Goal: Transaction & Acquisition: Purchase product/service

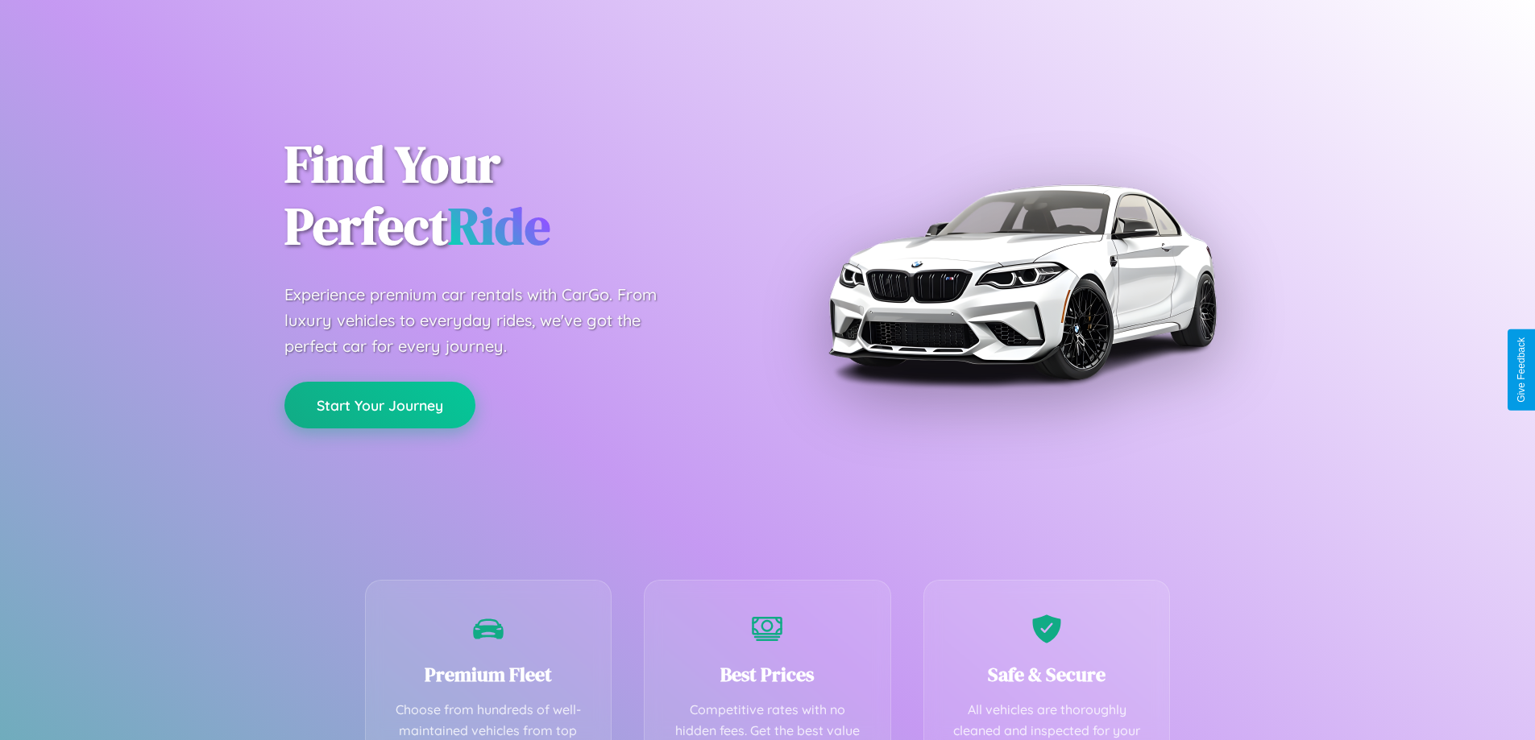
click at [379, 406] on button "Start Your Journey" at bounding box center [379, 405] width 191 height 47
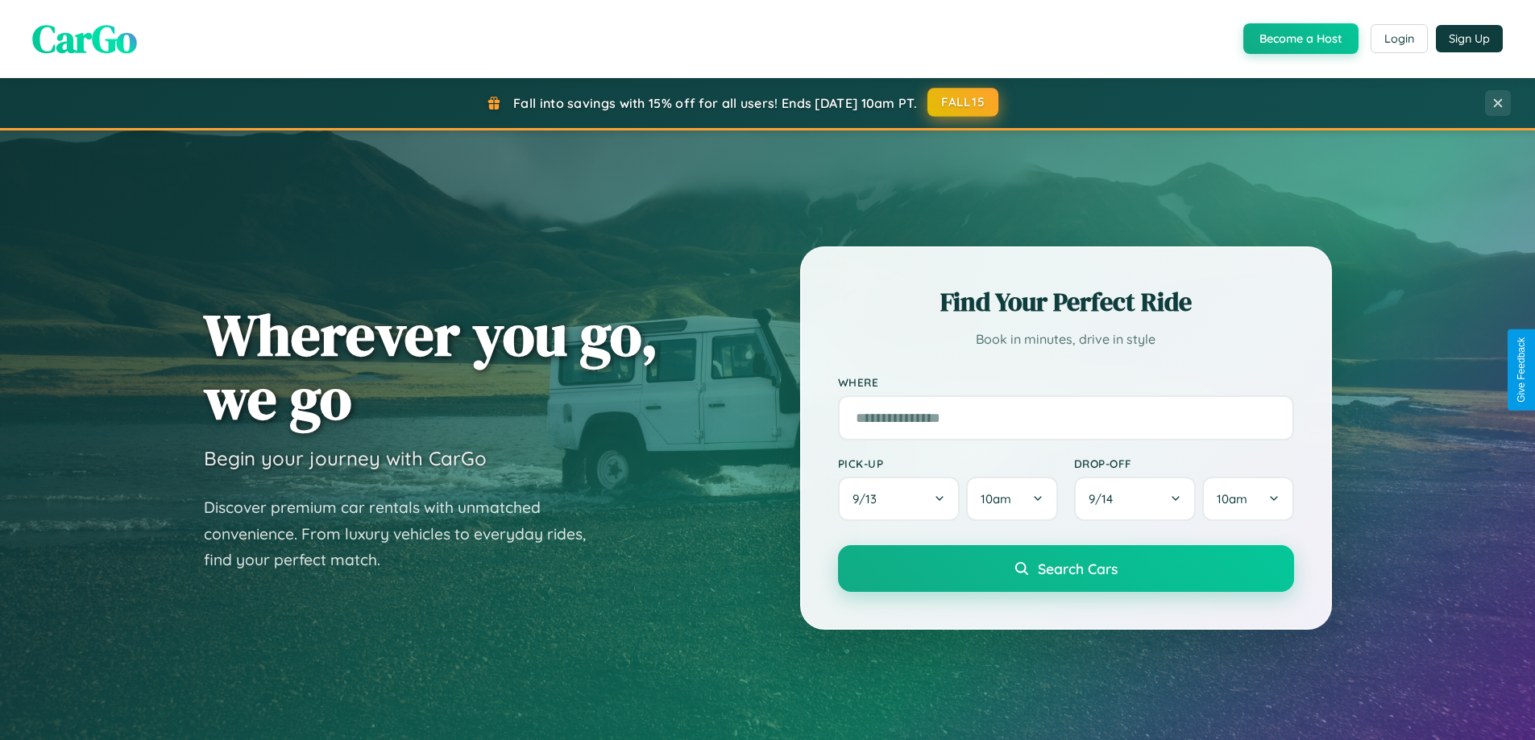
click at [964, 102] on button "FALL15" at bounding box center [962, 102] width 71 height 29
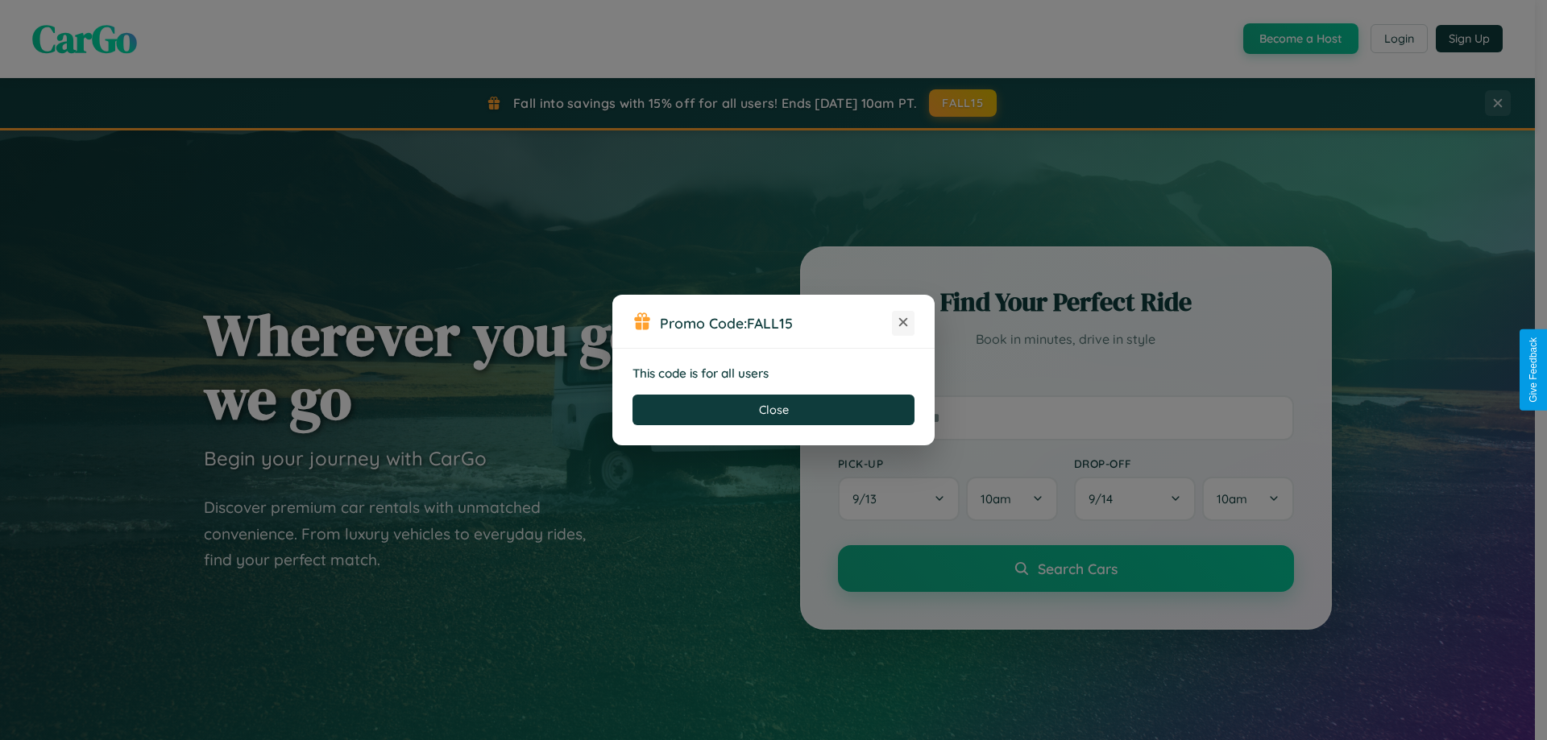
click at [903, 323] on icon at bounding box center [903, 322] width 16 height 16
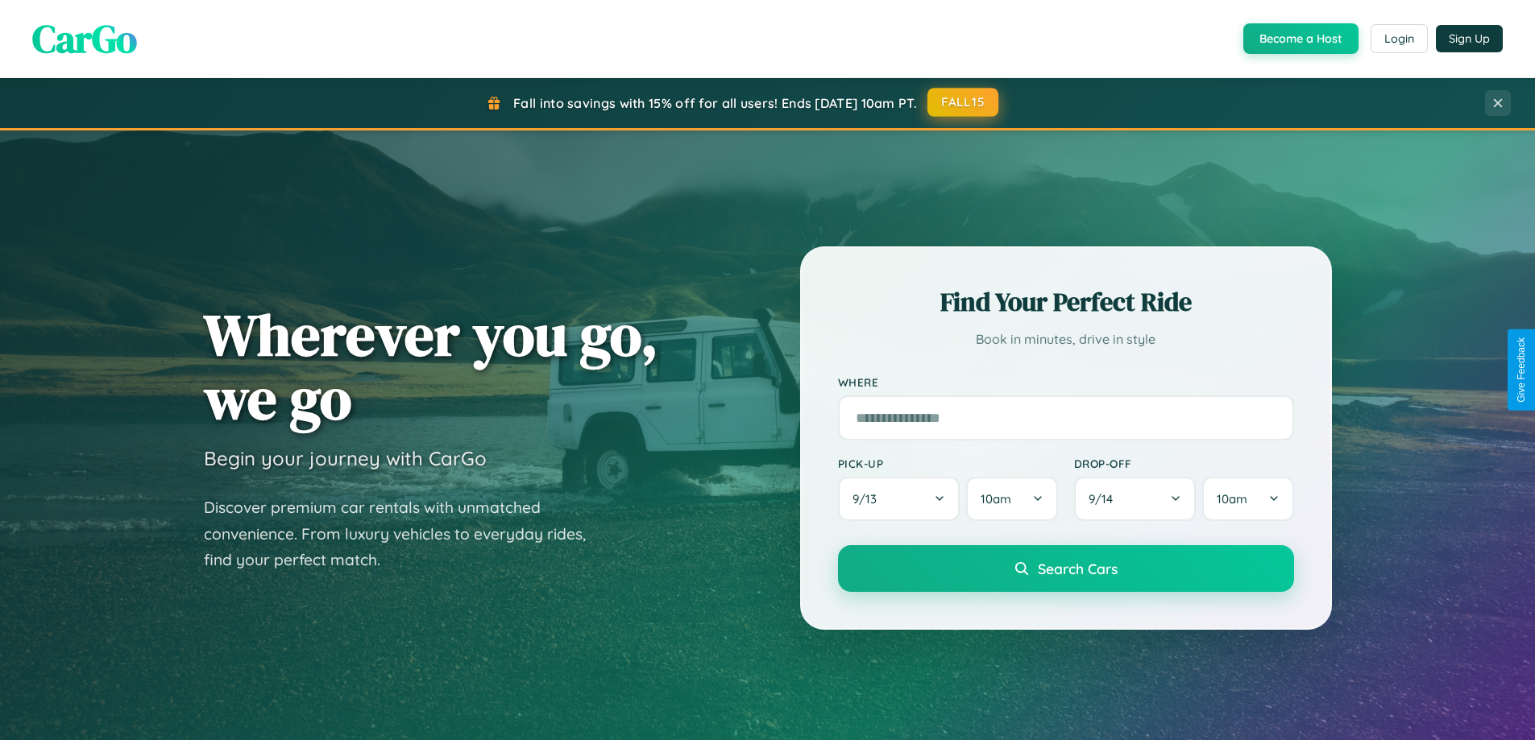
click at [964, 102] on button "FALL15" at bounding box center [962, 102] width 71 height 29
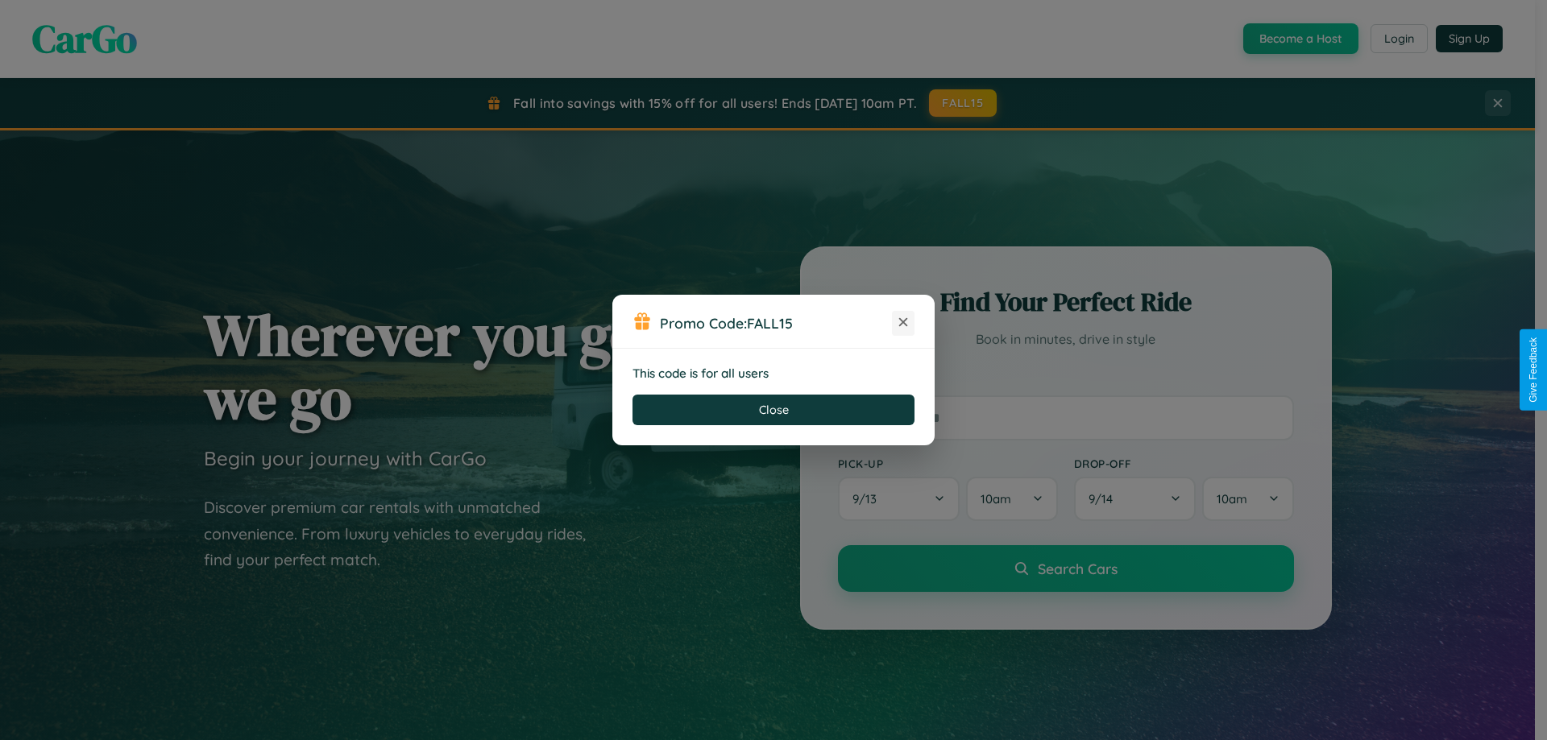
click at [903, 323] on icon at bounding box center [903, 322] width 16 height 16
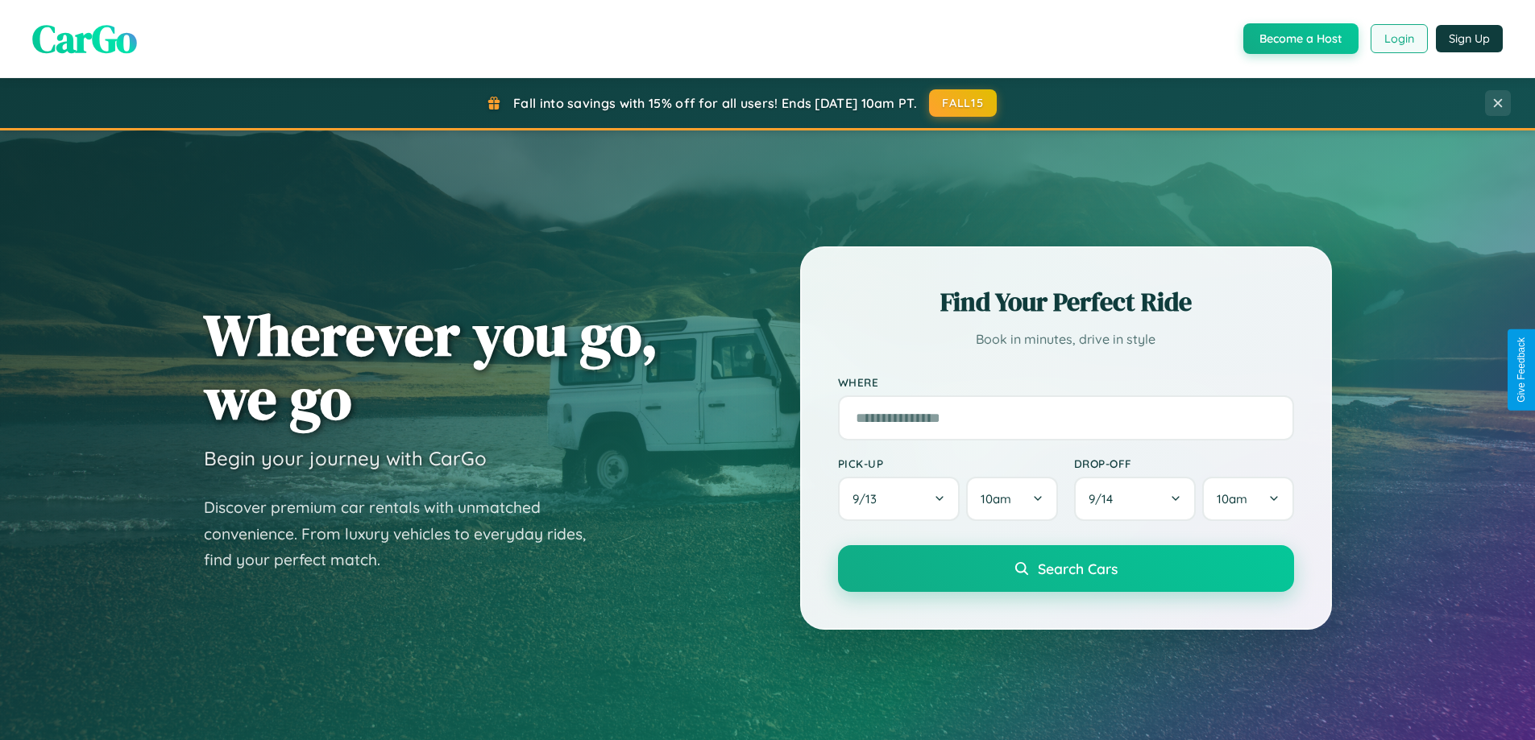
click at [1398, 39] on button "Login" at bounding box center [1398, 38] width 57 height 29
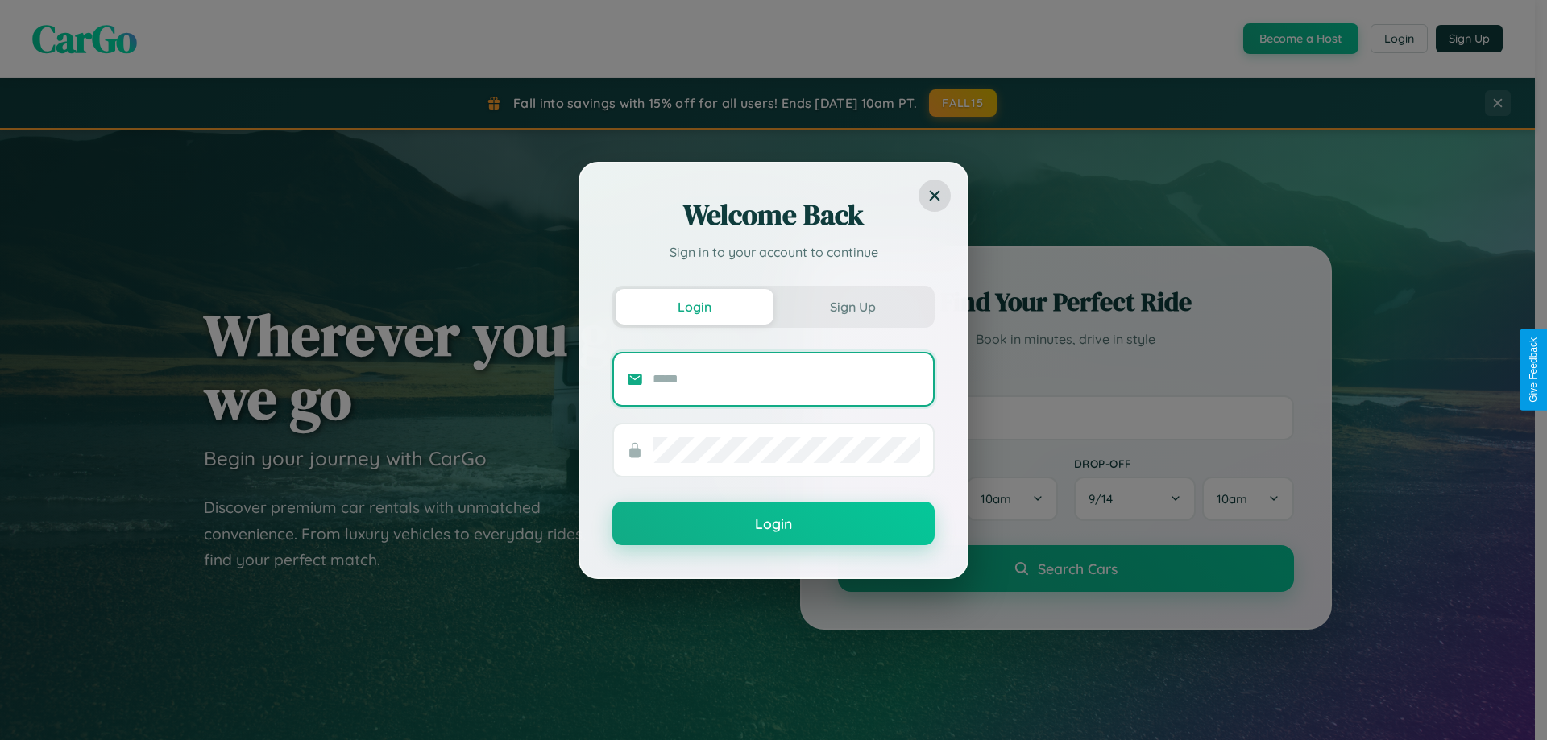
click at [786, 379] on input "text" at bounding box center [786, 380] width 267 height 26
type input "**********"
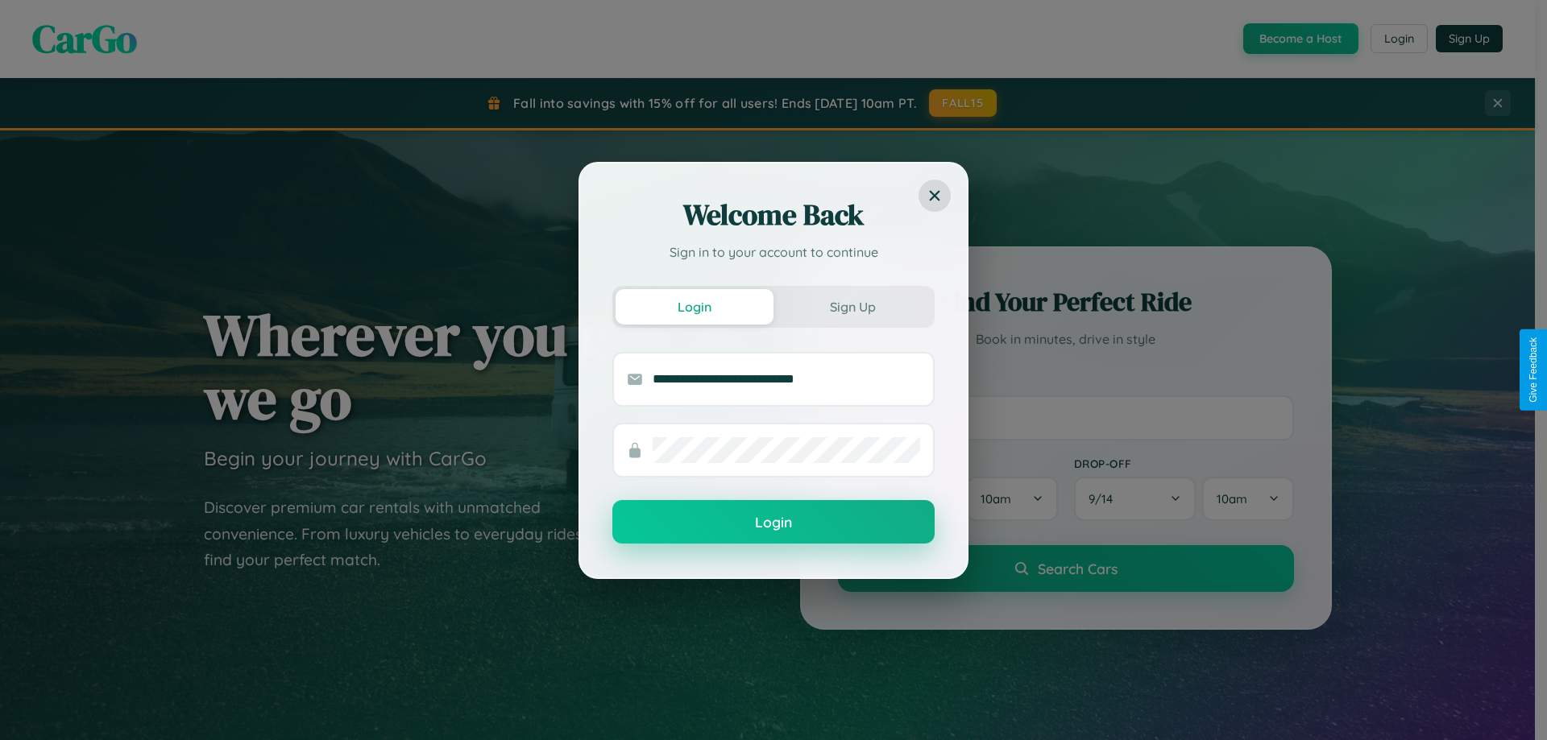
click at [773, 523] on button "Login" at bounding box center [773, 522] width 322 height 44
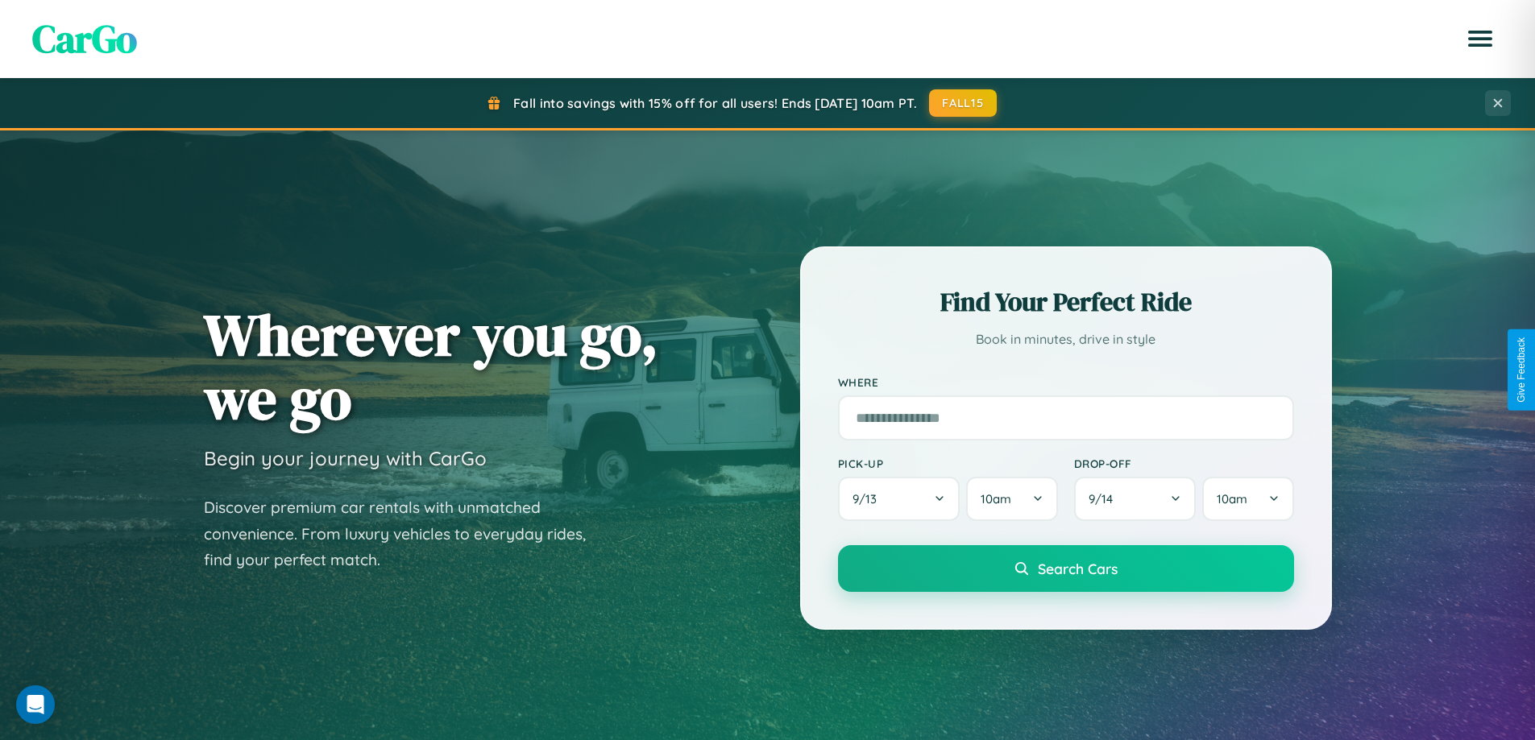
scroll to position [1888, 0]
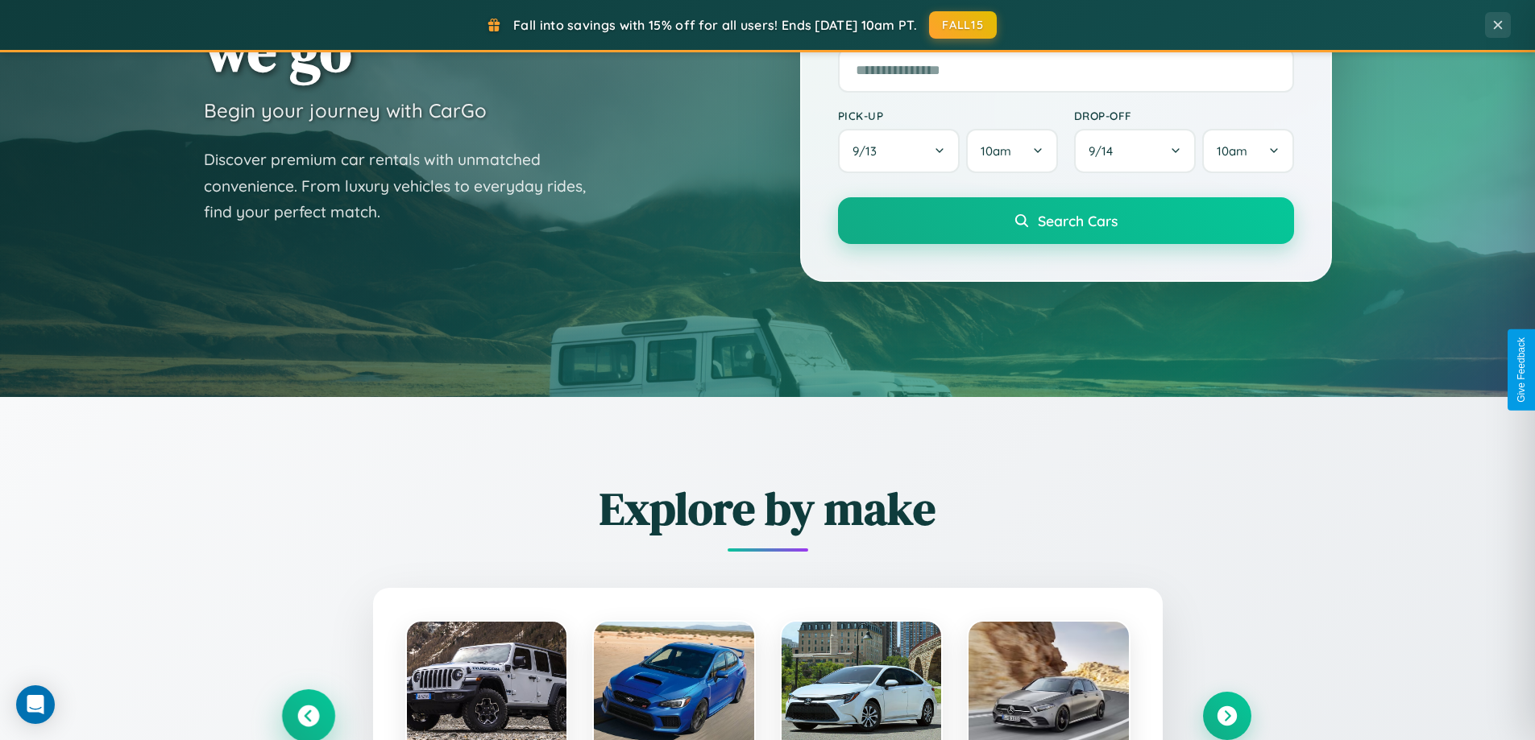
click at [308, 715] on icon at bounding box center [308, 717] width 22 height 22
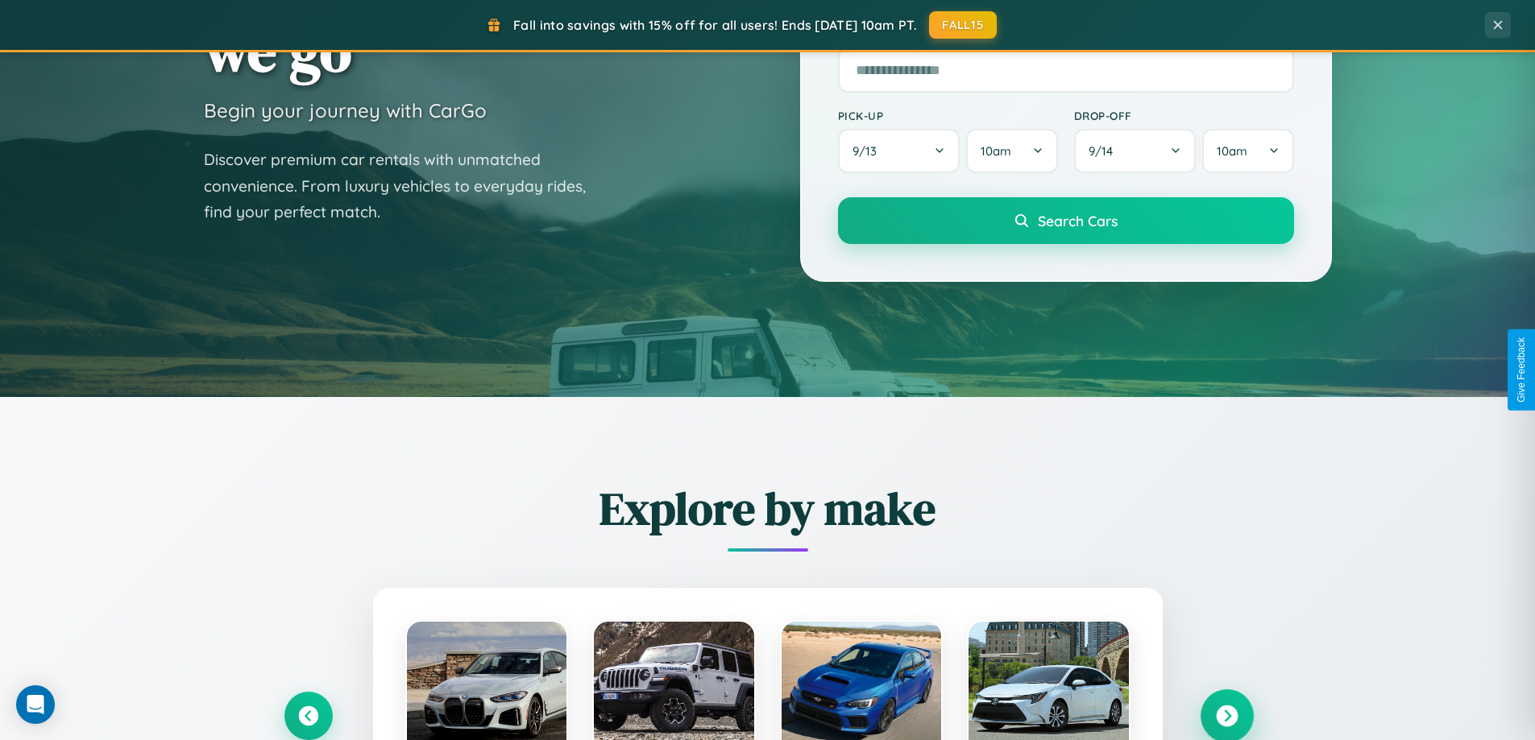
click at [1226, 715] on icon at bounding box center [1227, 717] width 22 height 22
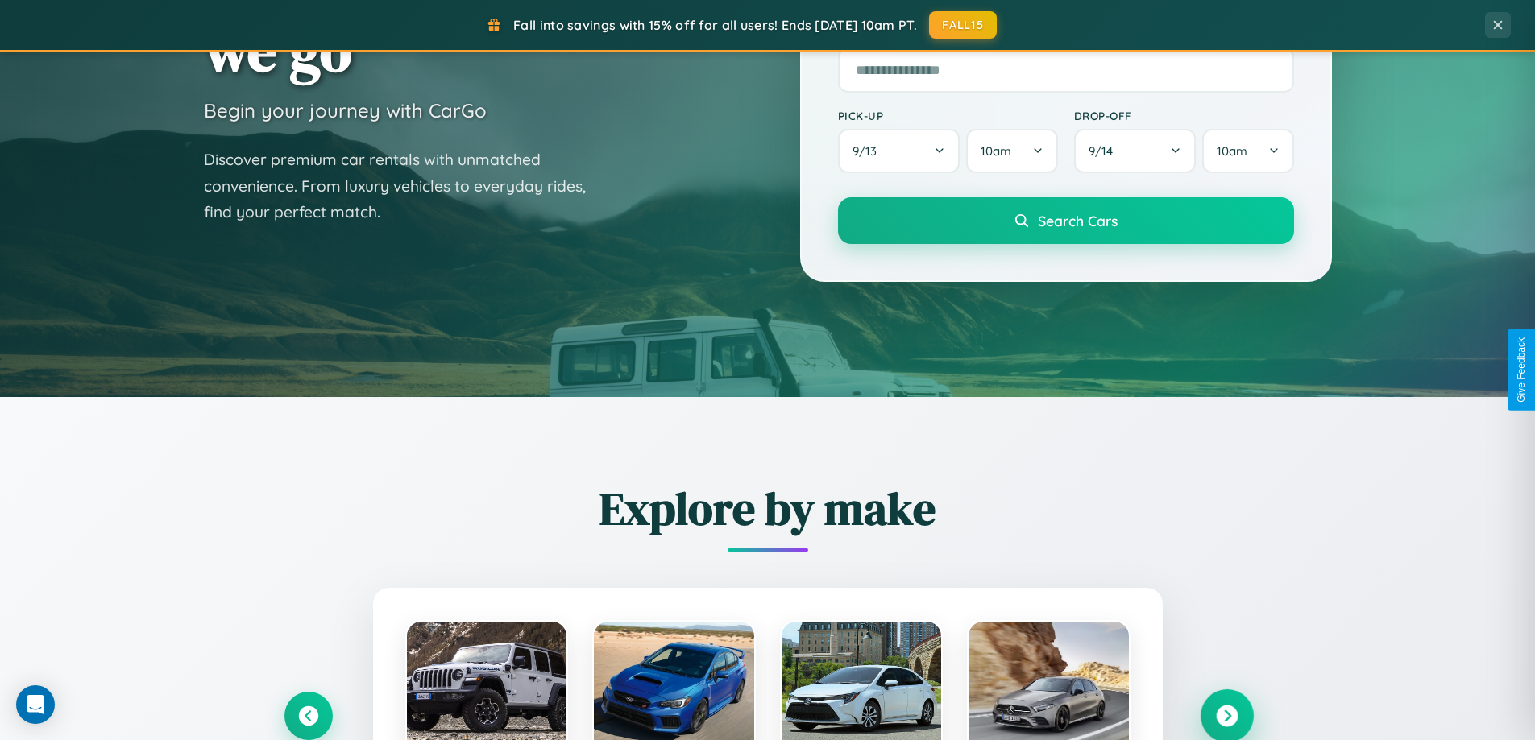
click at [1226, 715] on icon at bounding box center [1227, 717] width 22 height 22
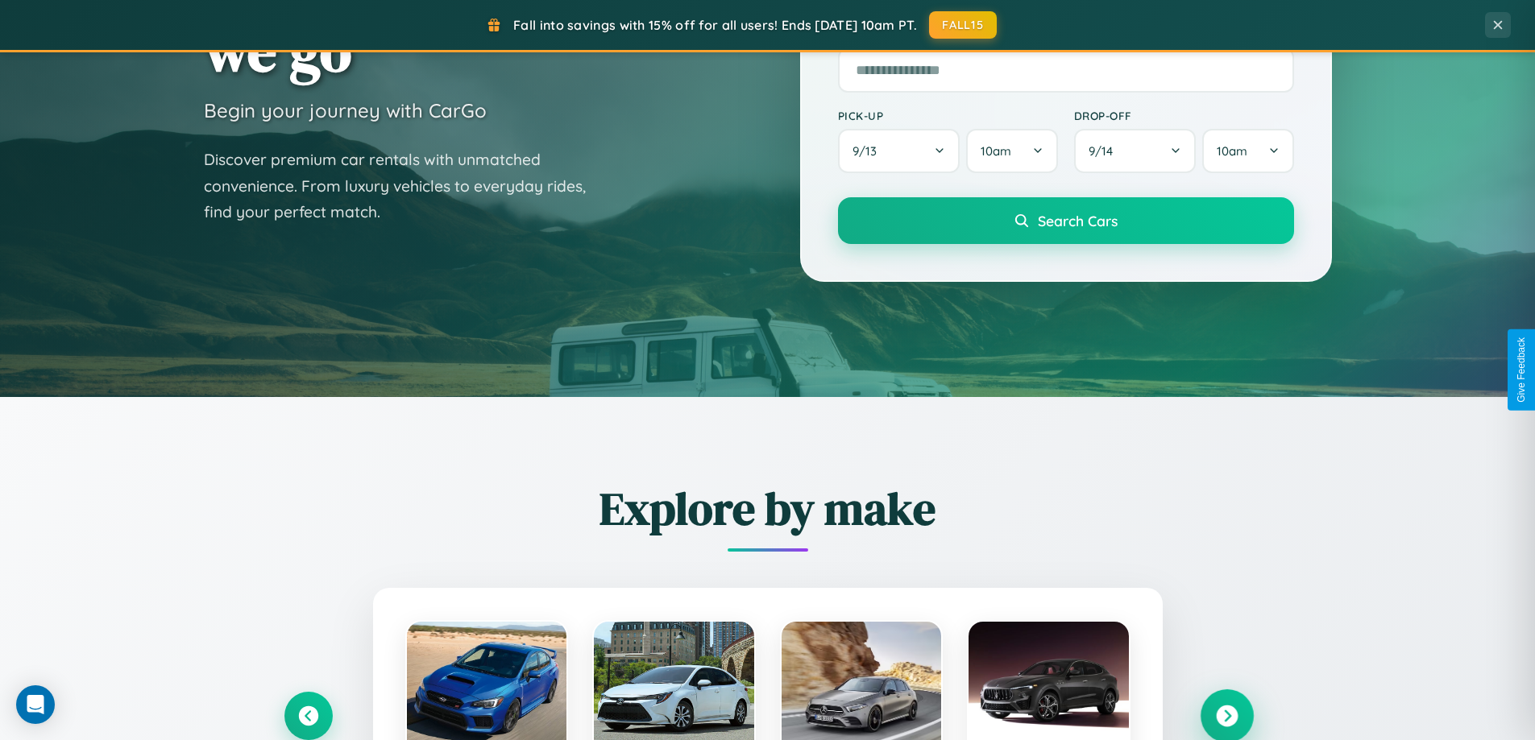
scroll to position [2589, 0]
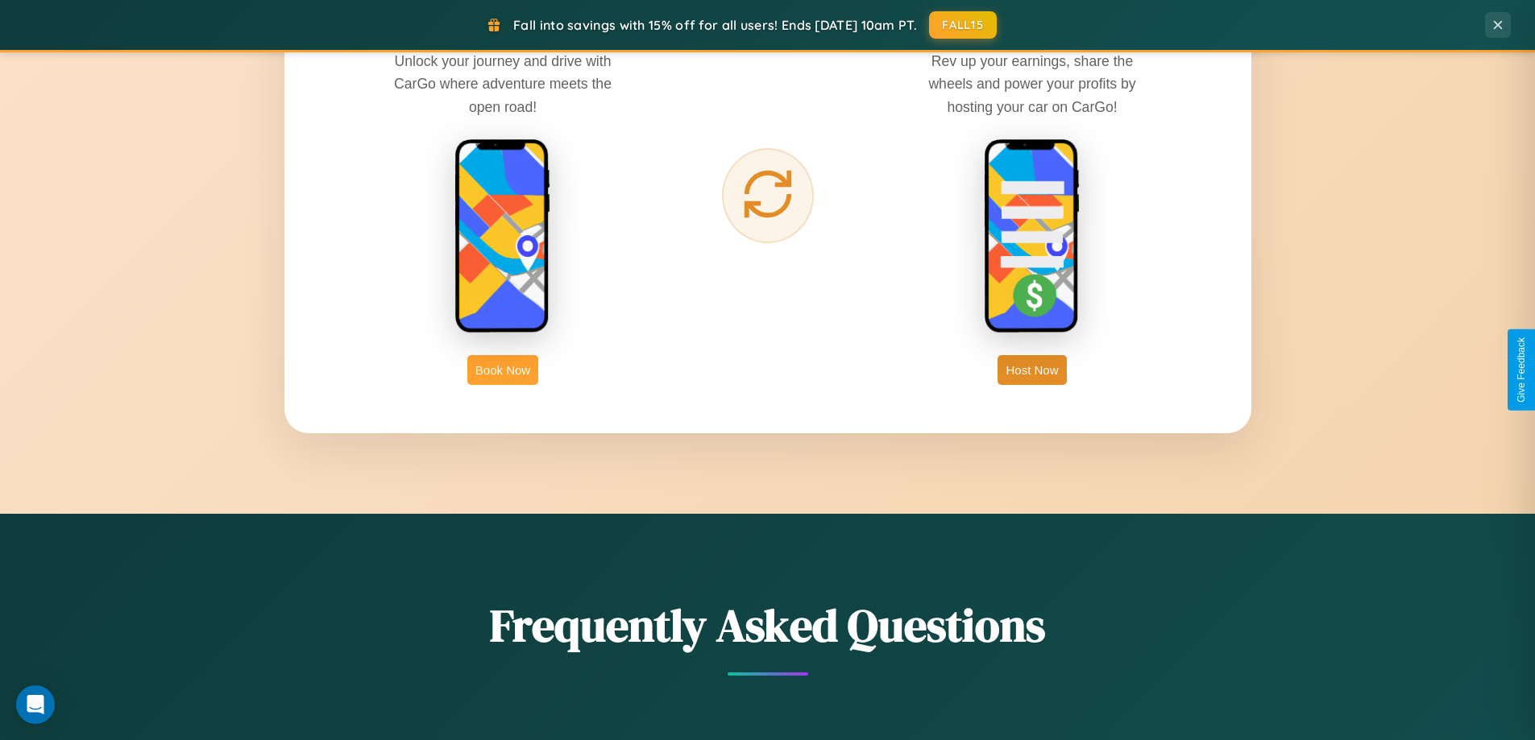
click at [503, 370] on button "Book Now" at bounding box center [502, 370] width 71 height 30
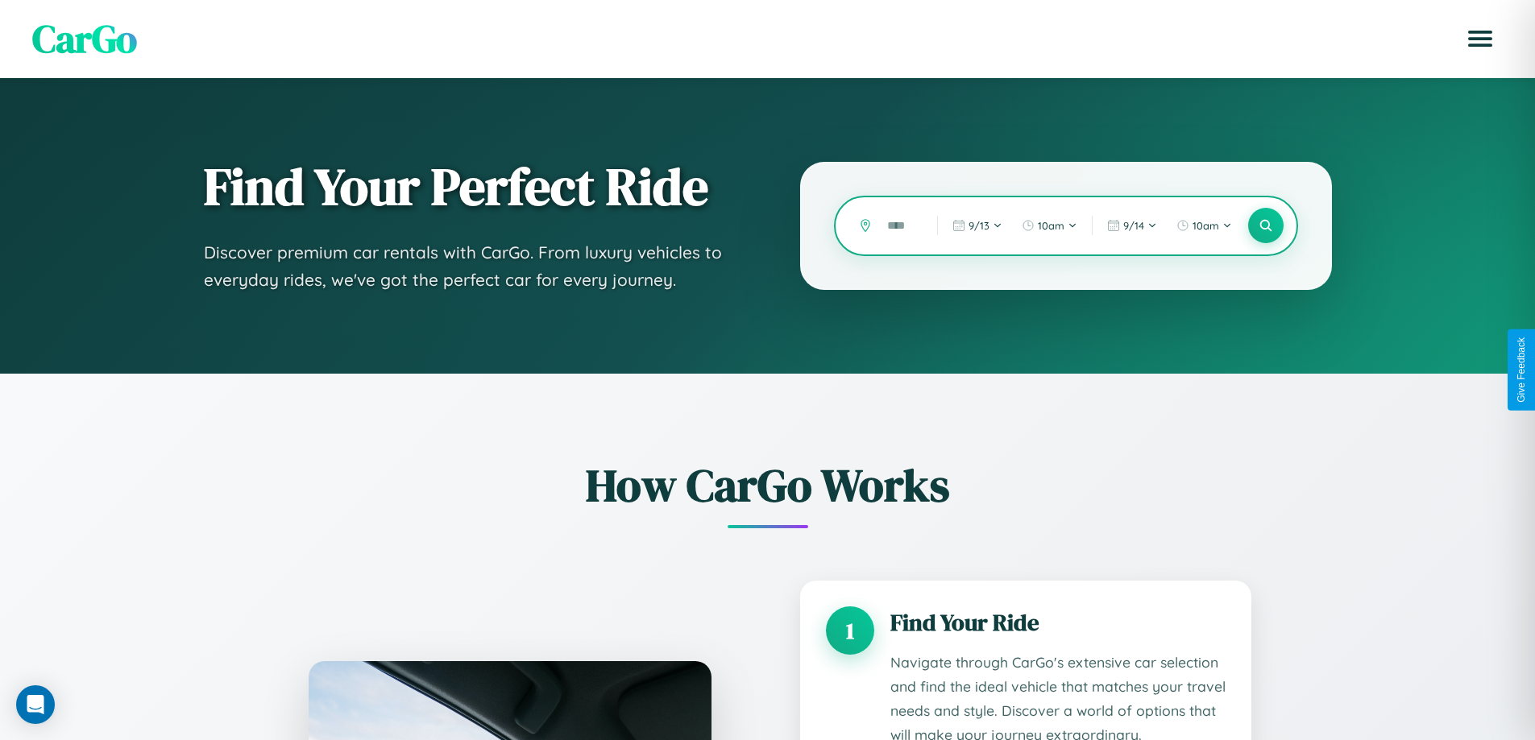
click at [900, 226] on input "text" at bounding box center [900, 226] width 42 height 28
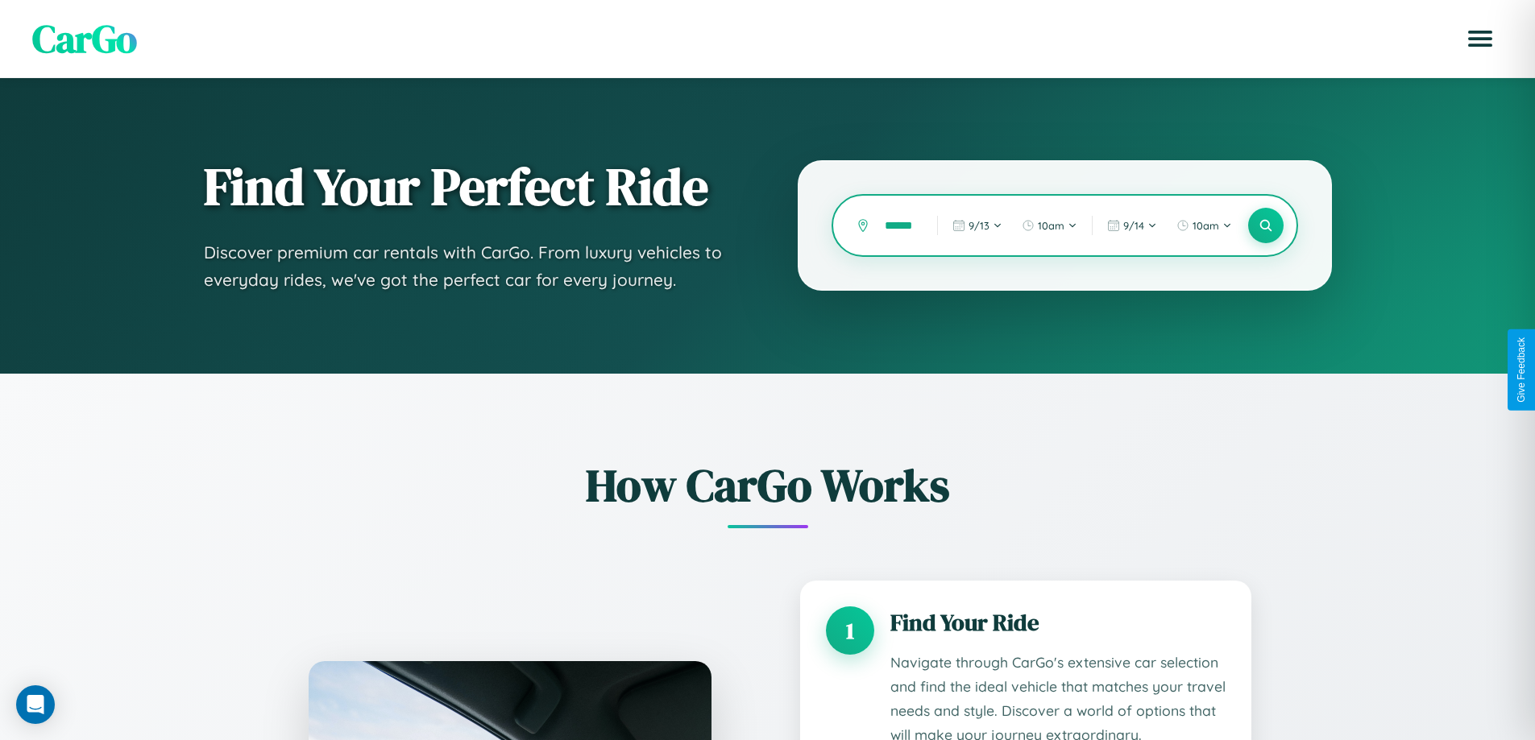
type input "*******"
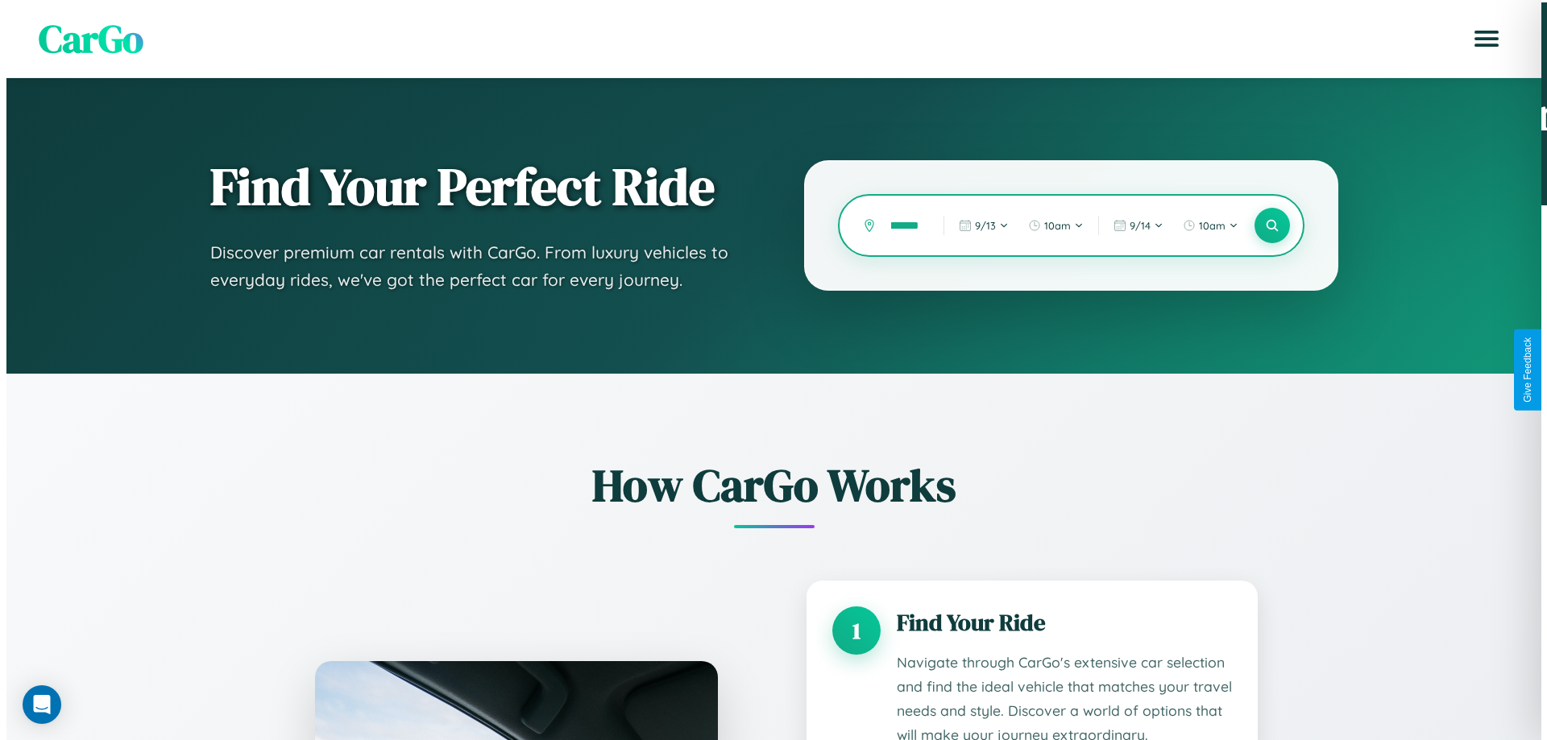
scroll to position [0, 15]
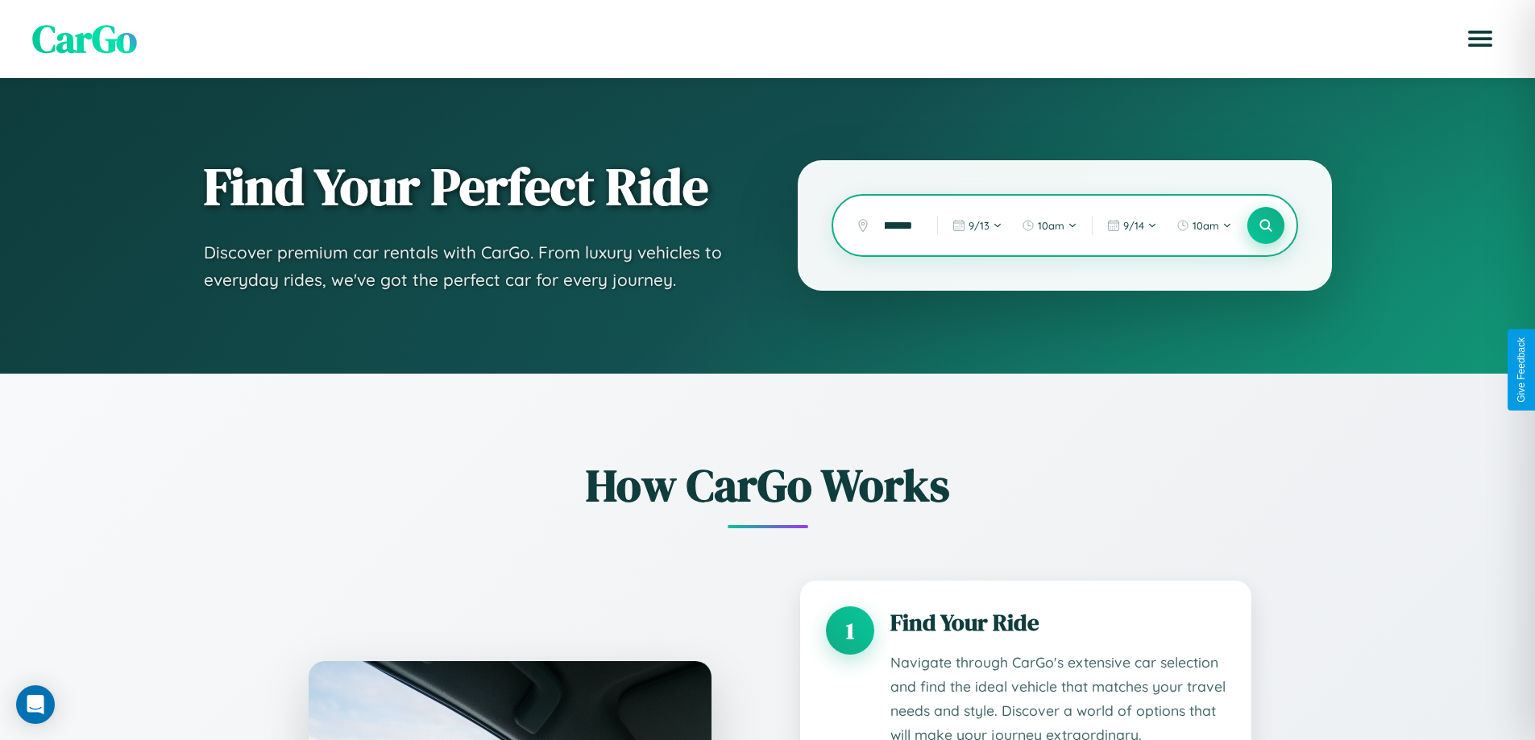
click at [1265, 226] on icon at bounding box center [1265, 225] width 15 height 15
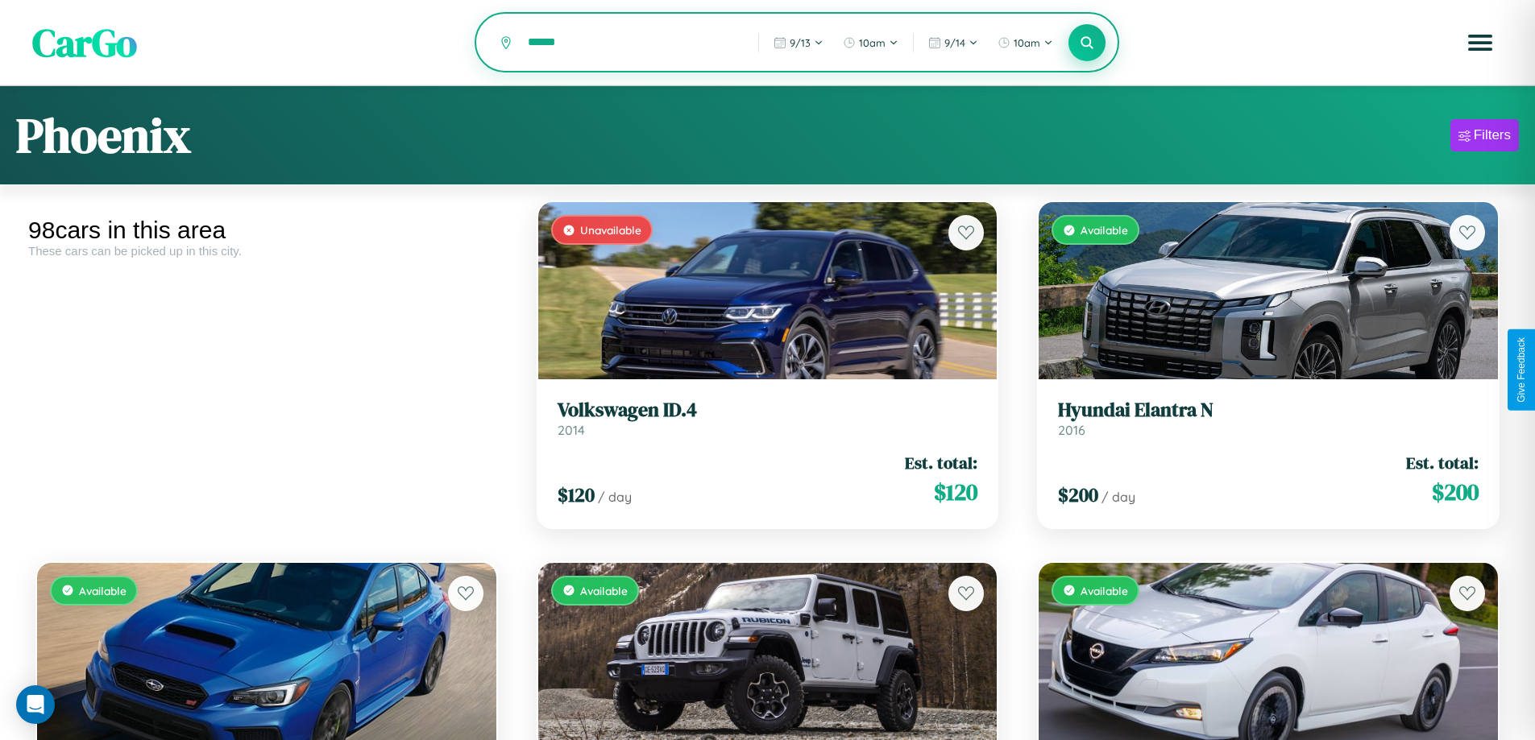
type input "******"
click at [1087, 44] on icon at bounding box center [1087, 42] width 15 height 15
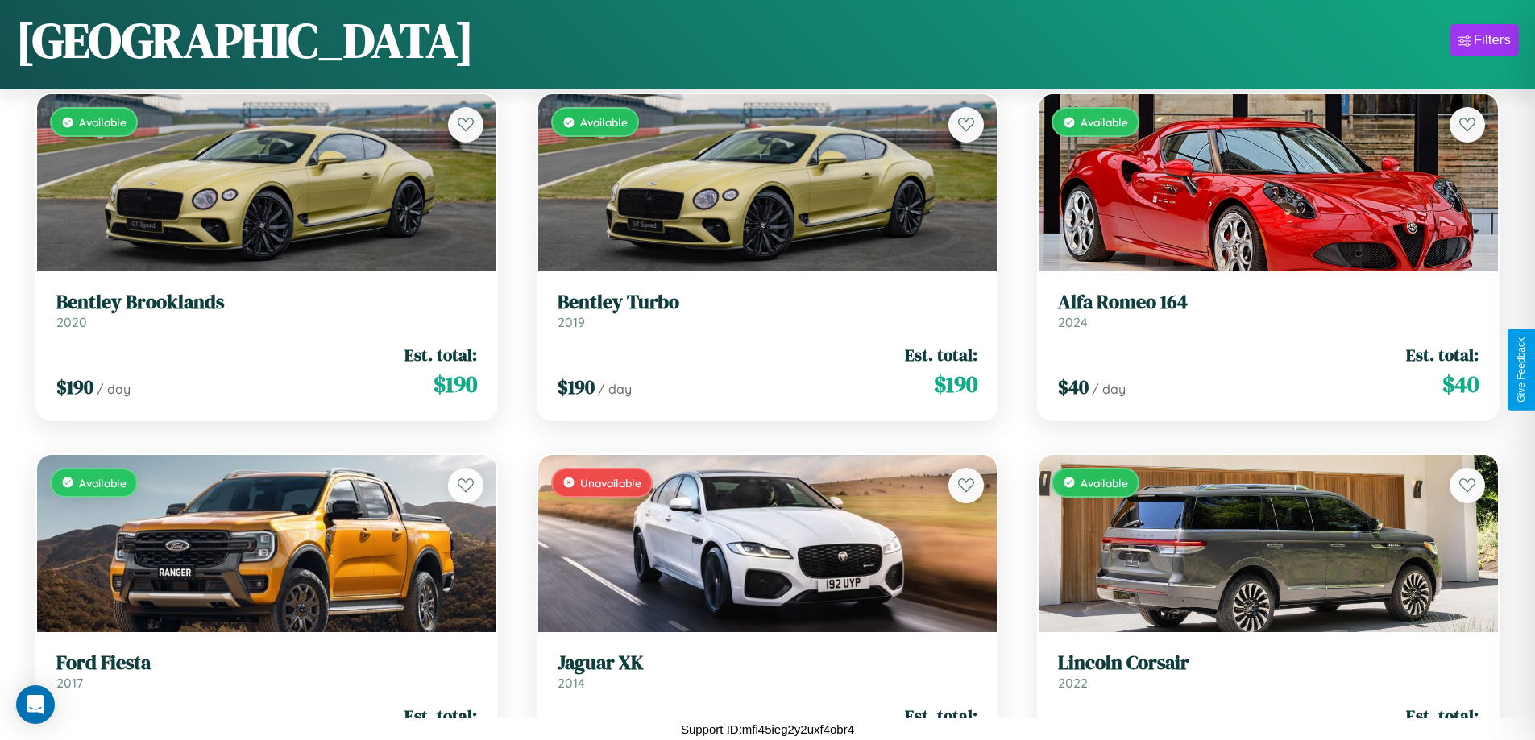
scroll to position [11049, 0]
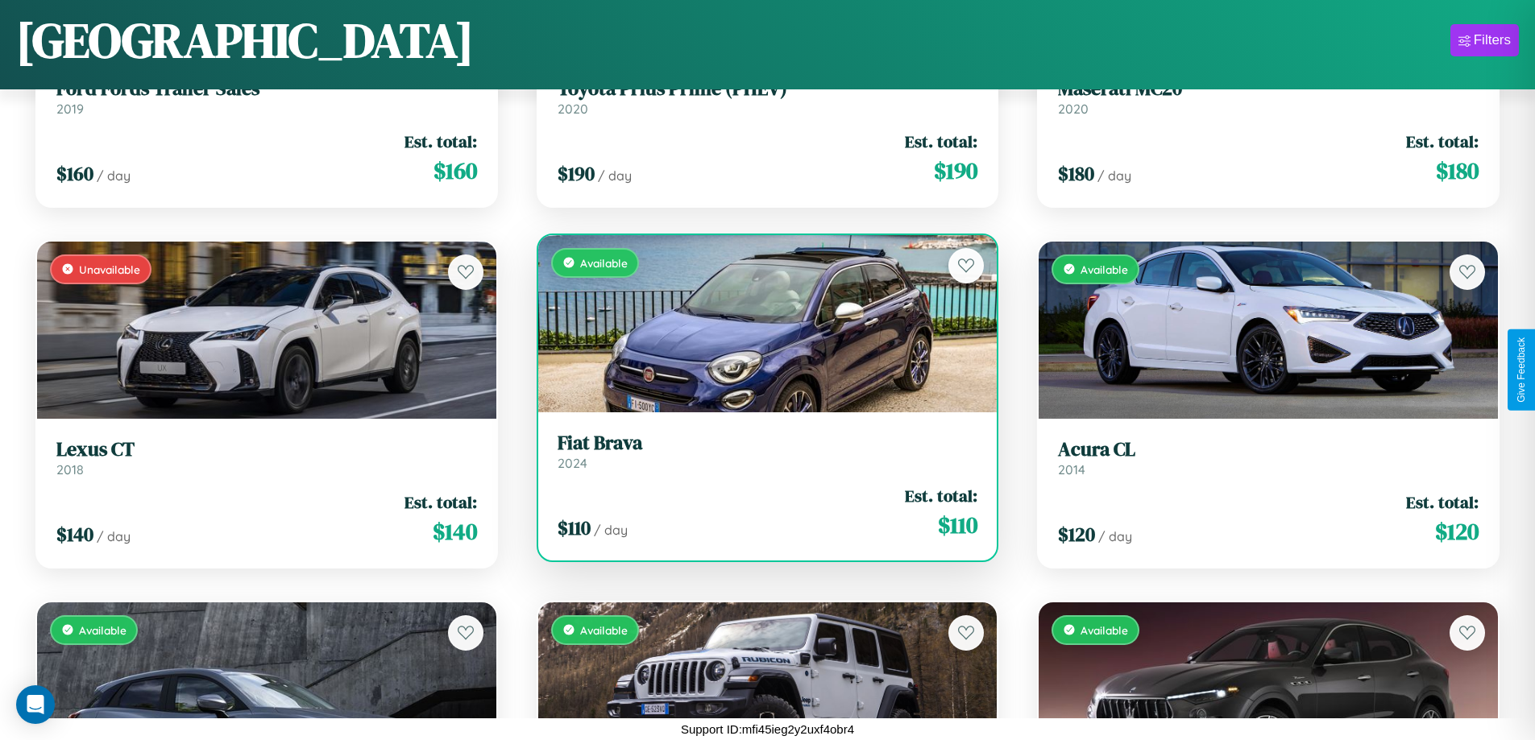
click at [761, 458] on link "Fiat Brava 2024" at bounding box center [767, 451] width 421 height 39
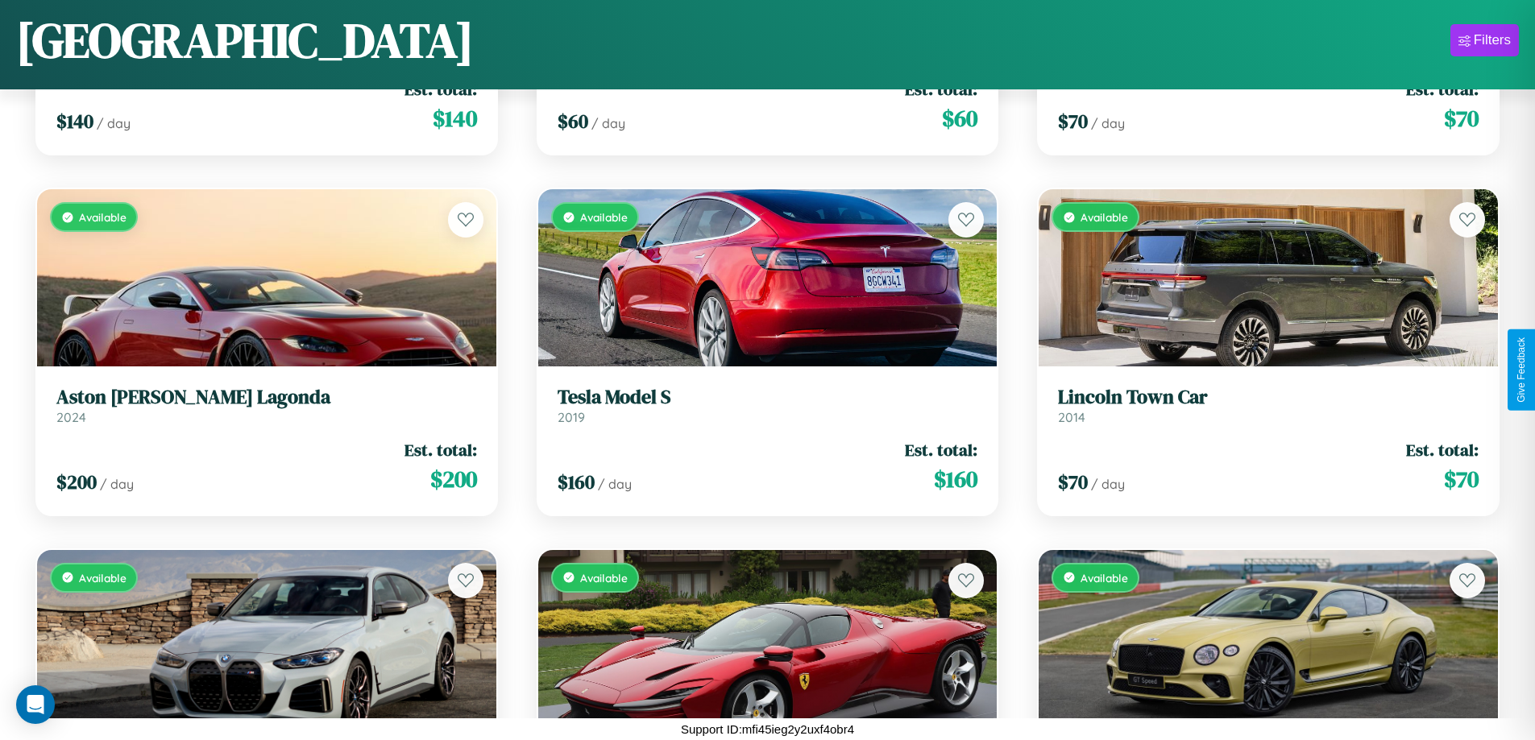
scroll to position [587, 0]
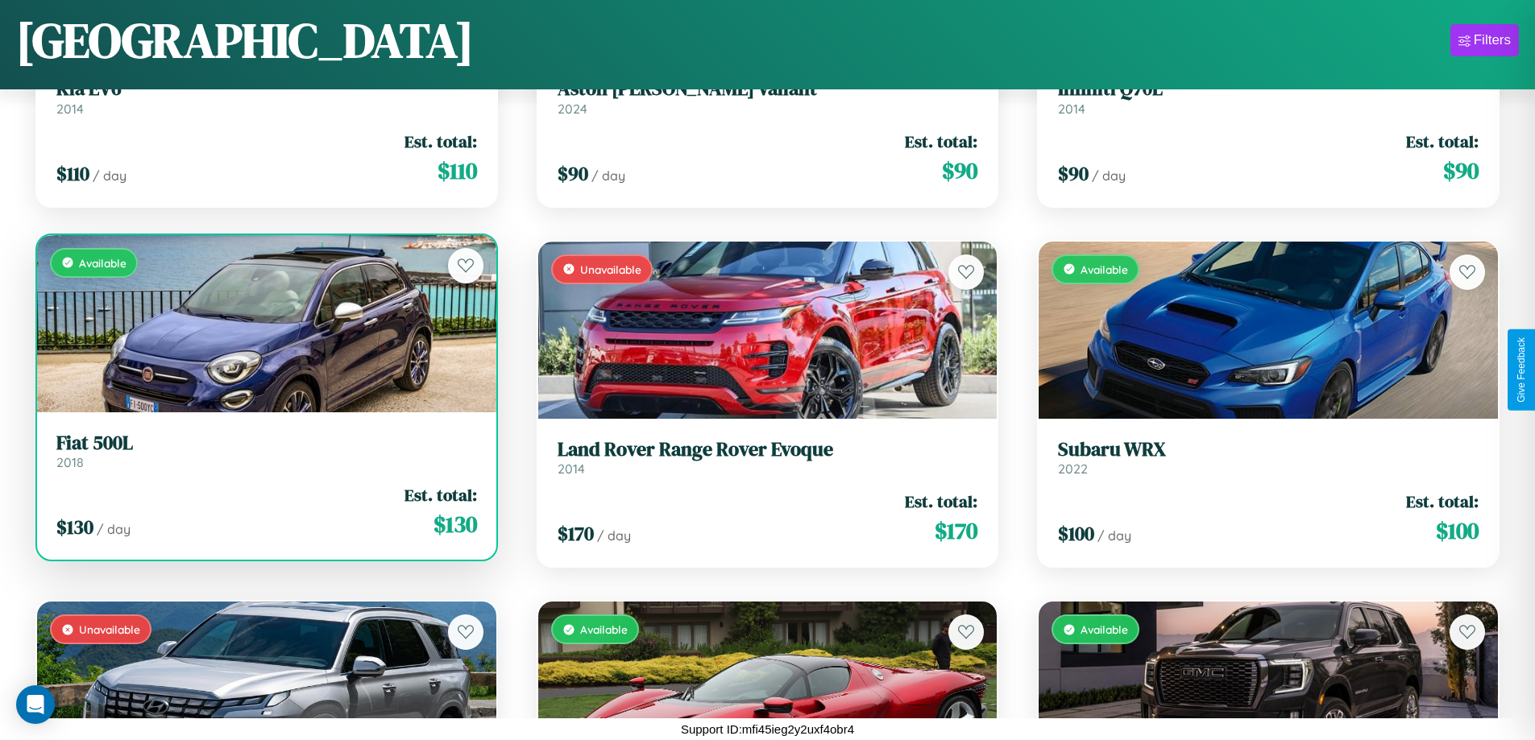
click at [264, 457] on link "Fiat 500L 2018" at bounding box center [266, 451] width 421 height 39
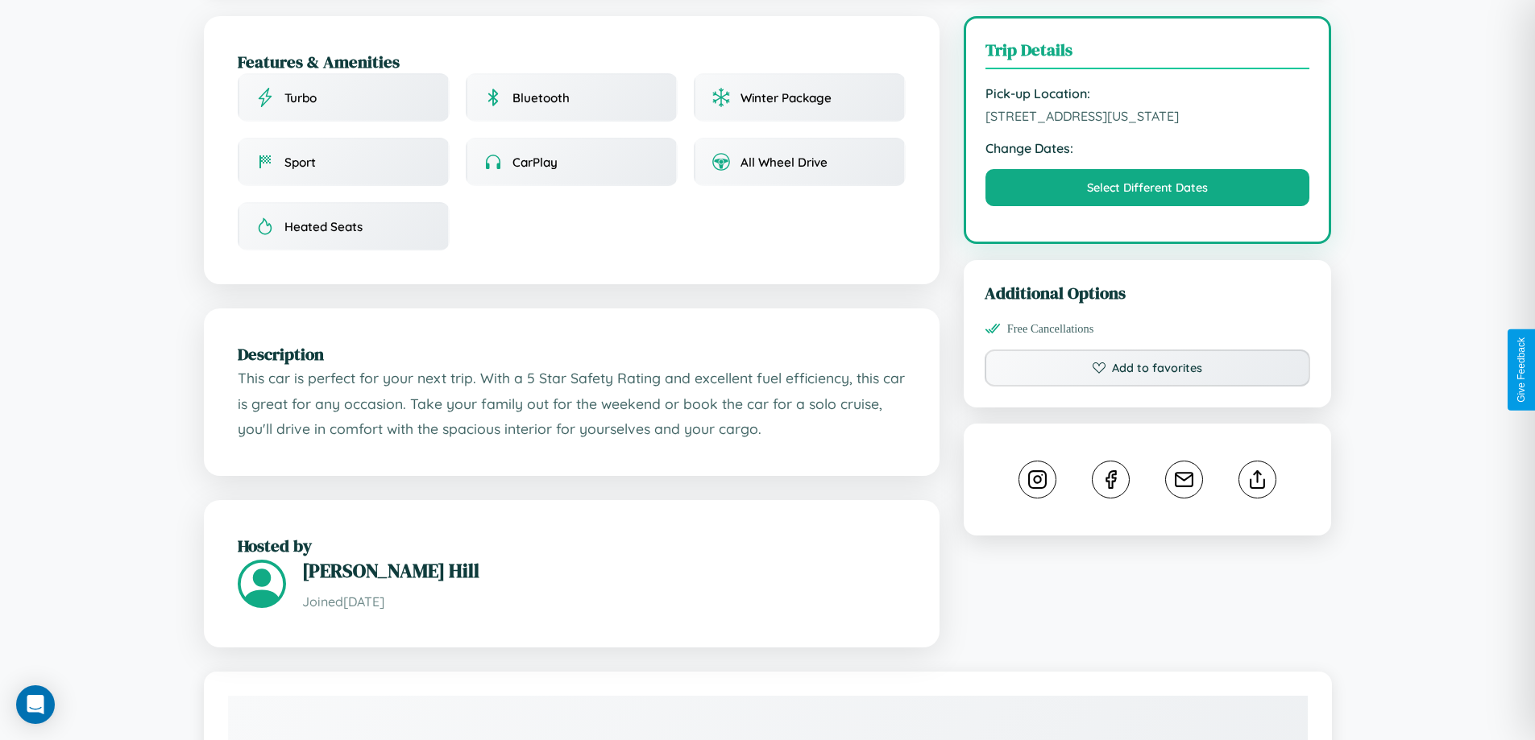
scroll to position [434, 0]
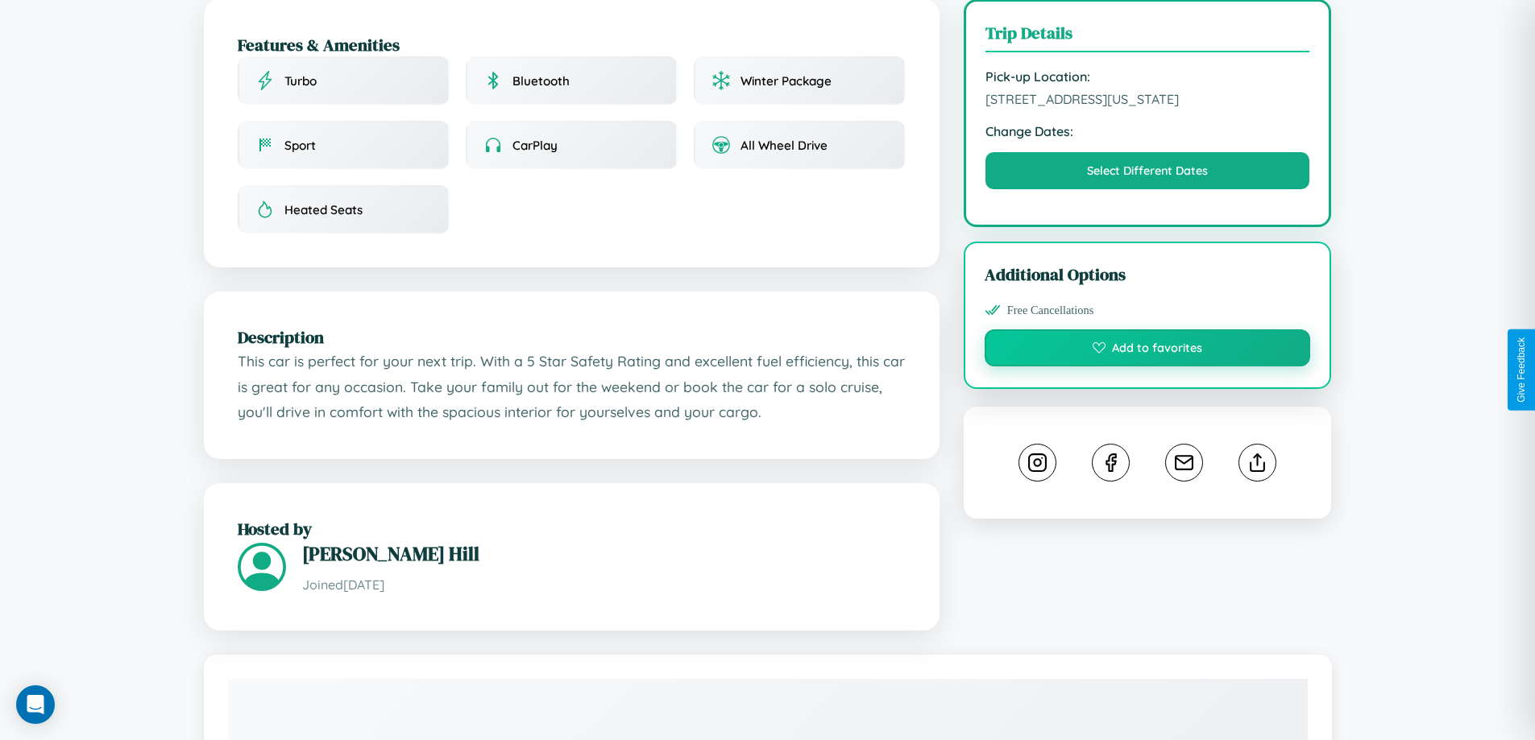
click at [1147, 367] on button "Add to favorites" at bounding box center [1147, 348] width 326 height 37
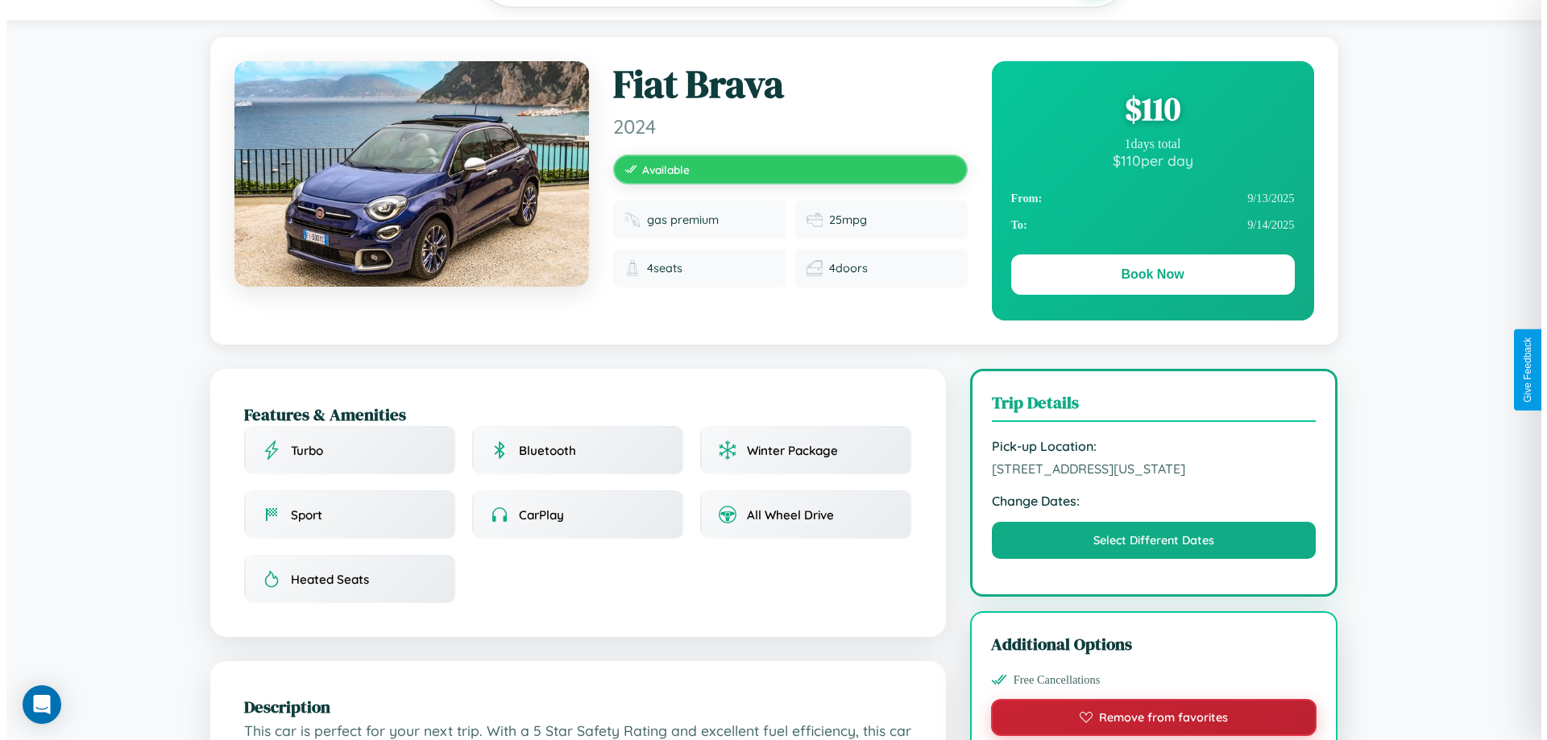
scroll to position [0, 0]
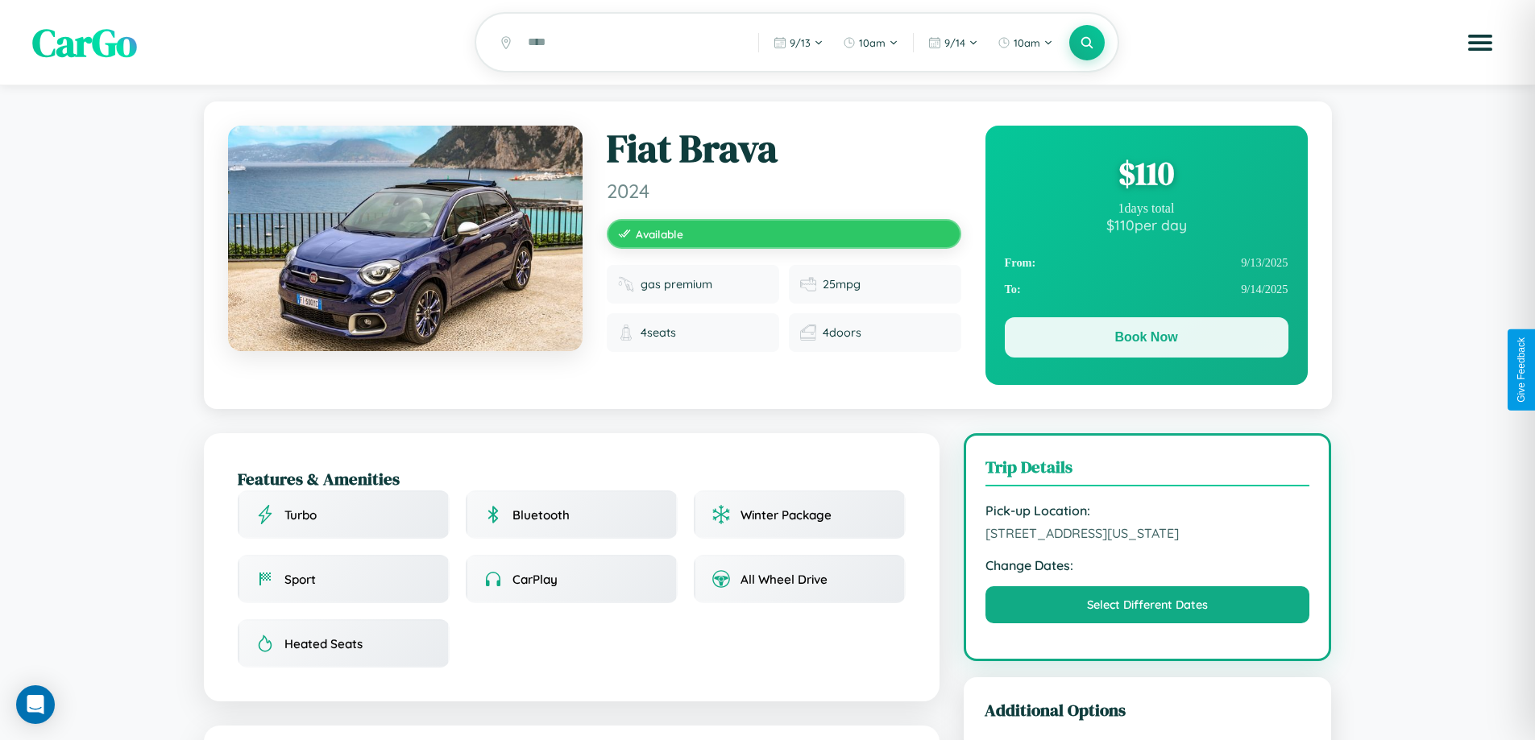
click at [1146, 342] on button "Book Now" at bounding box center [1147, 337] width 284 height 40
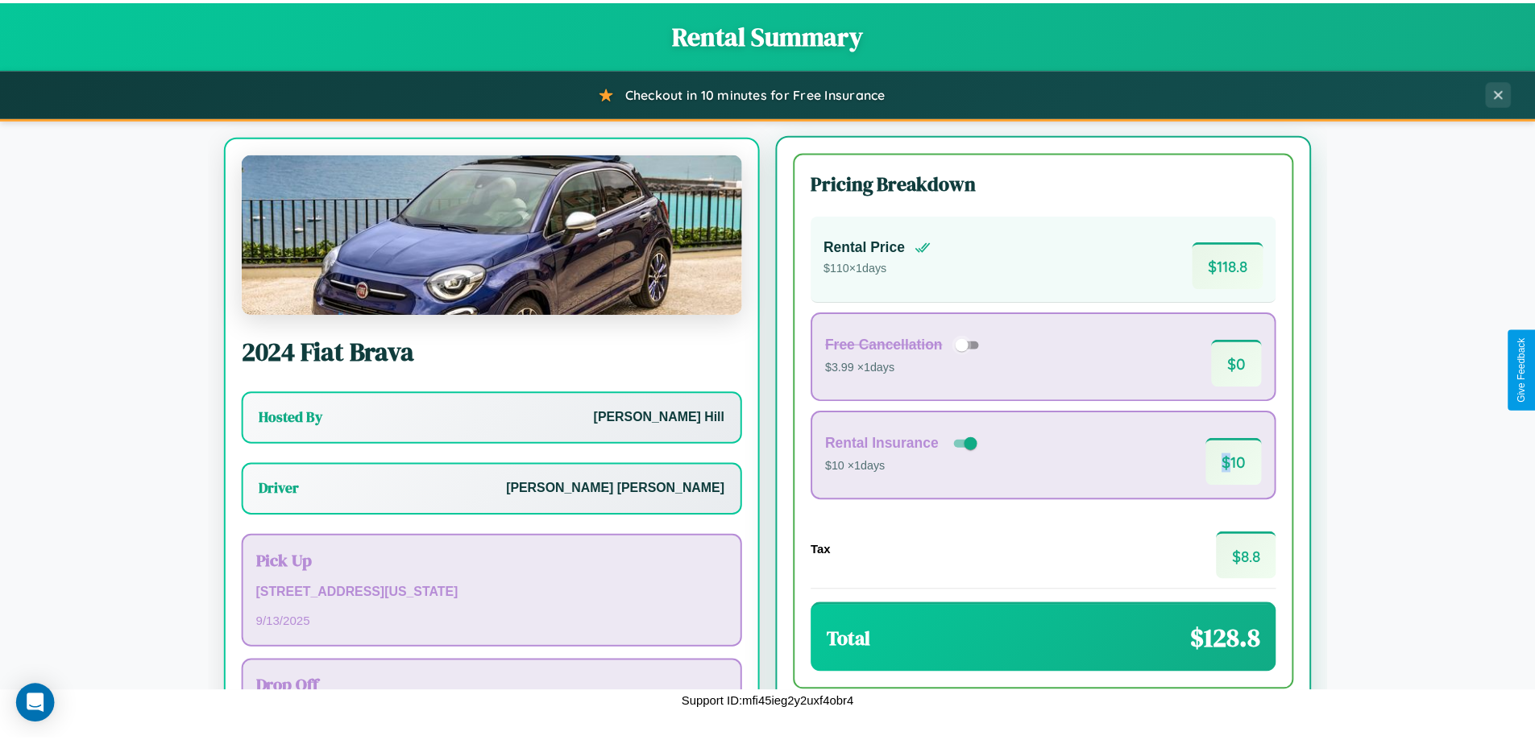
scroll to position [75, 0]
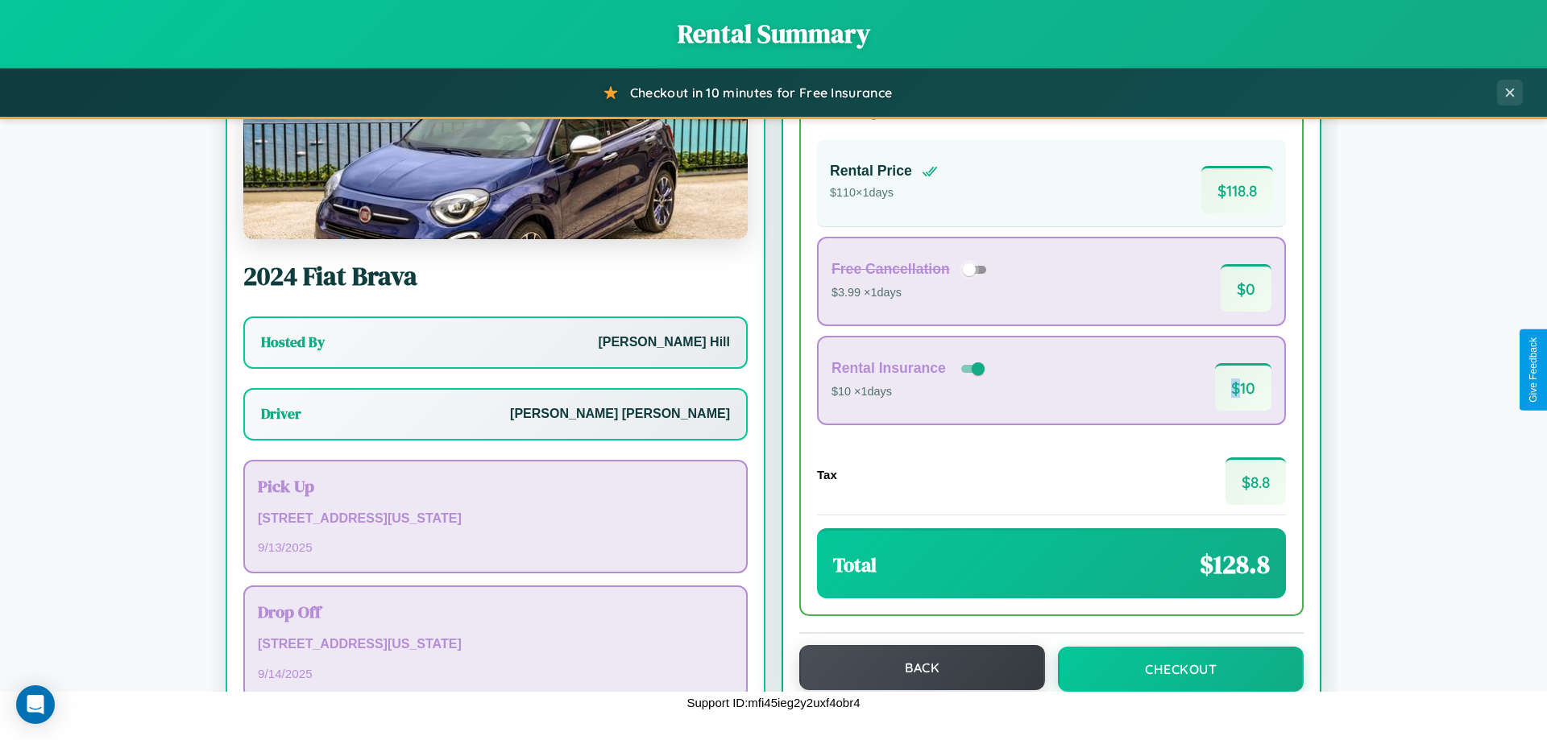
click at [914, 668] on button "Back" at bounding box center [922, 667] width 246 height 45
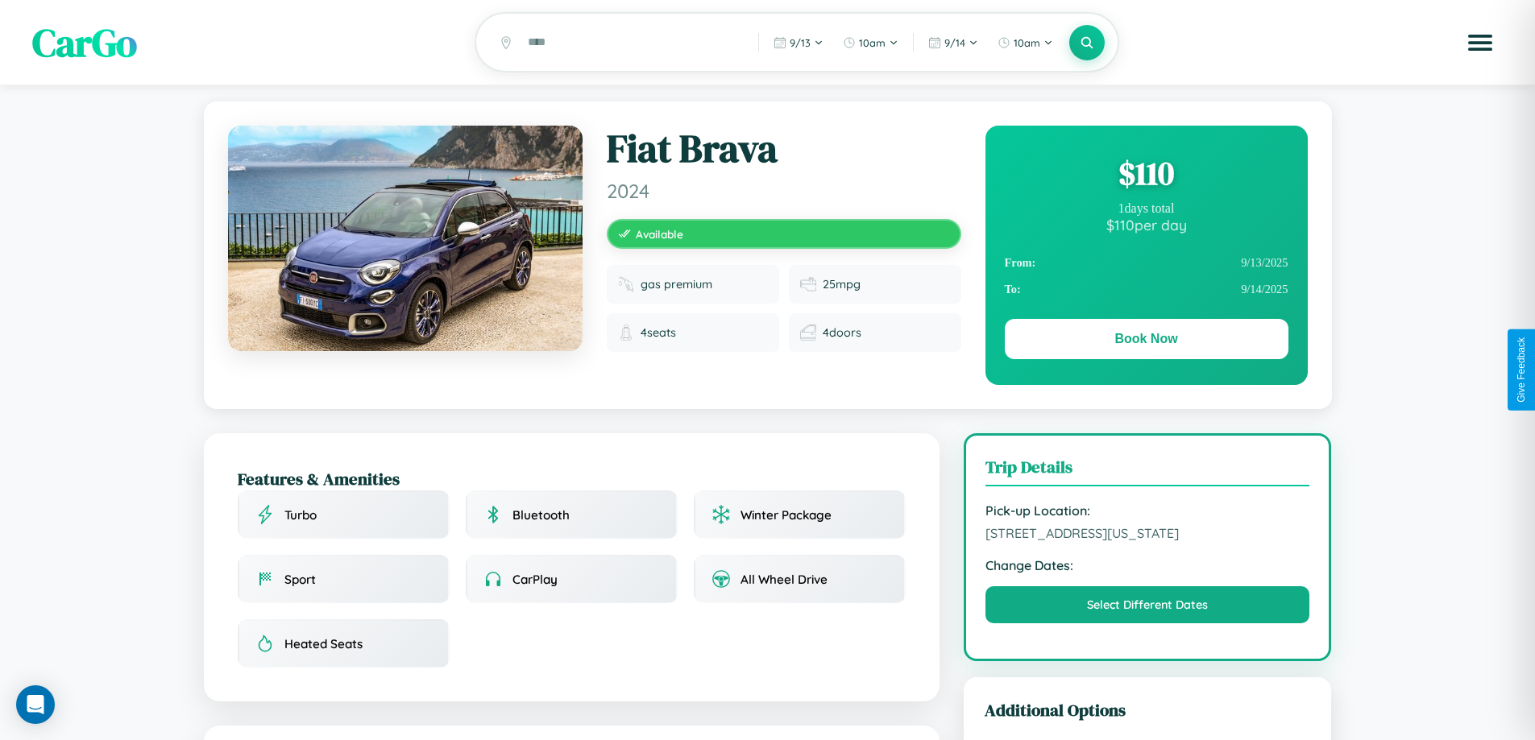
scroll to position [174, 0]
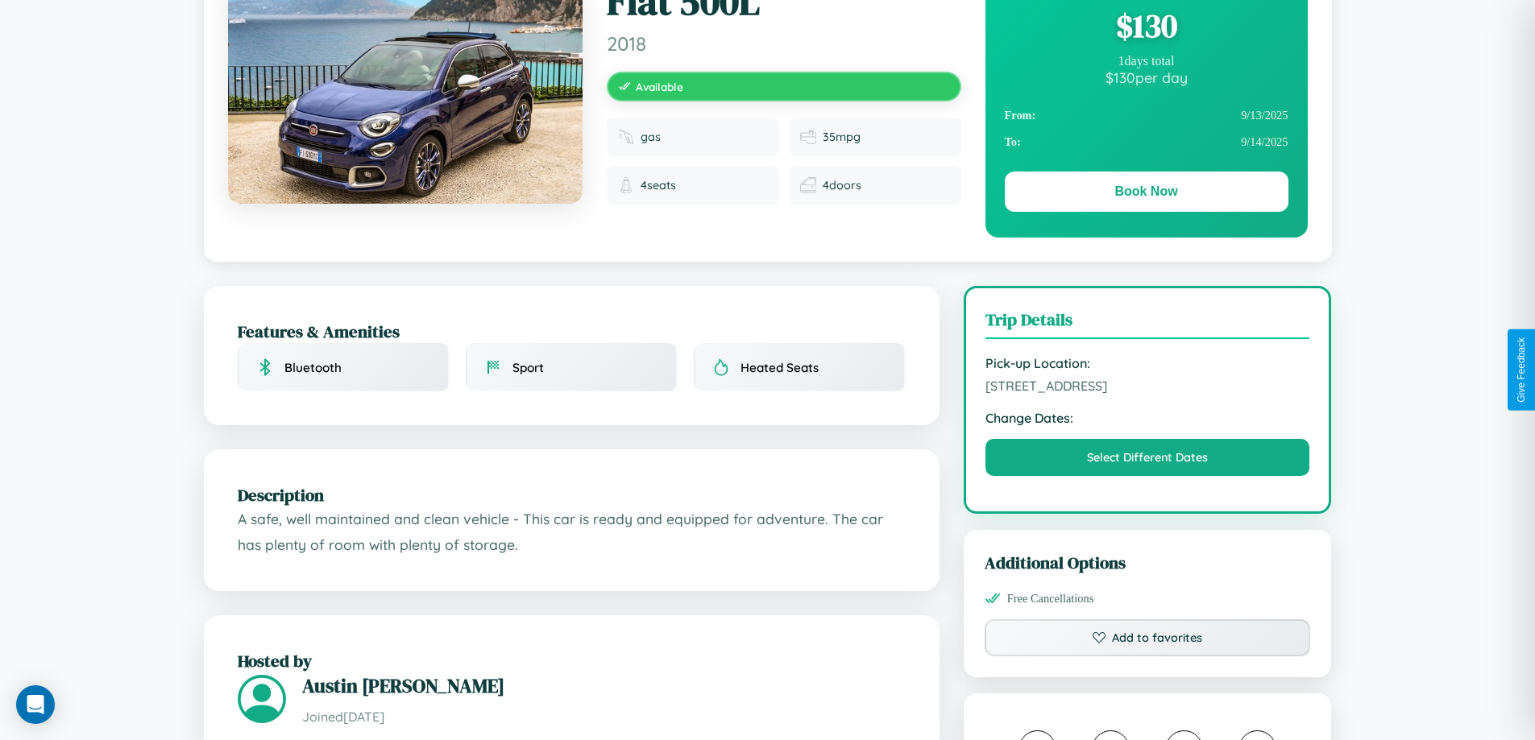
scroll to position [166, 0]
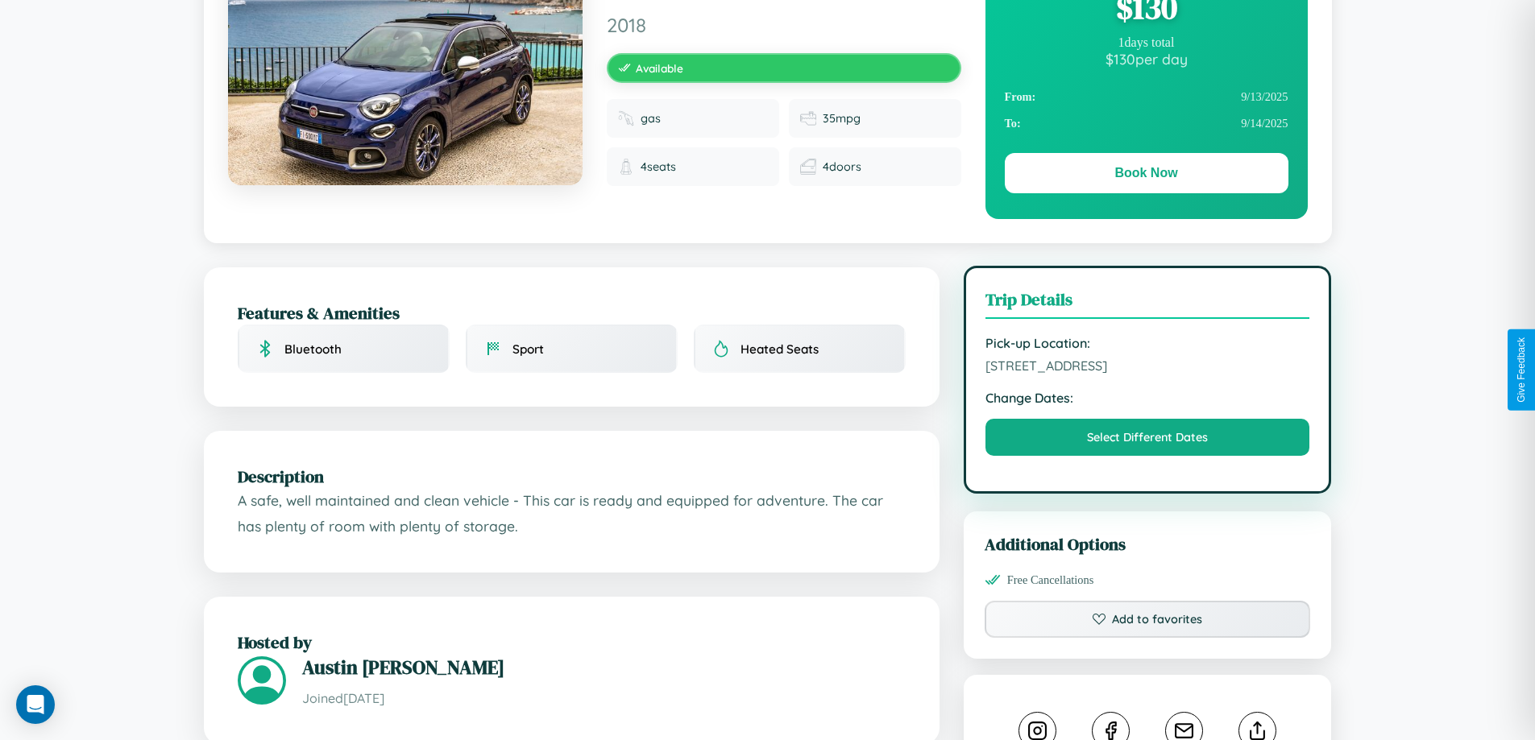
click at [1147, 370] on span "[STREET_ADDRESS]" at bounding box center [1147, 366] width 325 height 16
click at [1147, 368] on span "[STREET_ADDRESS]" at bounding box center [1147, 366] width 325 height 16
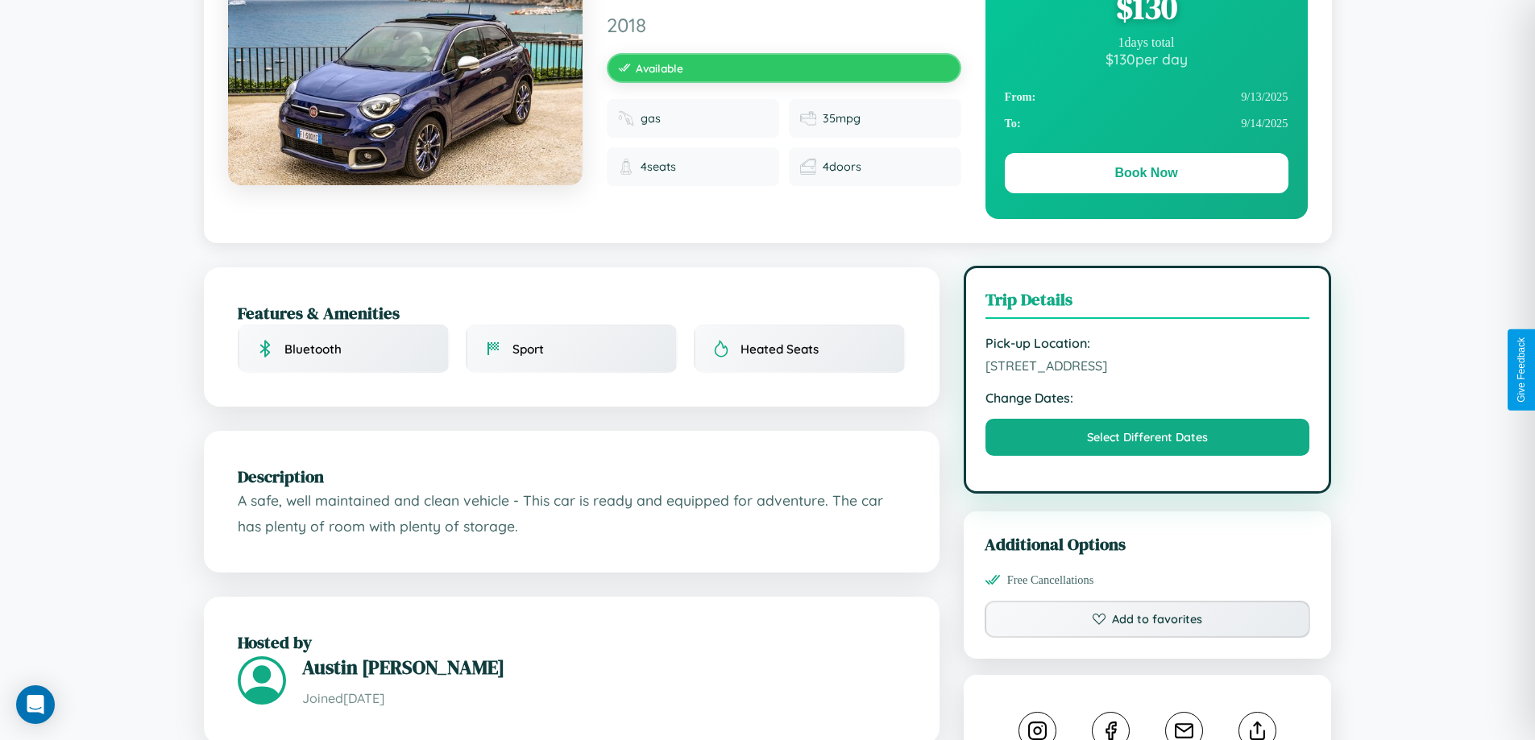
click at [1147, 368] on span "[STREET_ADDRESS]" at bounding box center [1147, 366] width 325 height 16
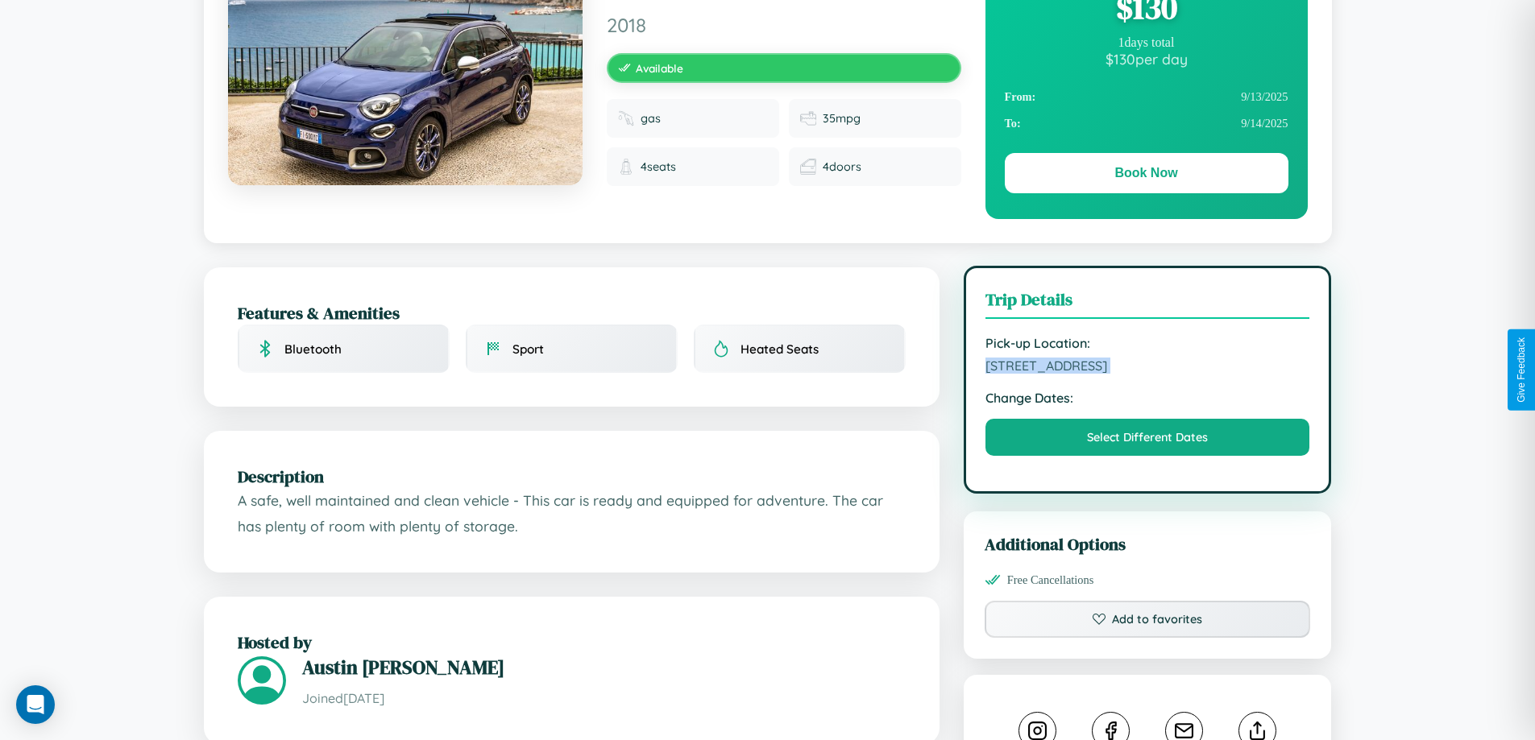
click at [1147, 368] on span "[STREET_ADDRESS]" at bounding box center [1147, 366] width 325 height 16
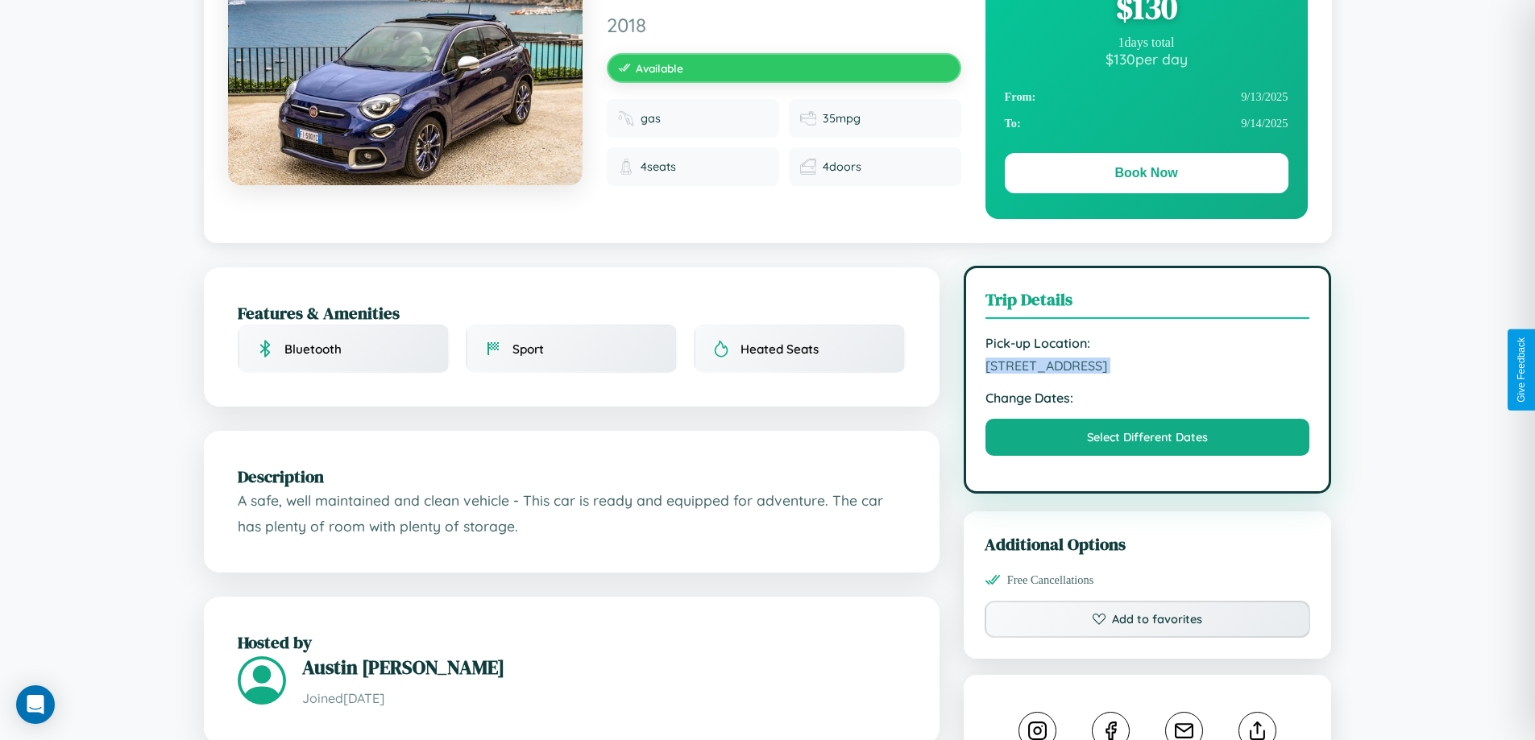
click at [1147, 368] on span "[STREET_ADDRESS]" at bounding box center [1147, 366] width 325 height 16
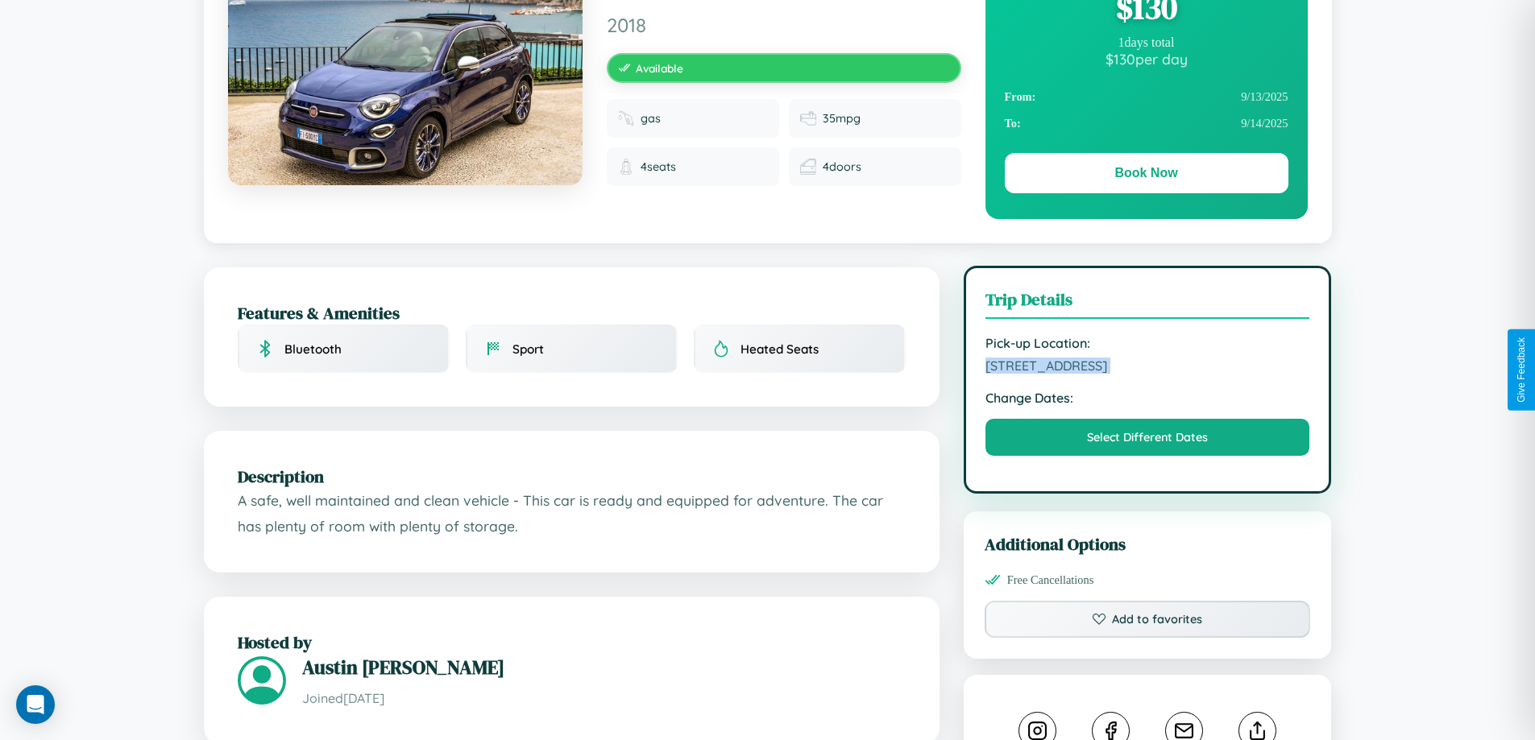
click at [1147, 368] on span "[STREET_ADDRESS]" at bounding box center [1147, 366] width 325 height 16
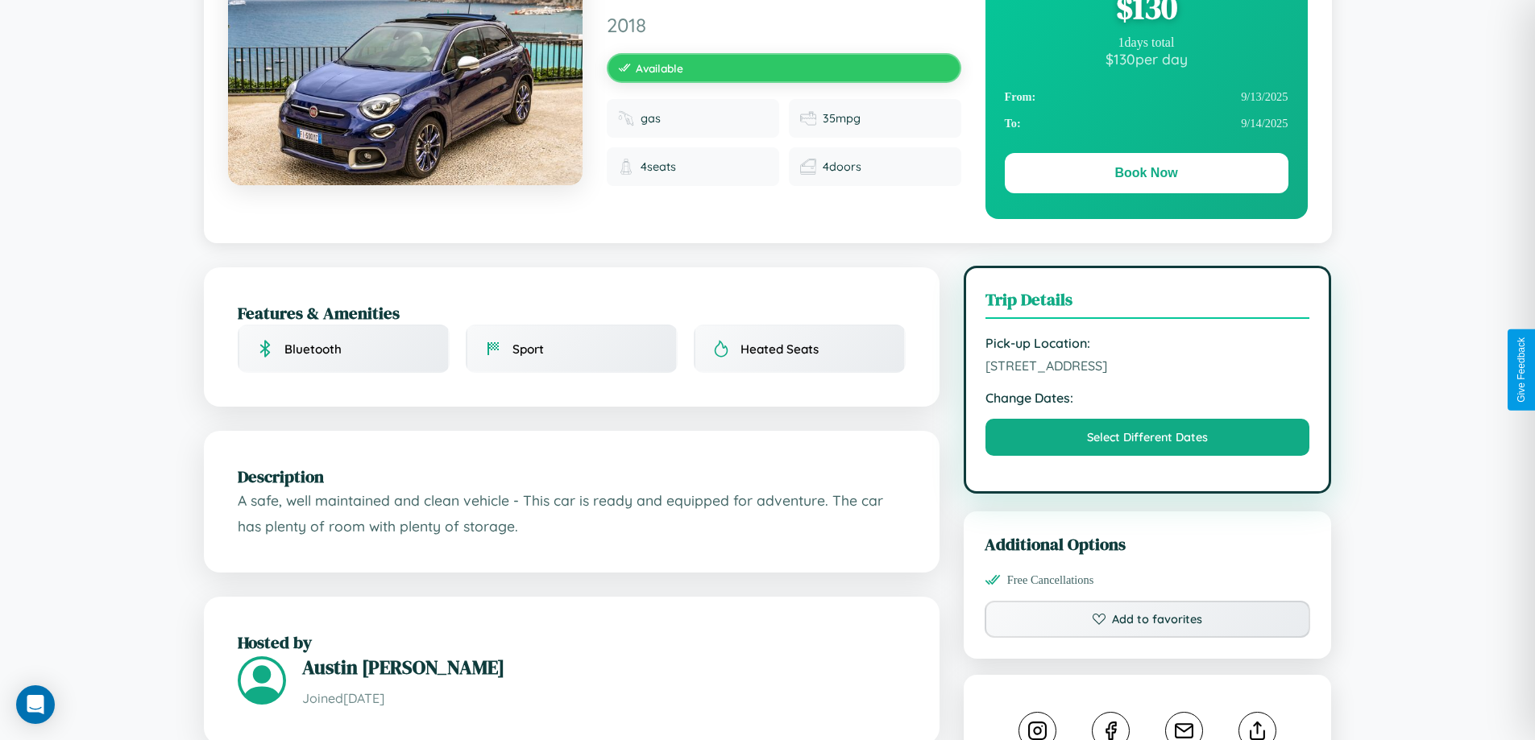
scroll to position [529, 0]
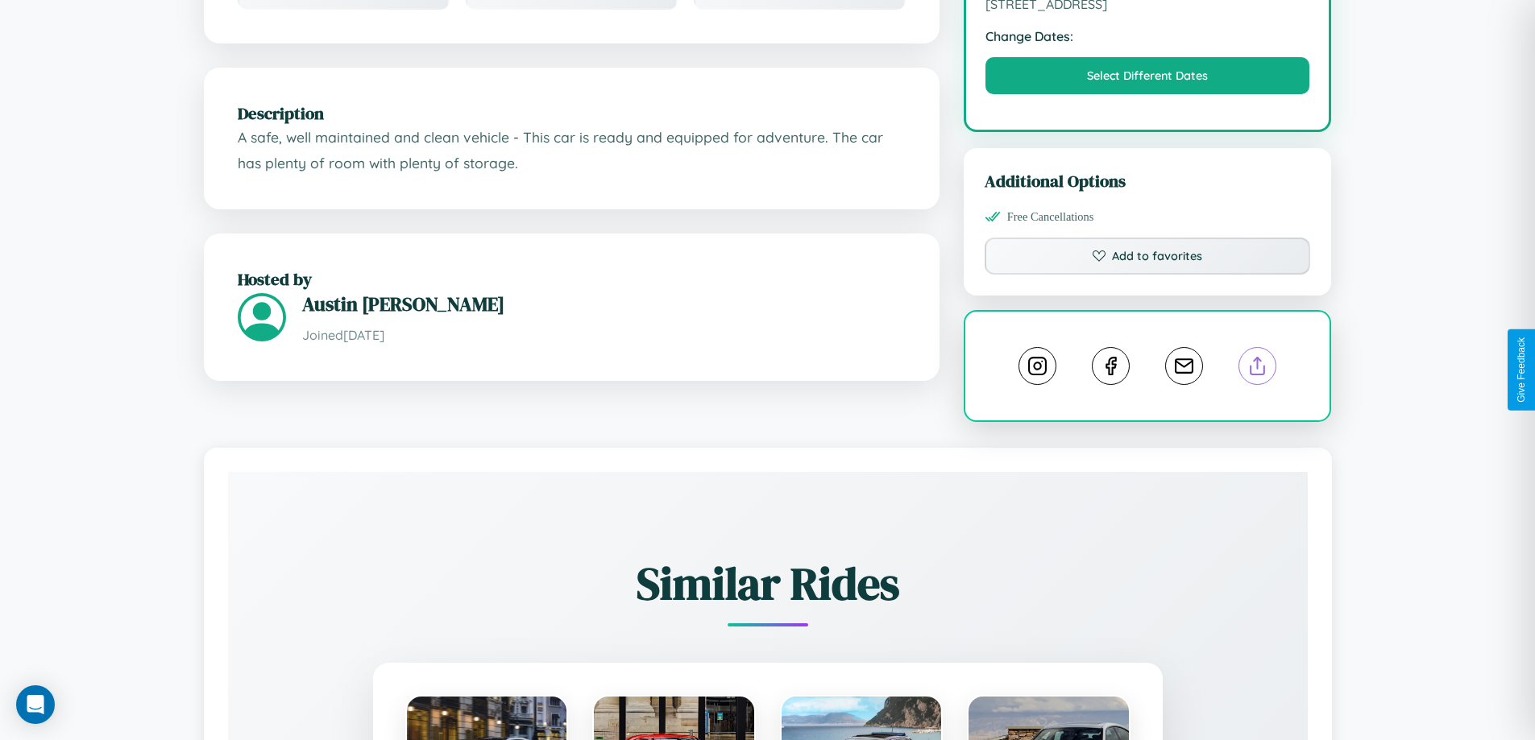
click at [1258, 368] on line at bounding box center [1258, 363] width 0 height 11
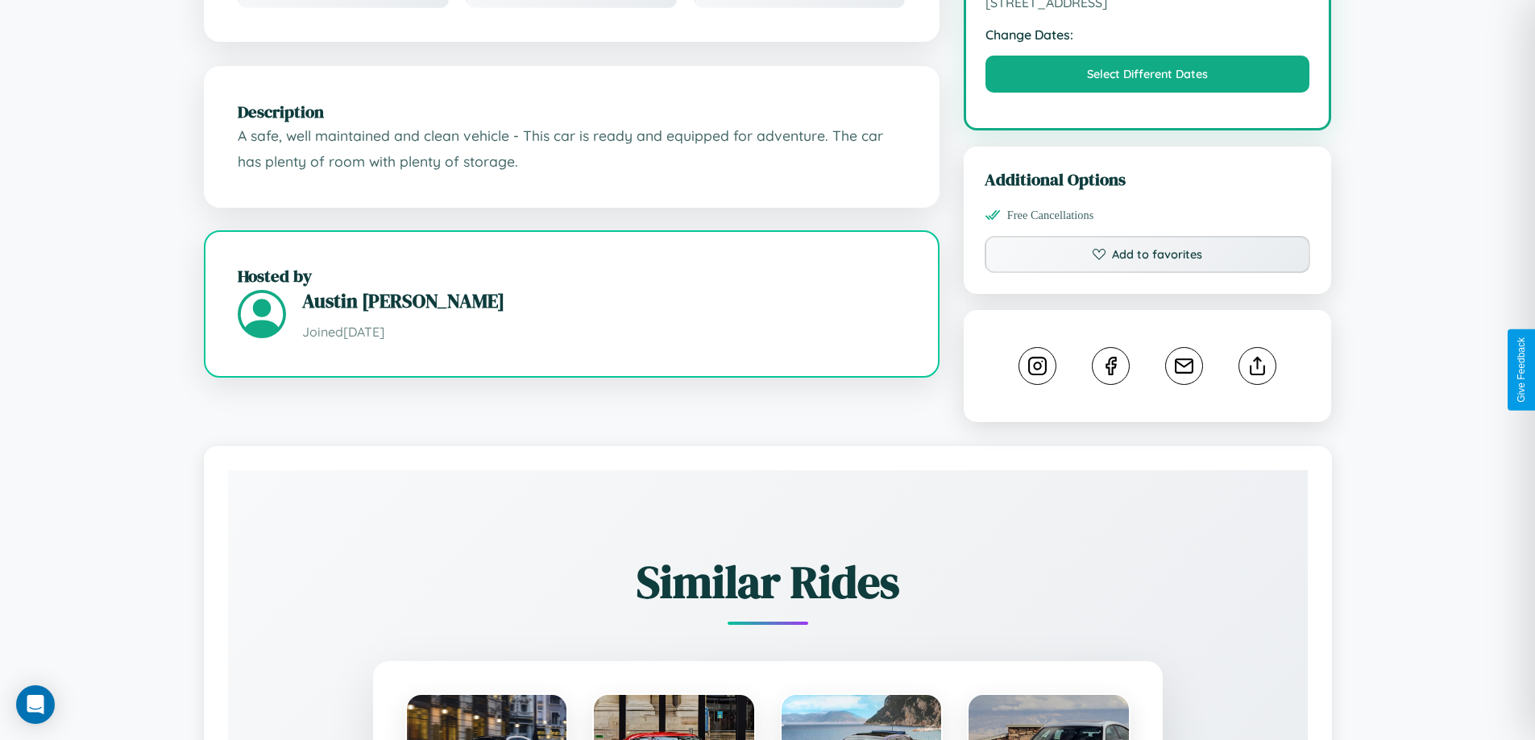
scroll to position [897, 0]
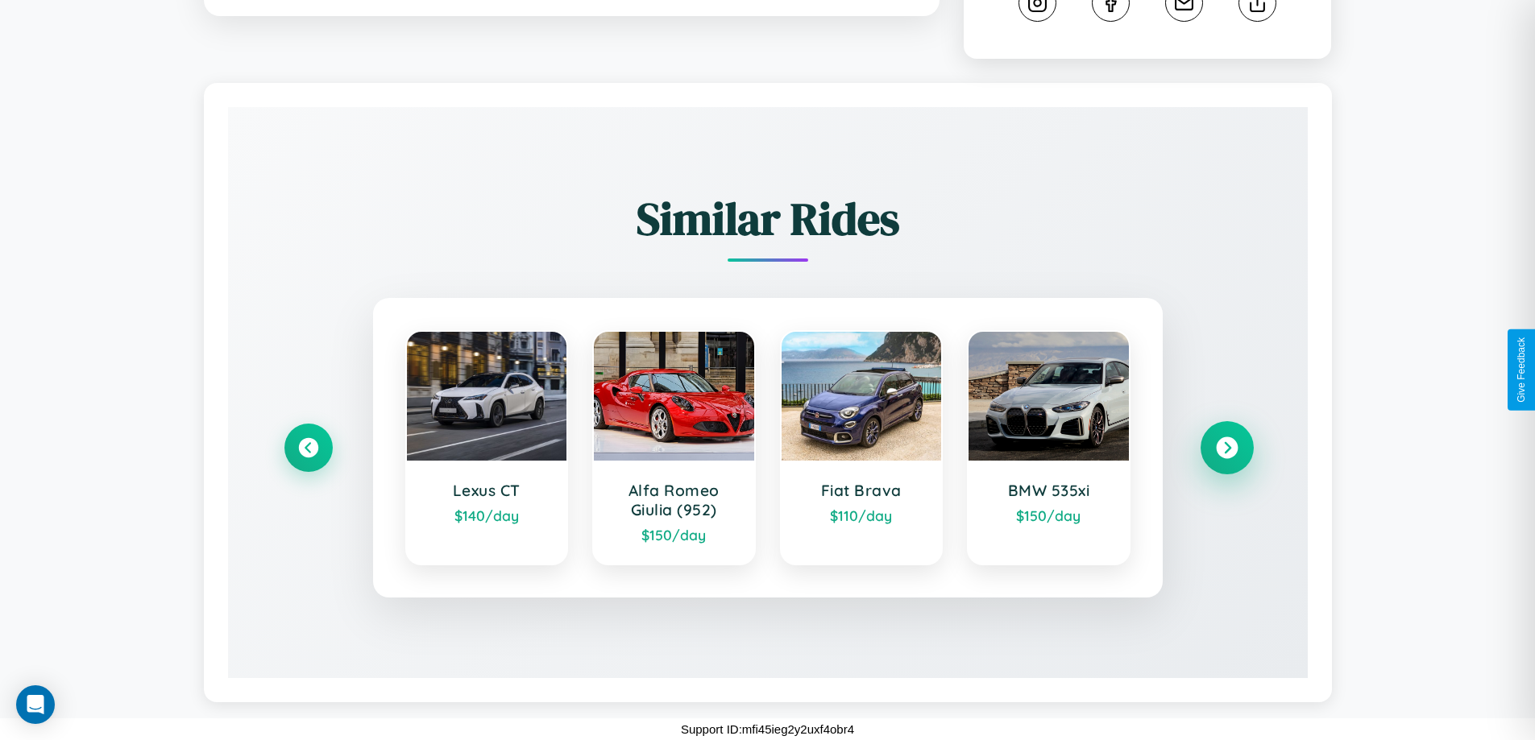
click at [1226, 448] on icon at bounding box center [1227, 448] width 22 height 22
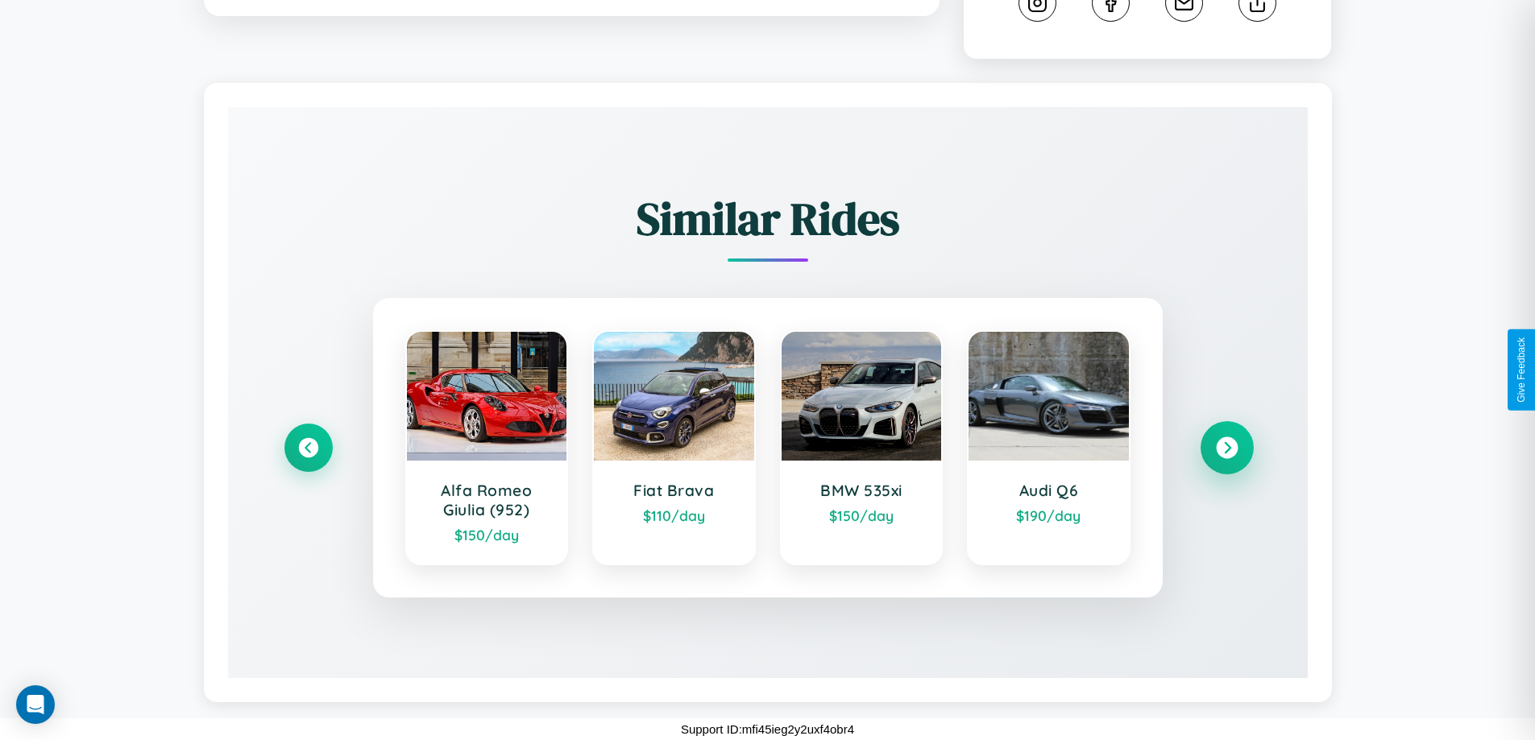
click at [1226, 448] on icon at bounding box center [1227, 448] width 22 height 22
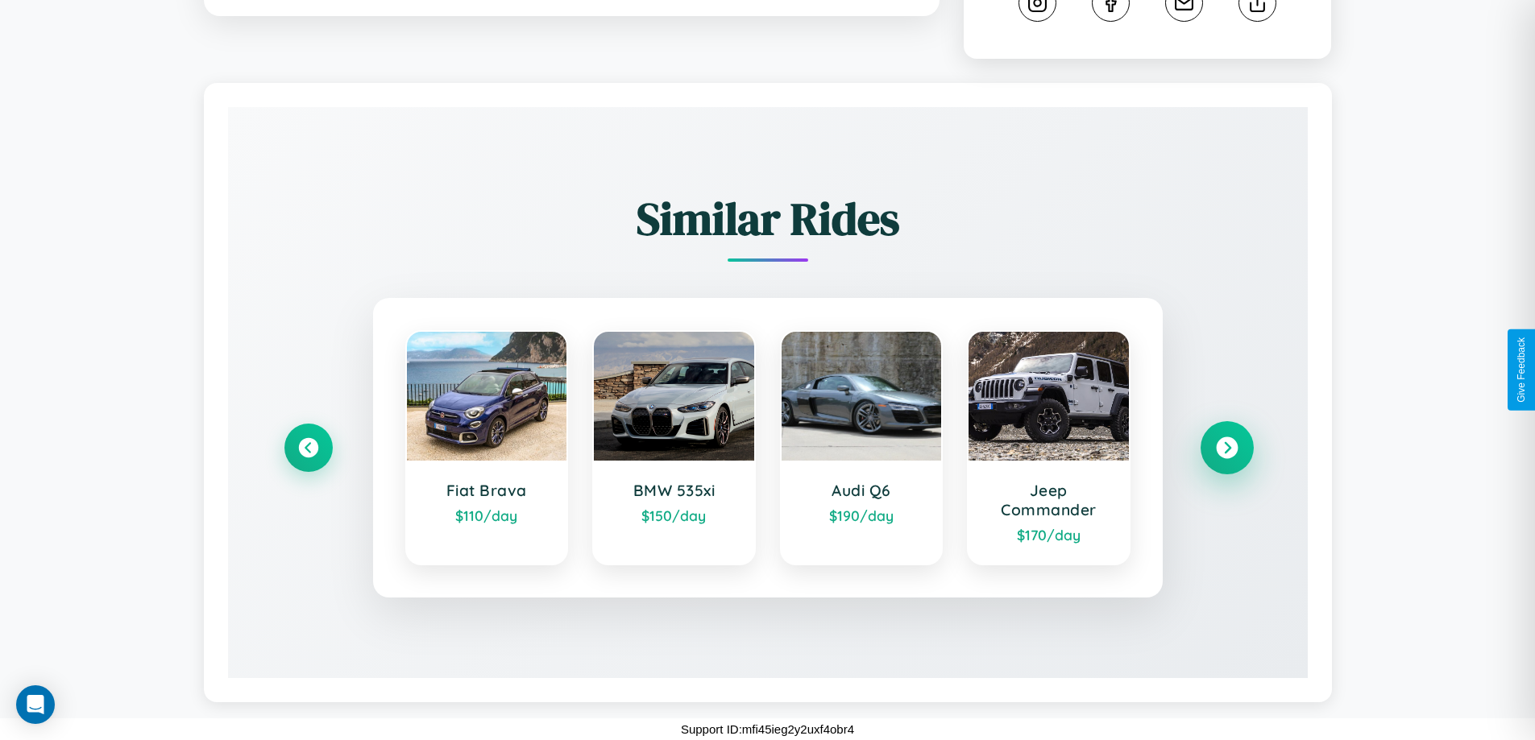
click at [1226, 448] on icon at bounding box center [1227, 448] width 22 height 22
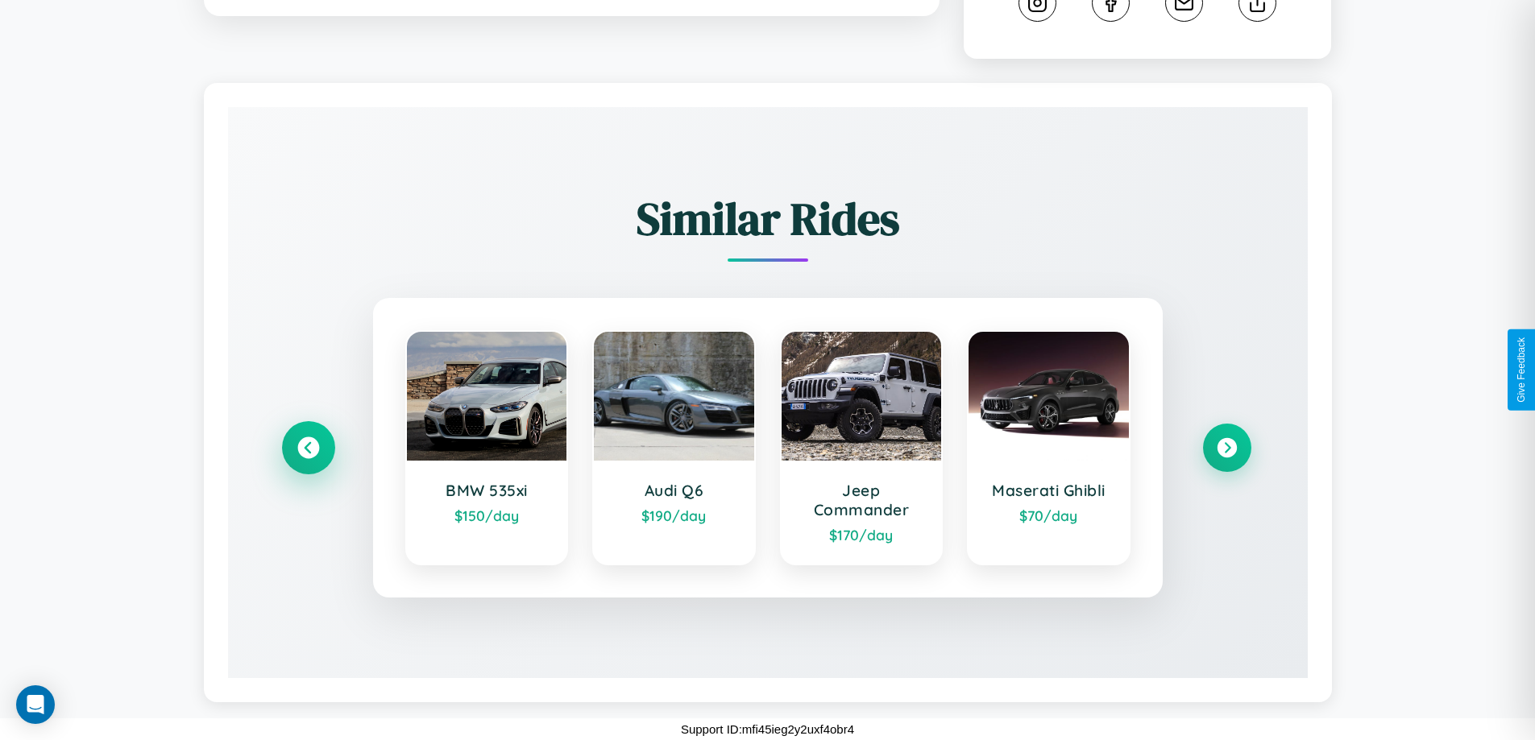
click at [308, 448] on icon at bounding box center [308, 448] width 22 height 22
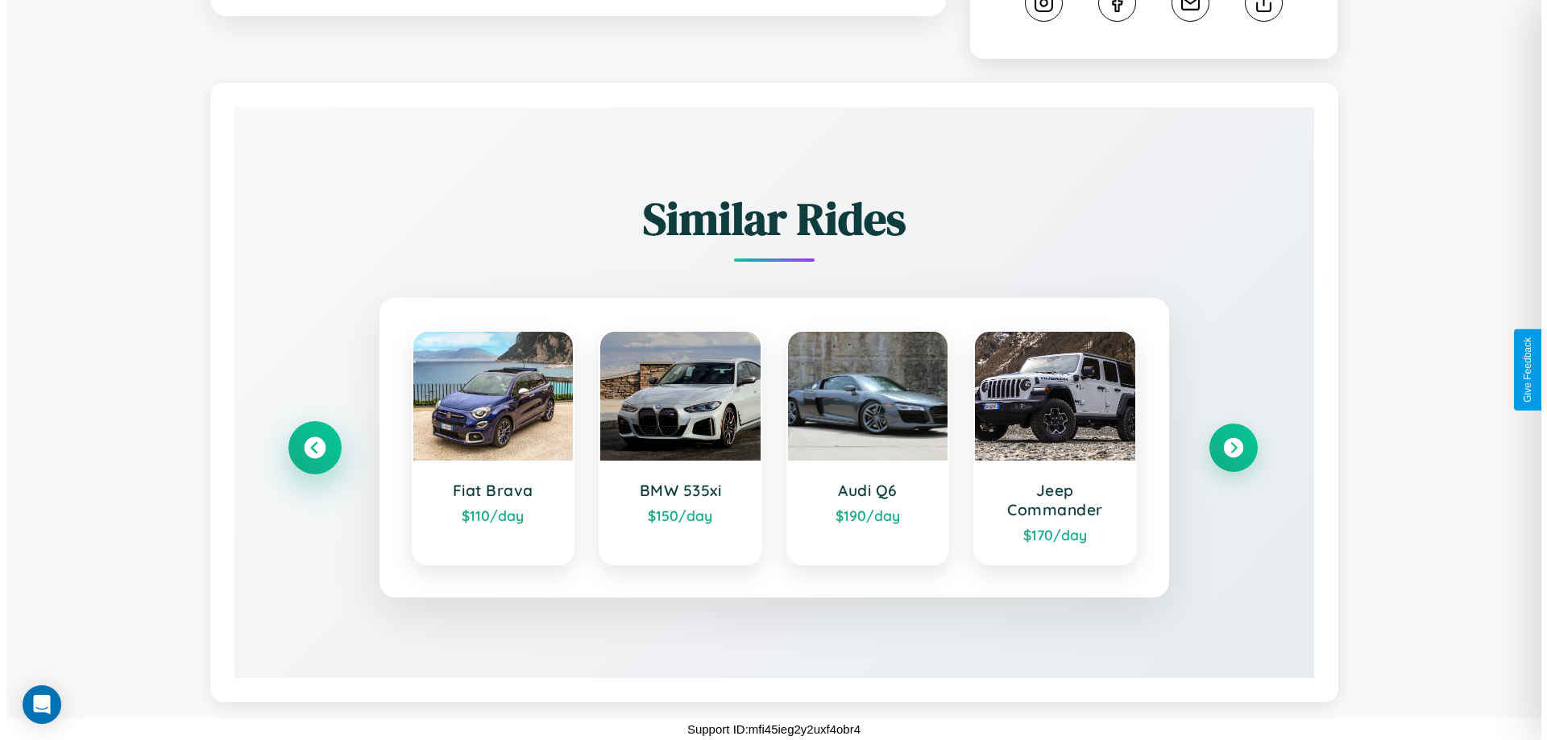
scroll to position [0, 0]
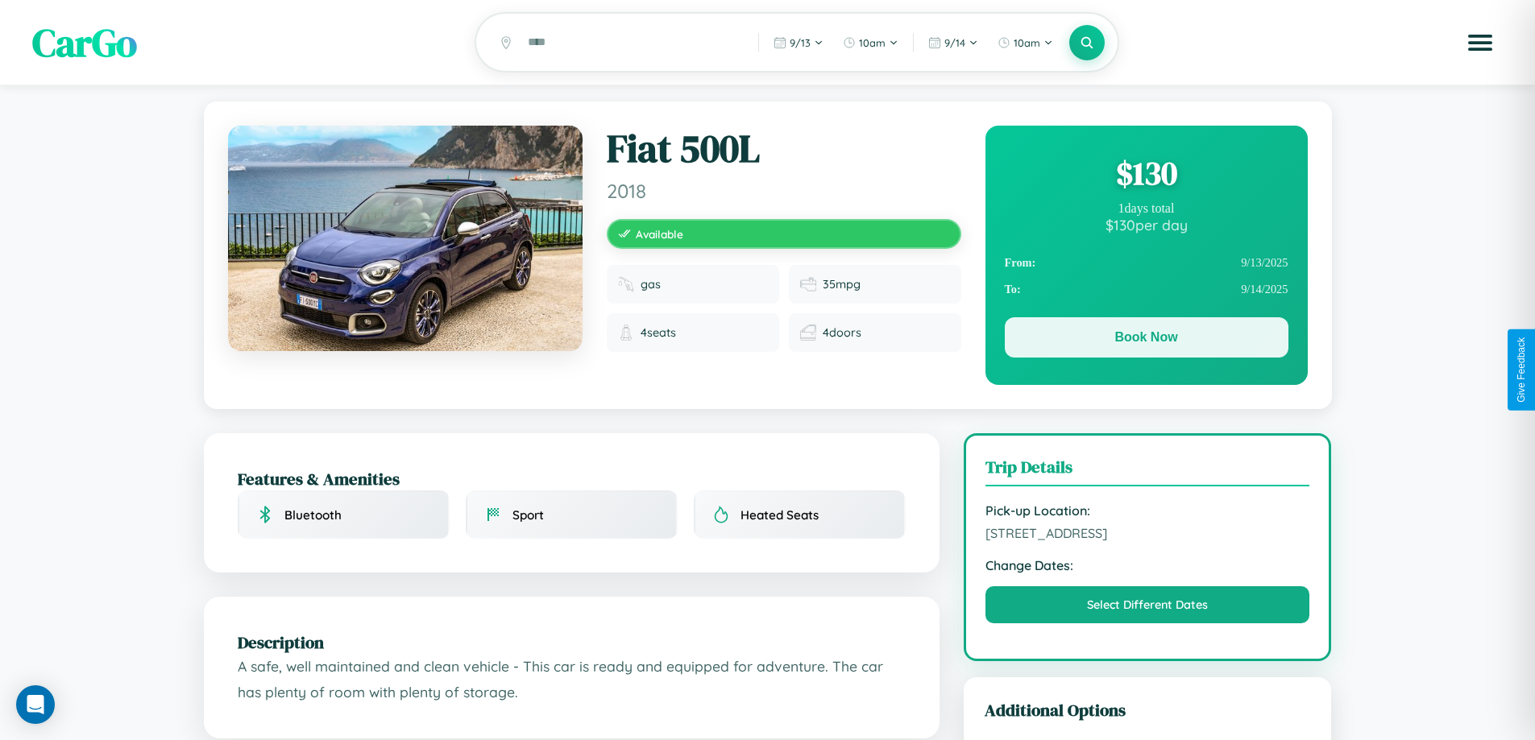
click at [1146, 340] on button "Book Now" at bounding box center [1147, 337] width 284 height 40
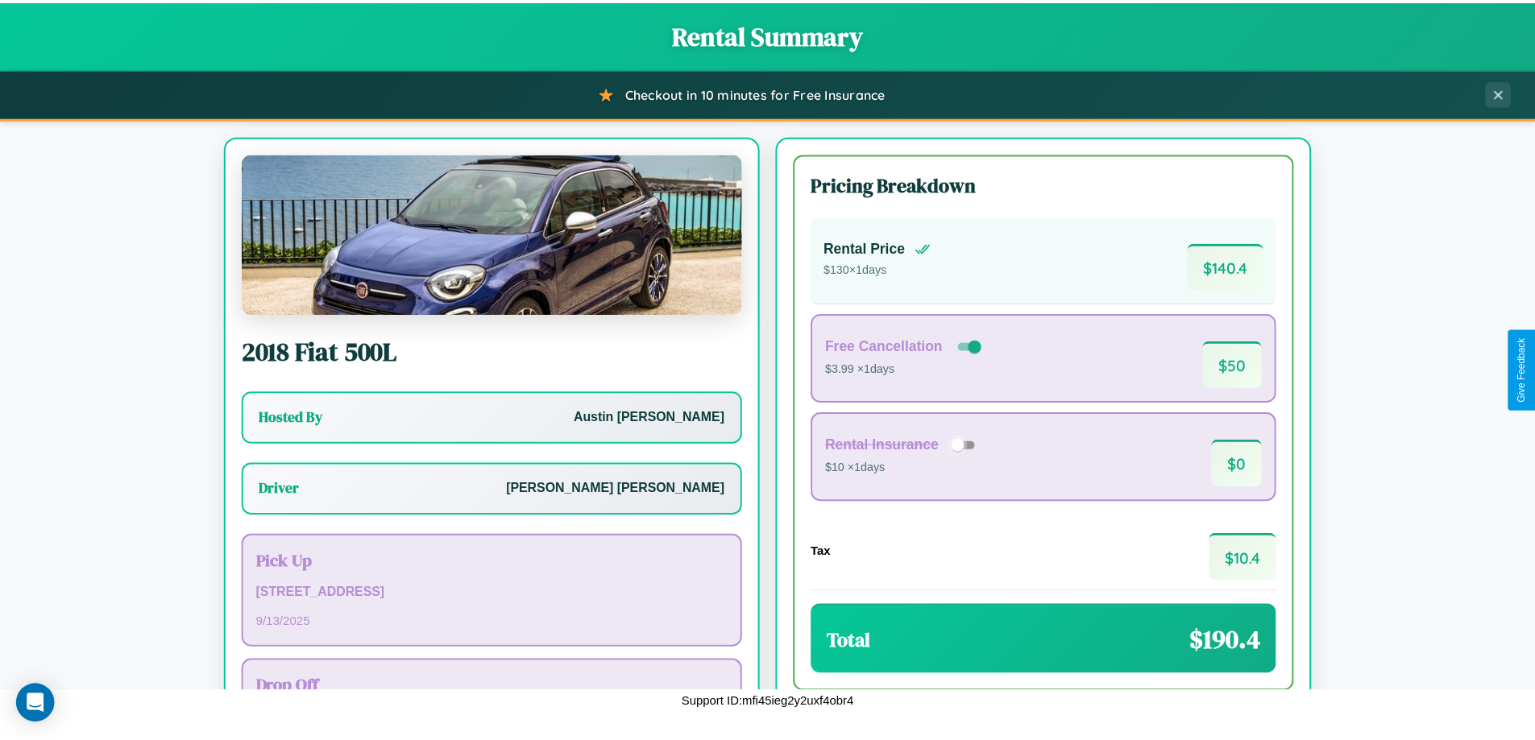
scroll to position [116, 0]
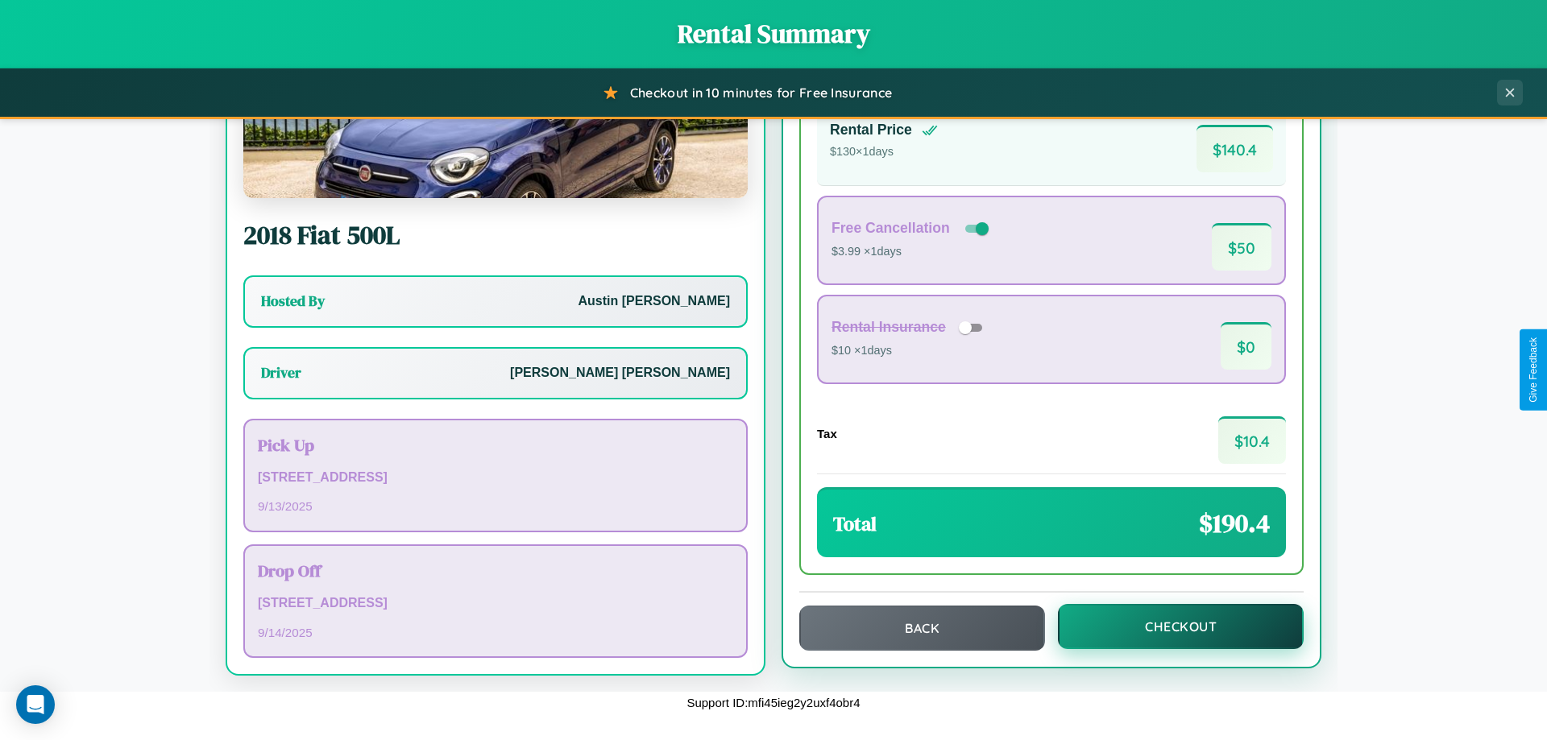
click at [1170, 628] on button "Checkout" at bounding box center [1181, 626] width 246 height 45
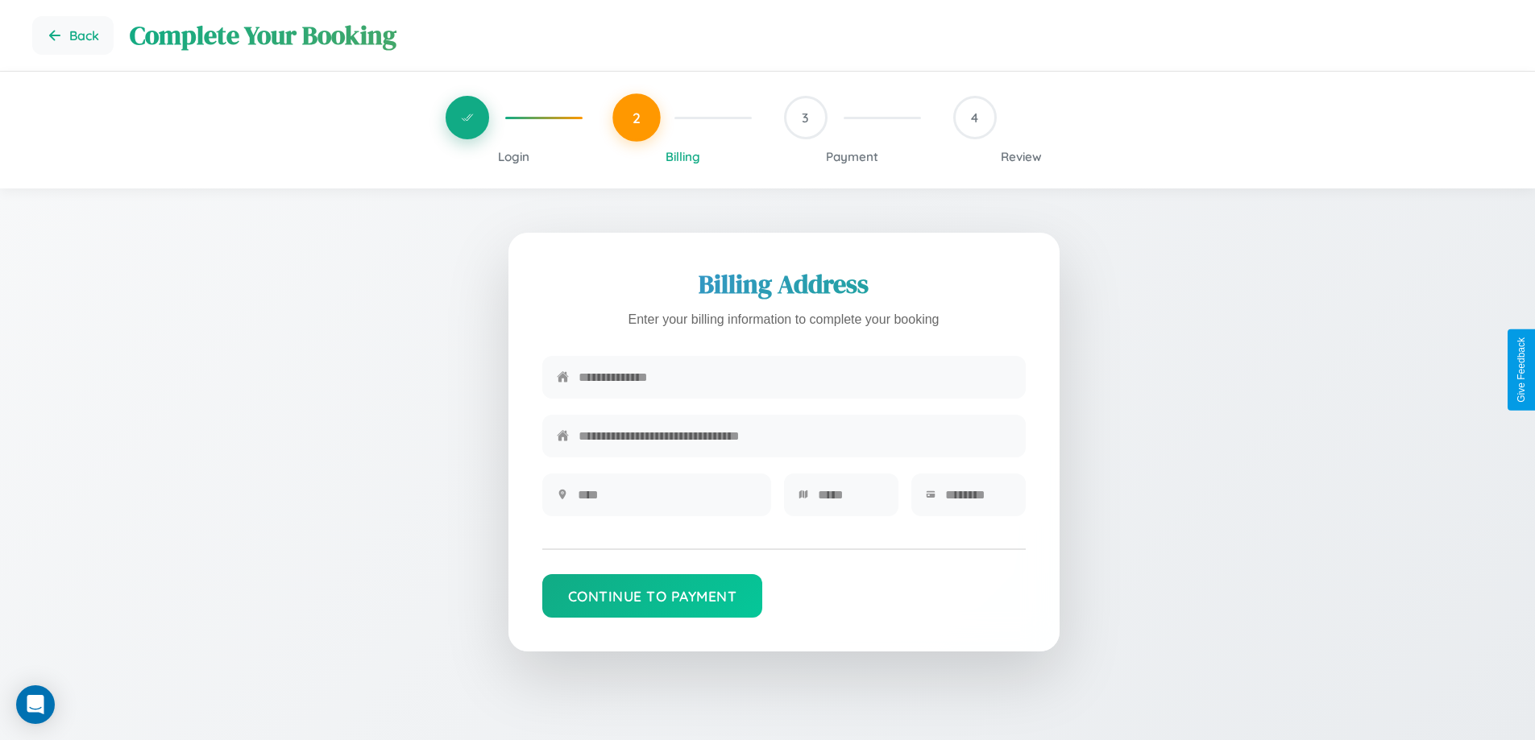
click at [794, 382] on input "text" at bounding box center [794, 377] width 433 height 39
type input "**********"
click at [666, 500] on input "text" at bounding box center [667, 494] width 179 height 39
type input "********"
click at [850, 500] on input "text" at bounding box center [851, 494] width 66 height 39
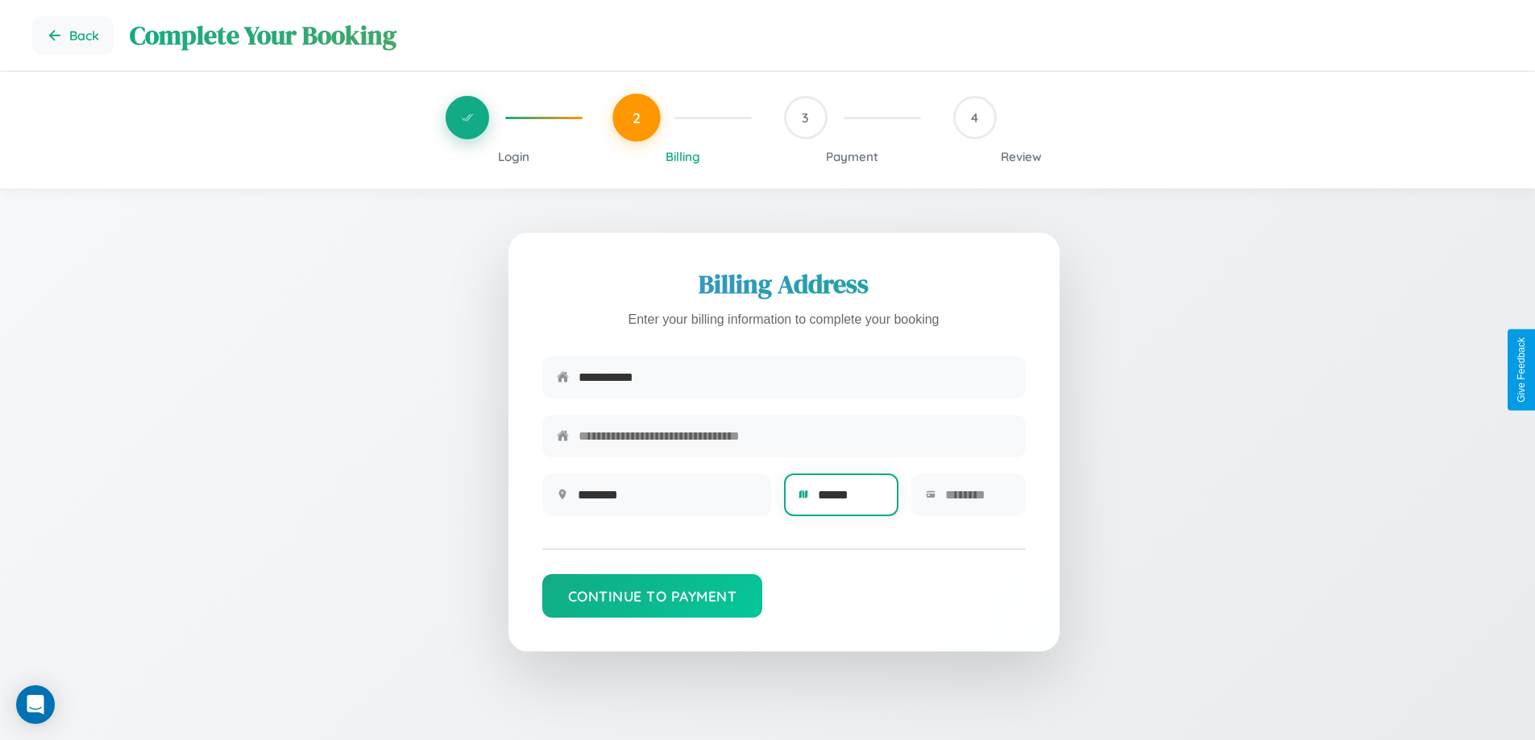
type input "******"
click at [977, 500] on input "text" at bounding box center [978, 494] width 66 height 39
type input "*****"
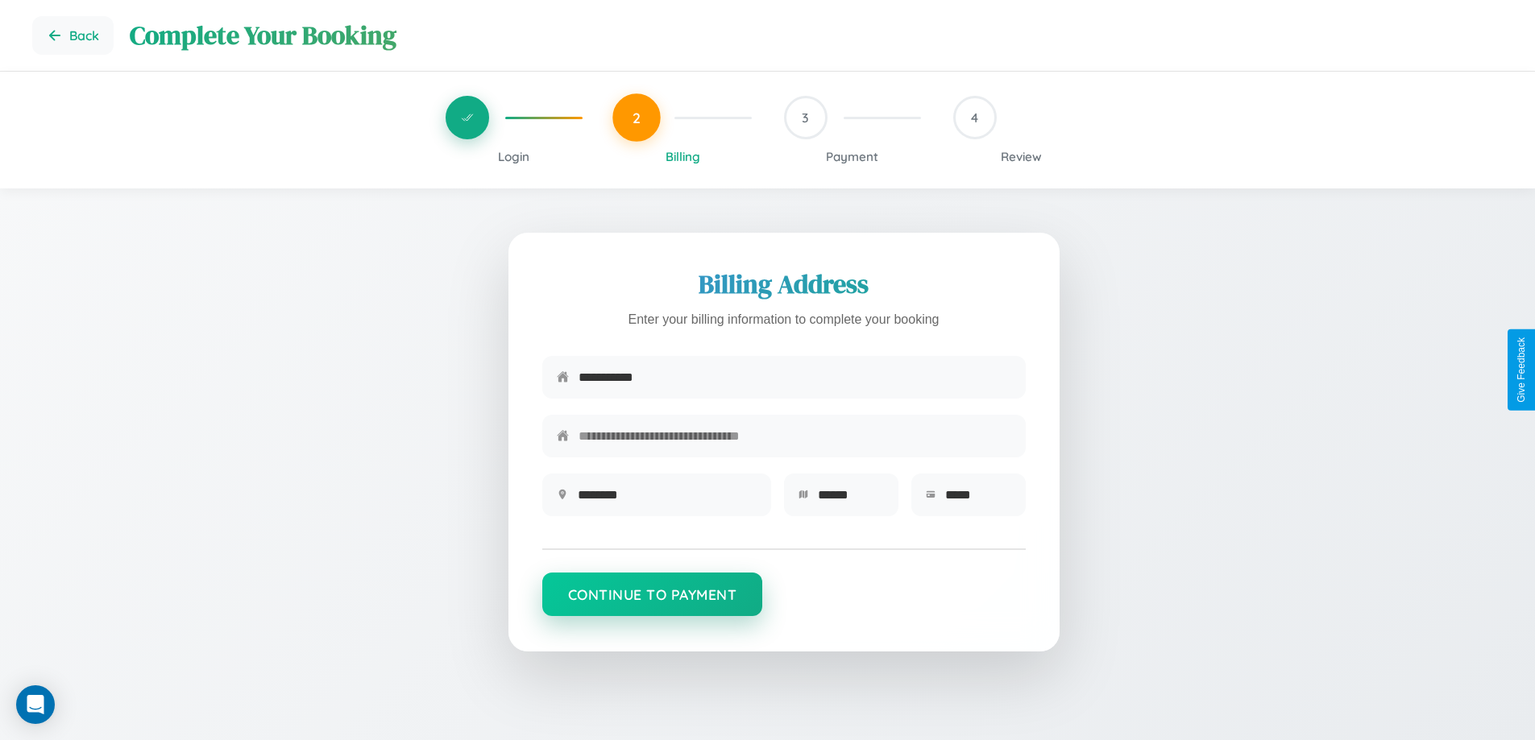
click at [652, 603] on button "Continue to Payment" at bounding box center [652, 595] width 221 height 44
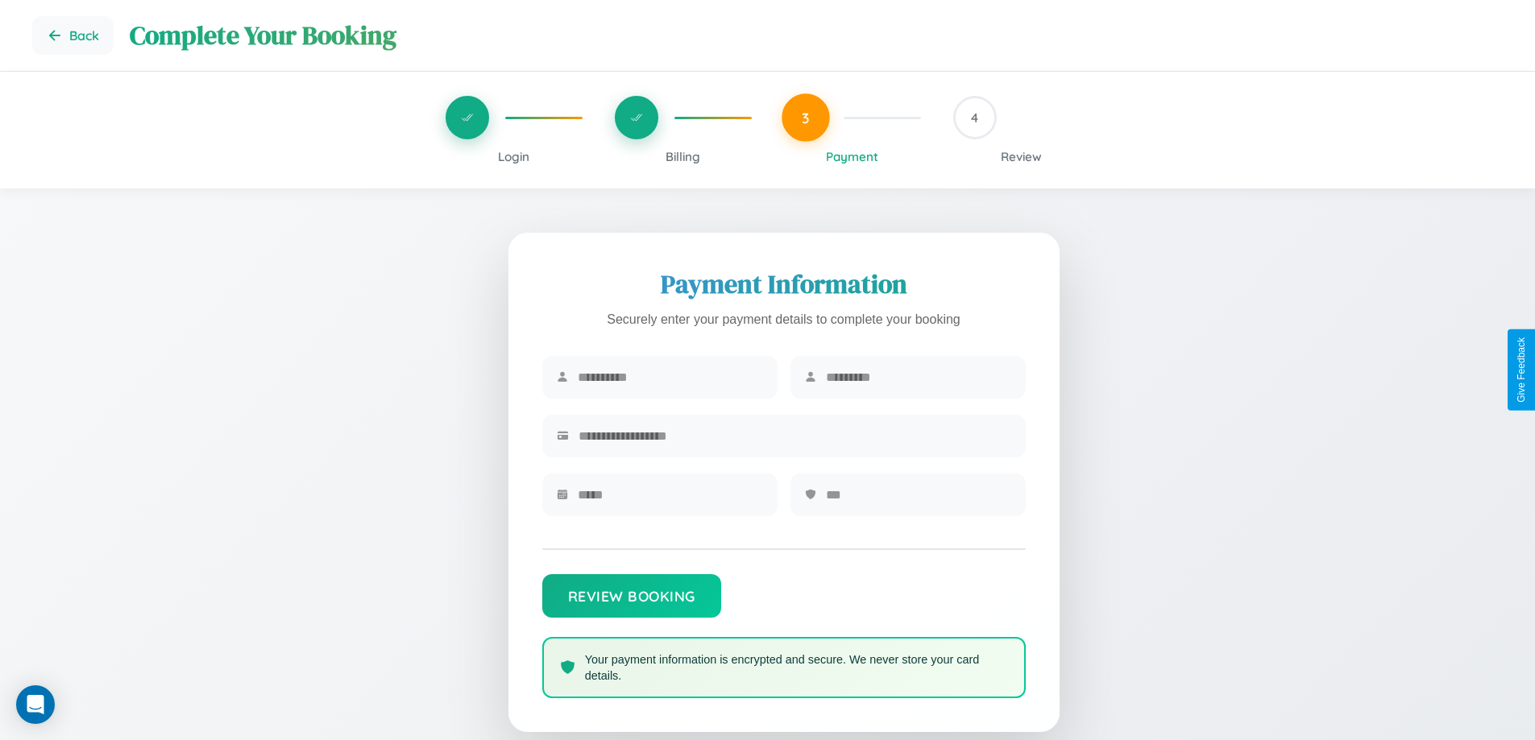
click at [669, 378] on input "text" at bounding box center [670, 377] width 185 height 39
type input "*********"
click at [918, 378] on input "text" at bounding box center [918, 377] width 185 height 39
type input "********"
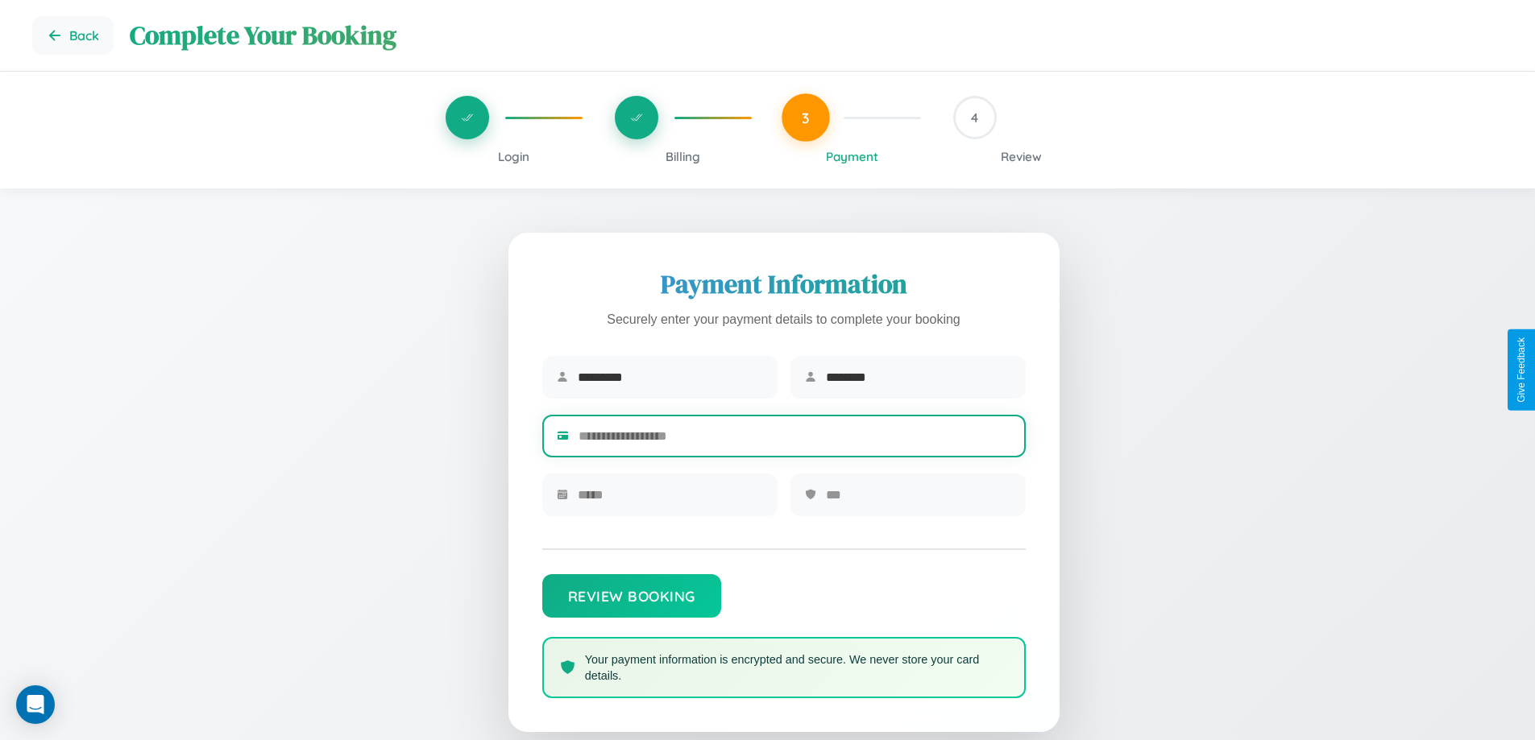
click at [794, 439] on input "text" at bounding box center [794, 436] width 433 height 39
type input "**********"
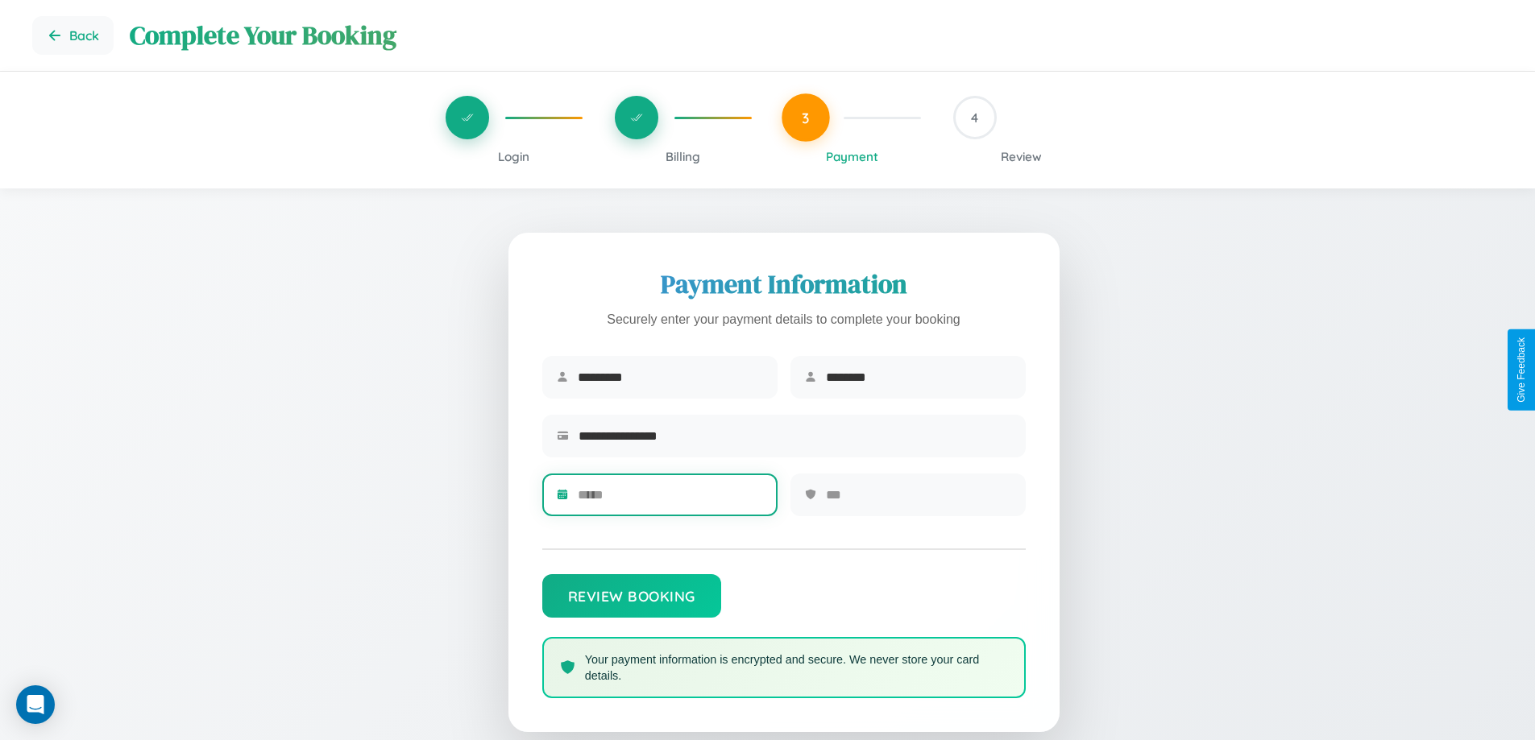
click at [669, 500] on input "text" at bounding box center [670, 494] width 185 height 39
type input "*****"
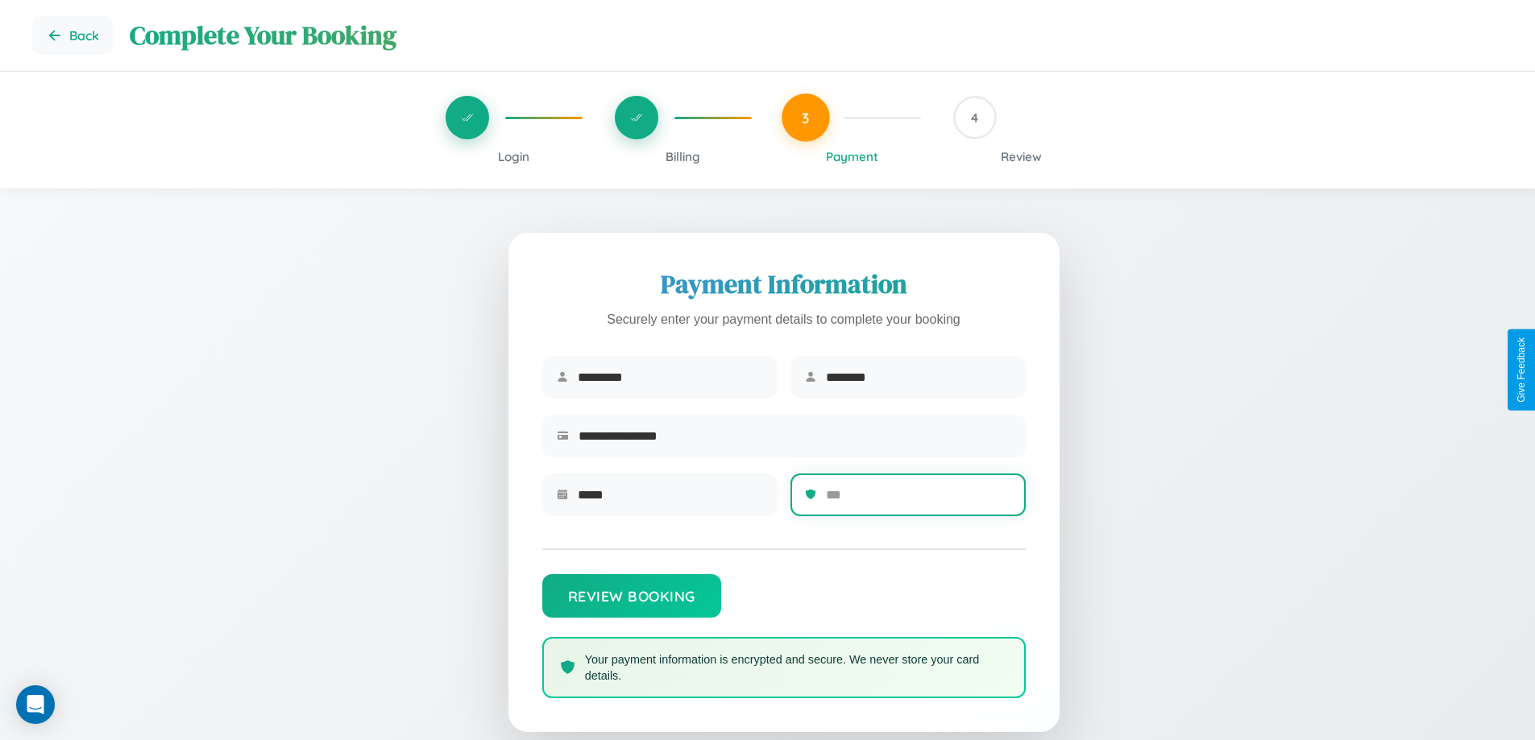
click at [918, 500] on input "text" at bounding box center [918, 494] width 185 height 39
type input "***"
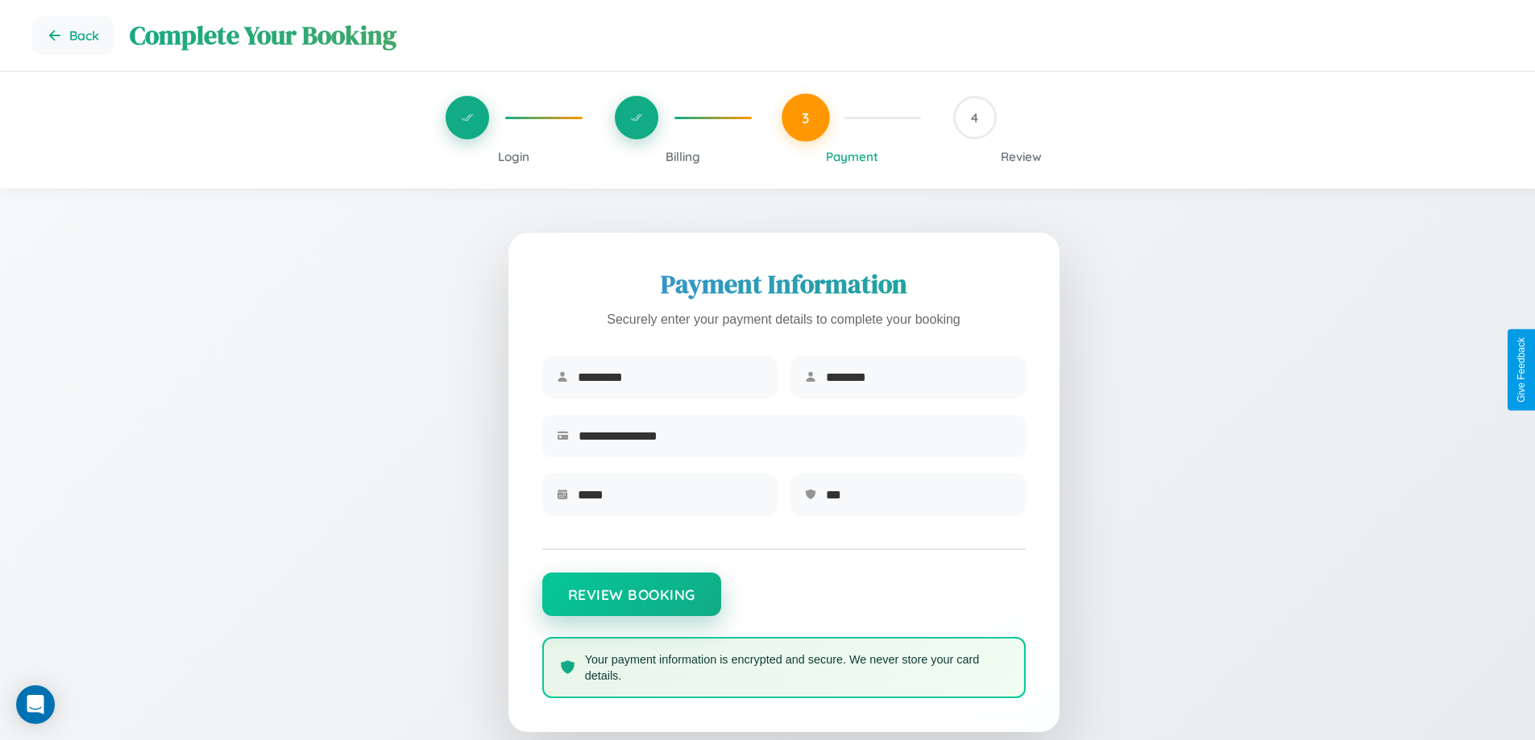
click at [631, 603] on button "Review Booking" at bounding box center [631, 595] width 179 height 44
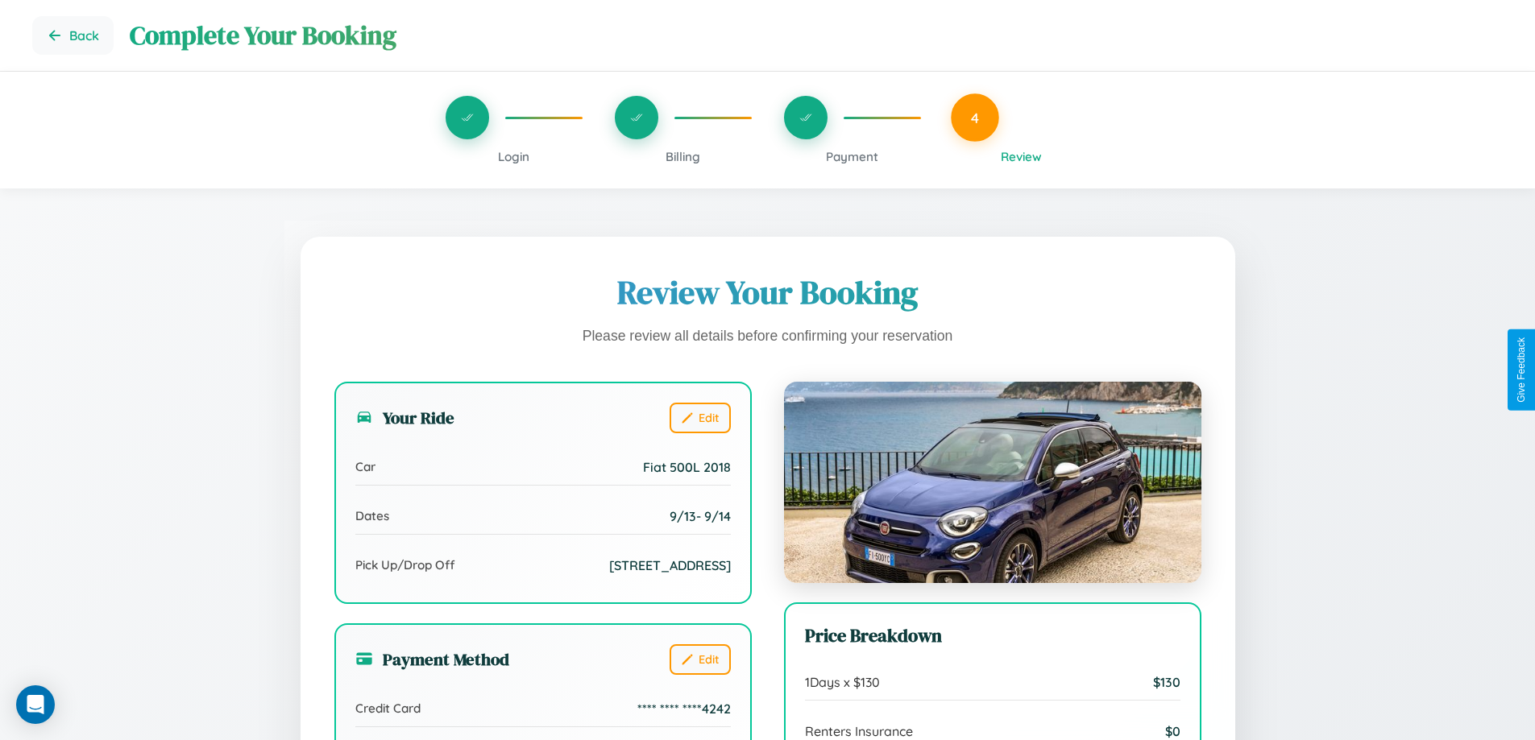
scroll to position [493, 0]
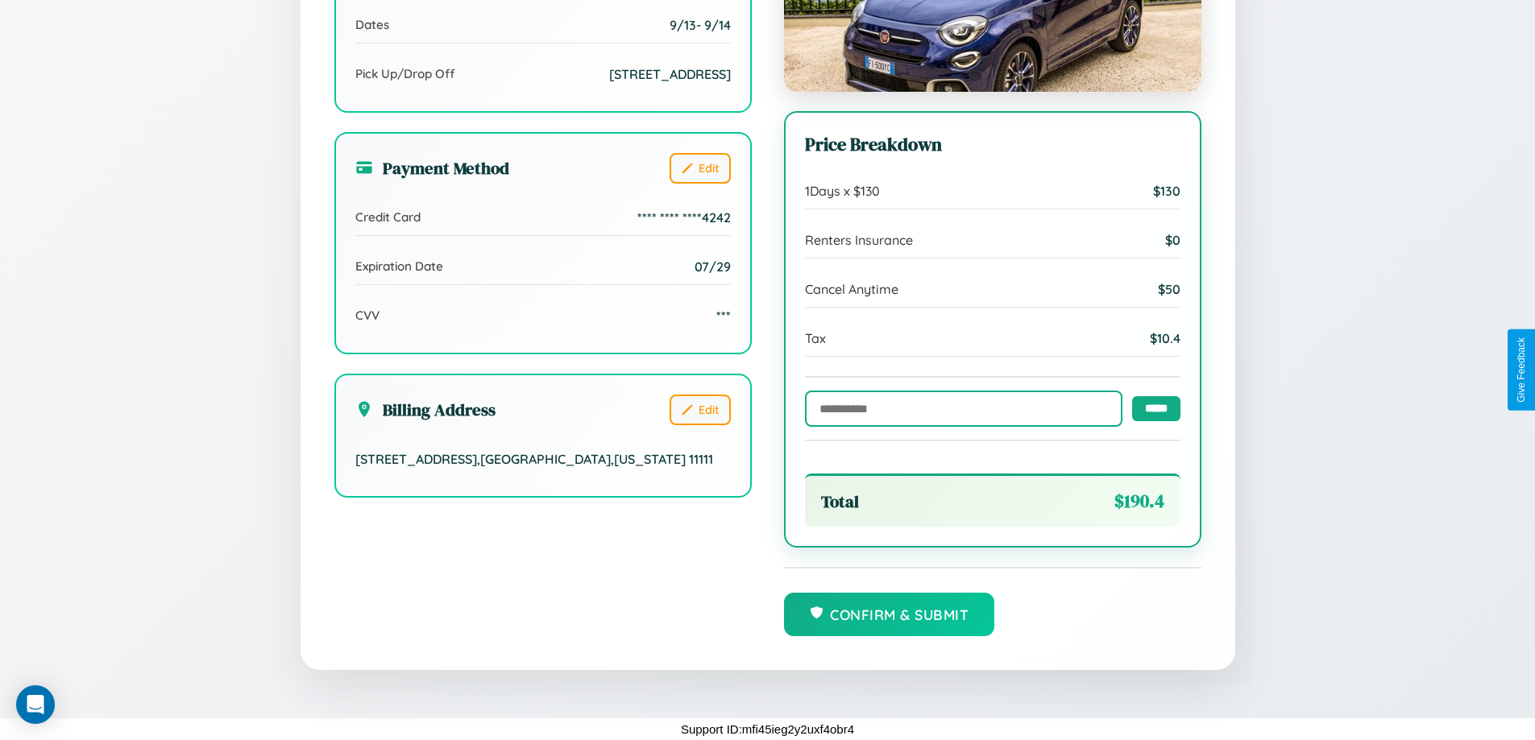
click at [959, 408] on input "text" at bounding box center [963, 409] width 317 height 36
type input "******"
click at [1151, 407] on input "*****" at bounding box center [1156, 408] width 48 height 25
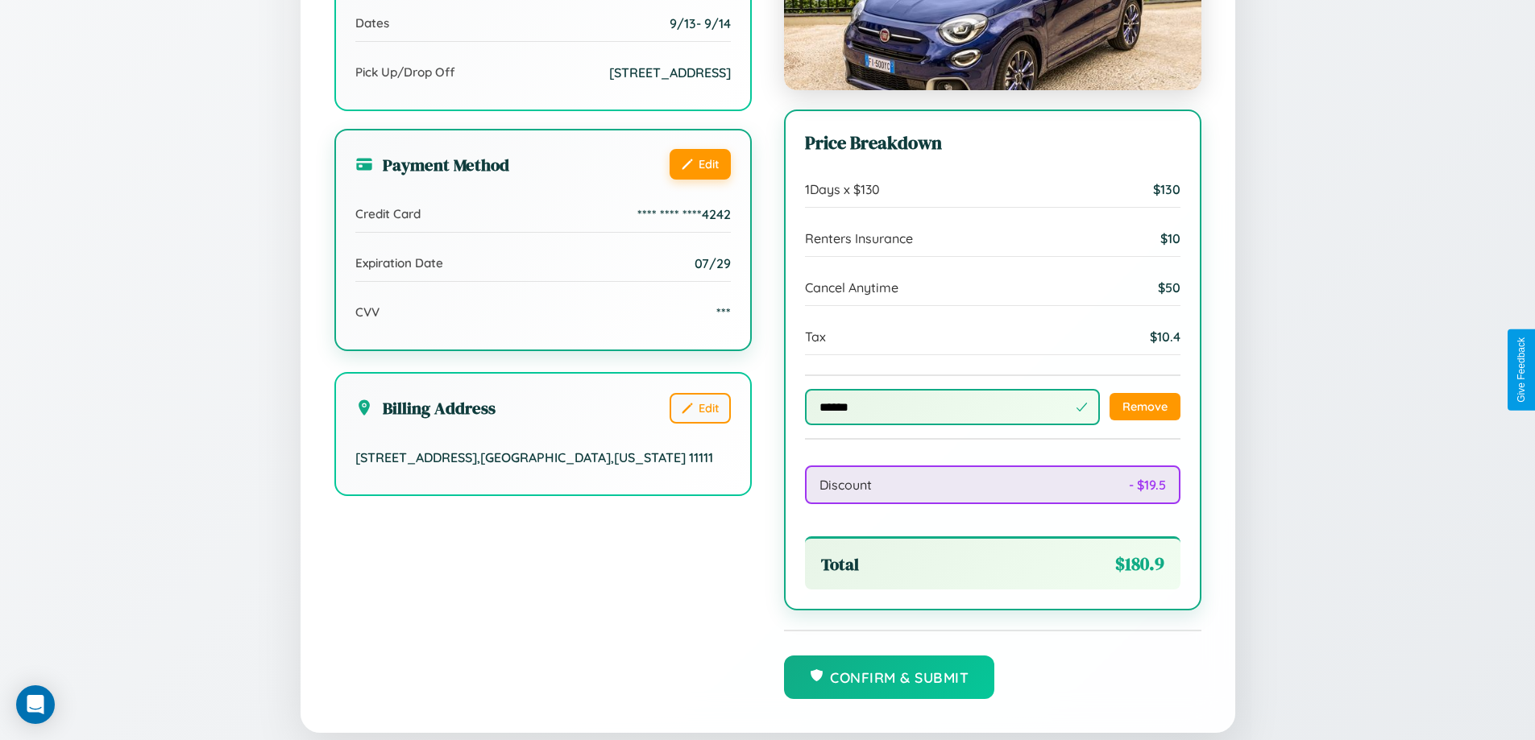
click at [699, 180] on button "Edit" at bounding box center [699, 164] width 61 height 31
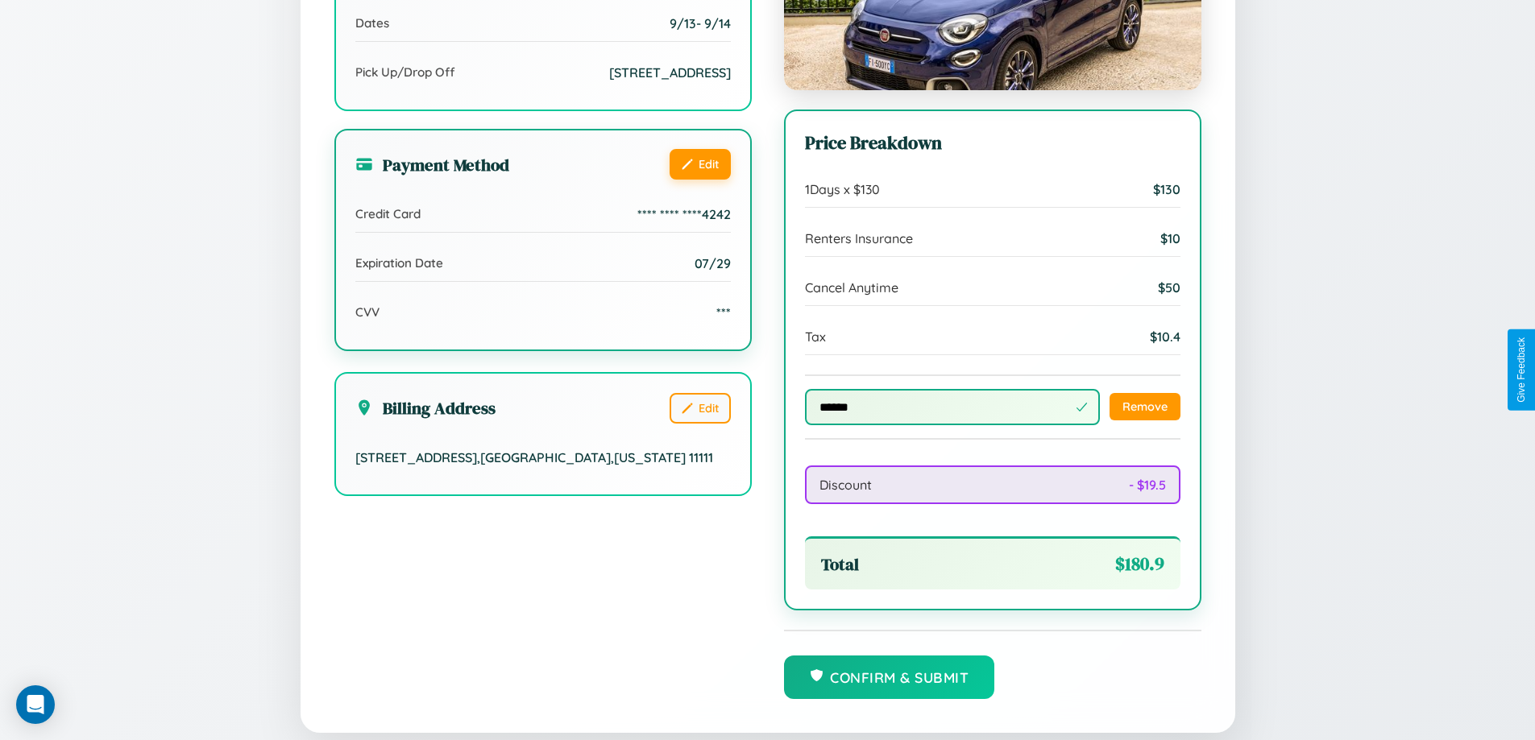
click at [699, 180] on button "Edit" at bounding box center [699, 164] width 61 height 31
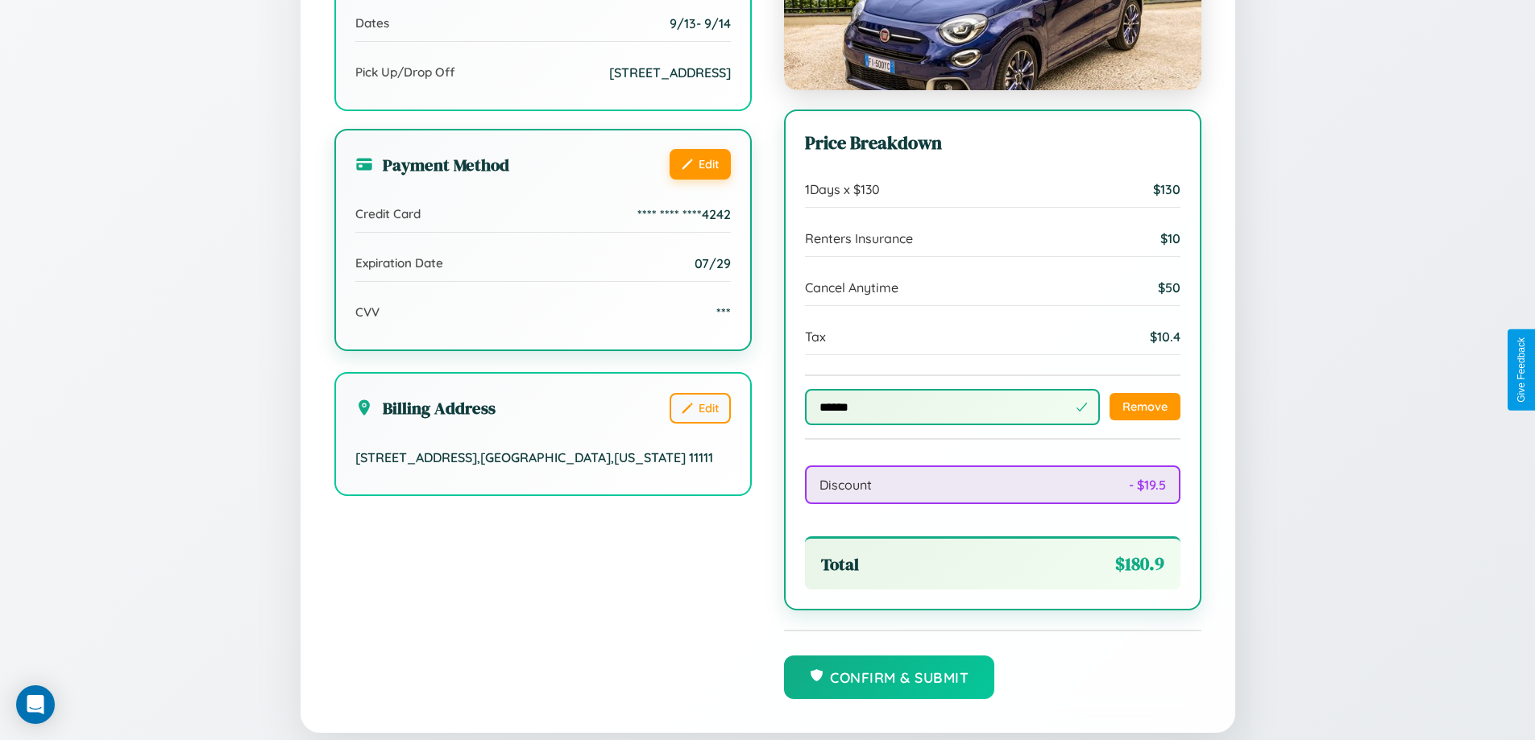
click at [699, 180] on button "Edit" at bounding box center [699, 164] width 61 height 31
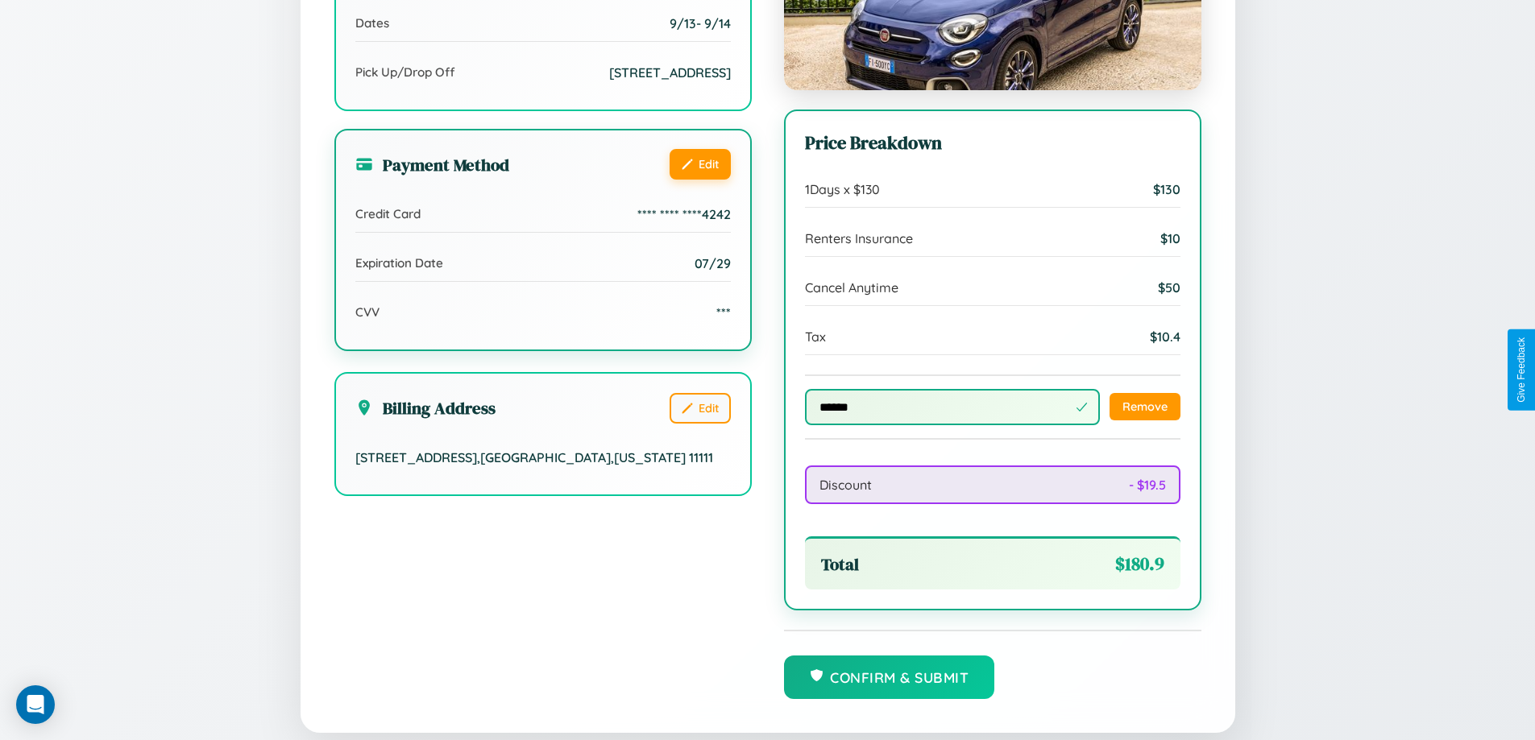
click at [699, 180] on button "Edit" at bounding box center [699, 164] width 61 height 31
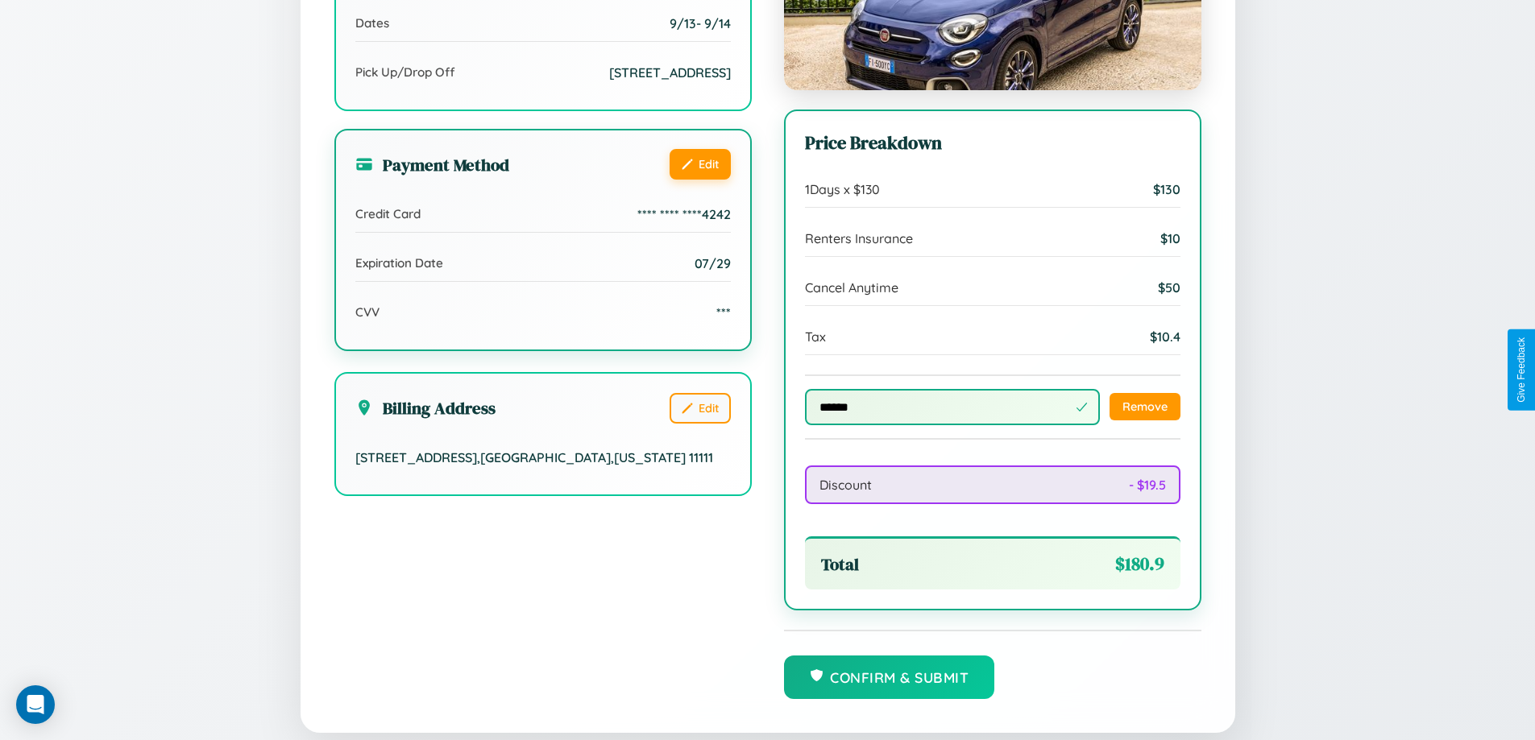
click at [699, 180] on button "Edit" at bounding box center [699, 164] width 61 height 31
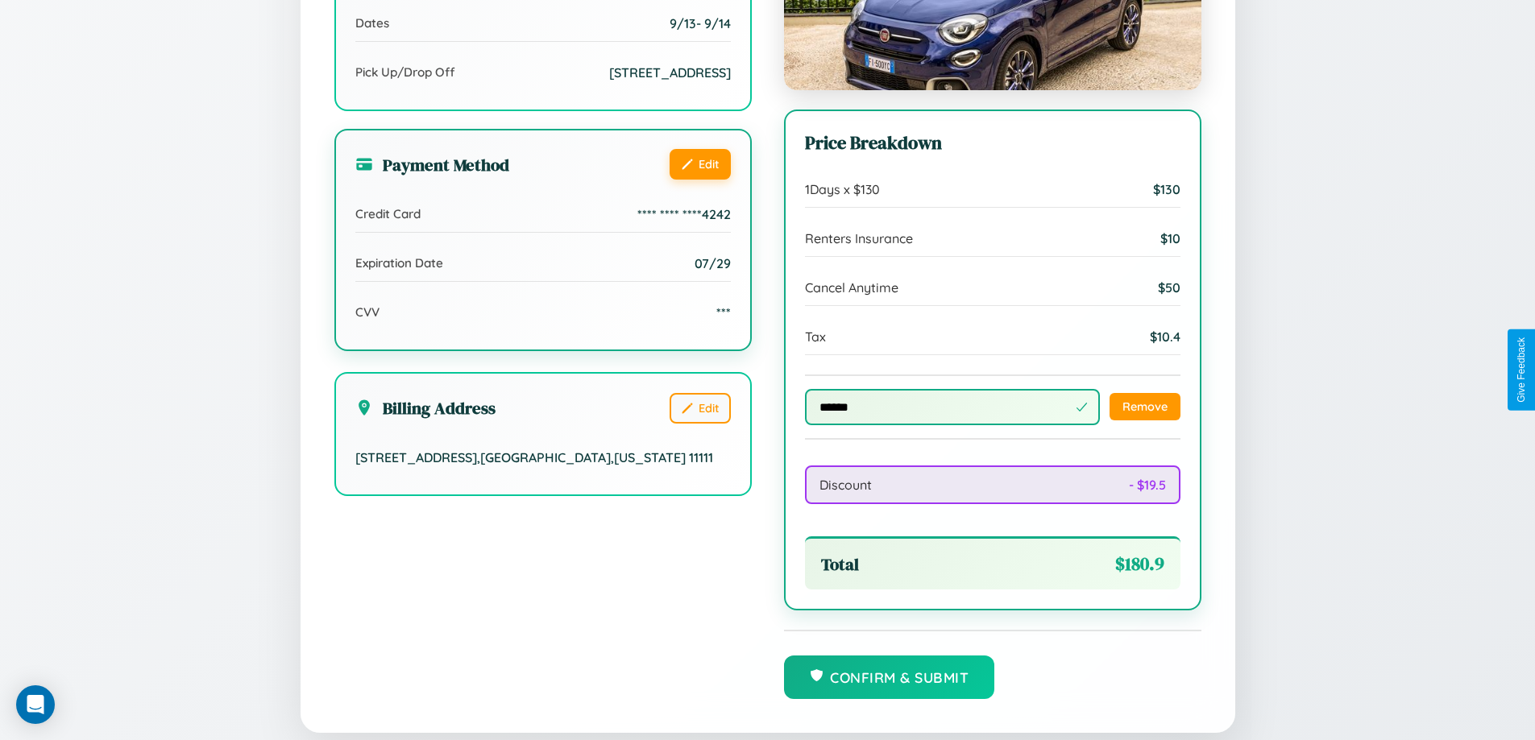
scroll to position [557, 0]
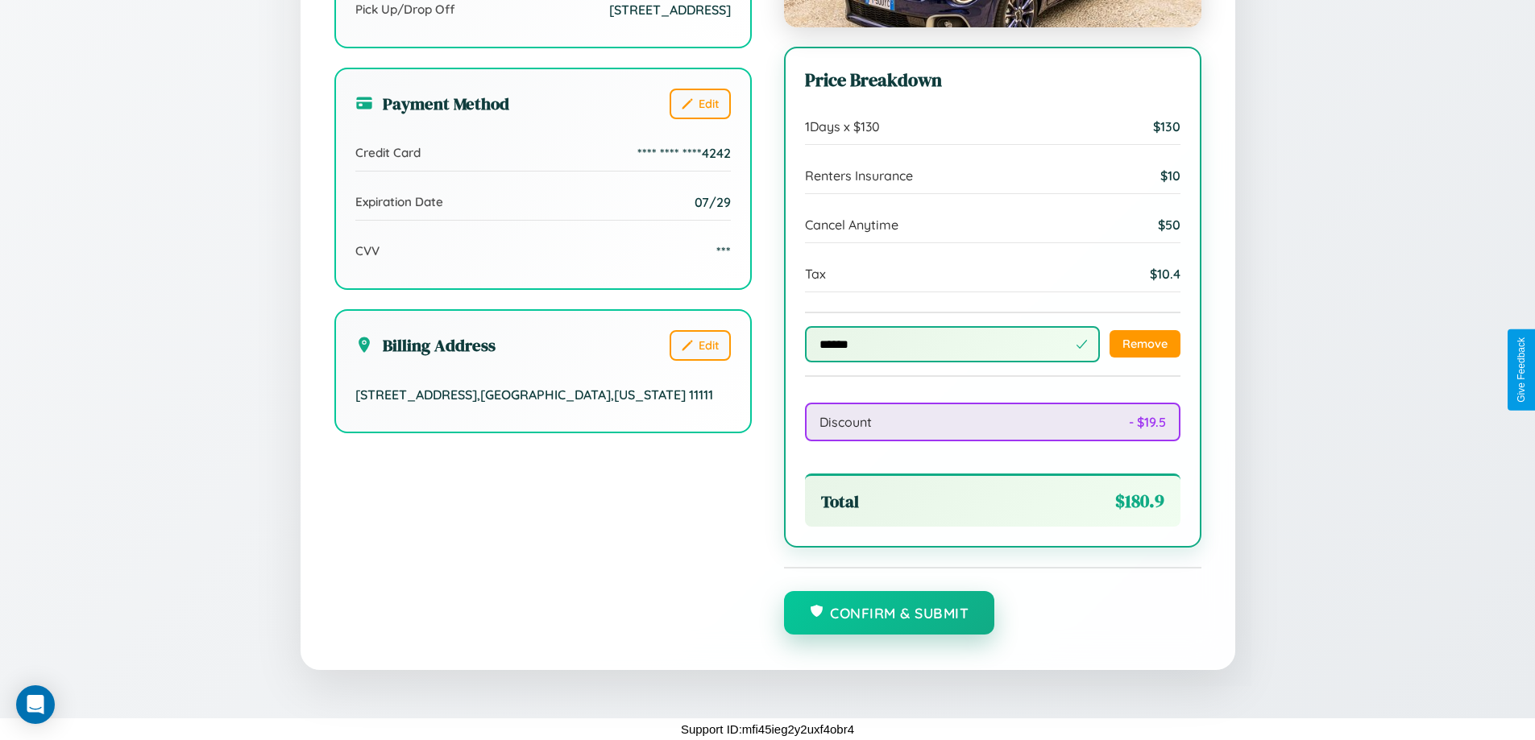
click at [889, 614] on button "Confirm & Submit" at bounding box center [889, 613] width 211 height 44
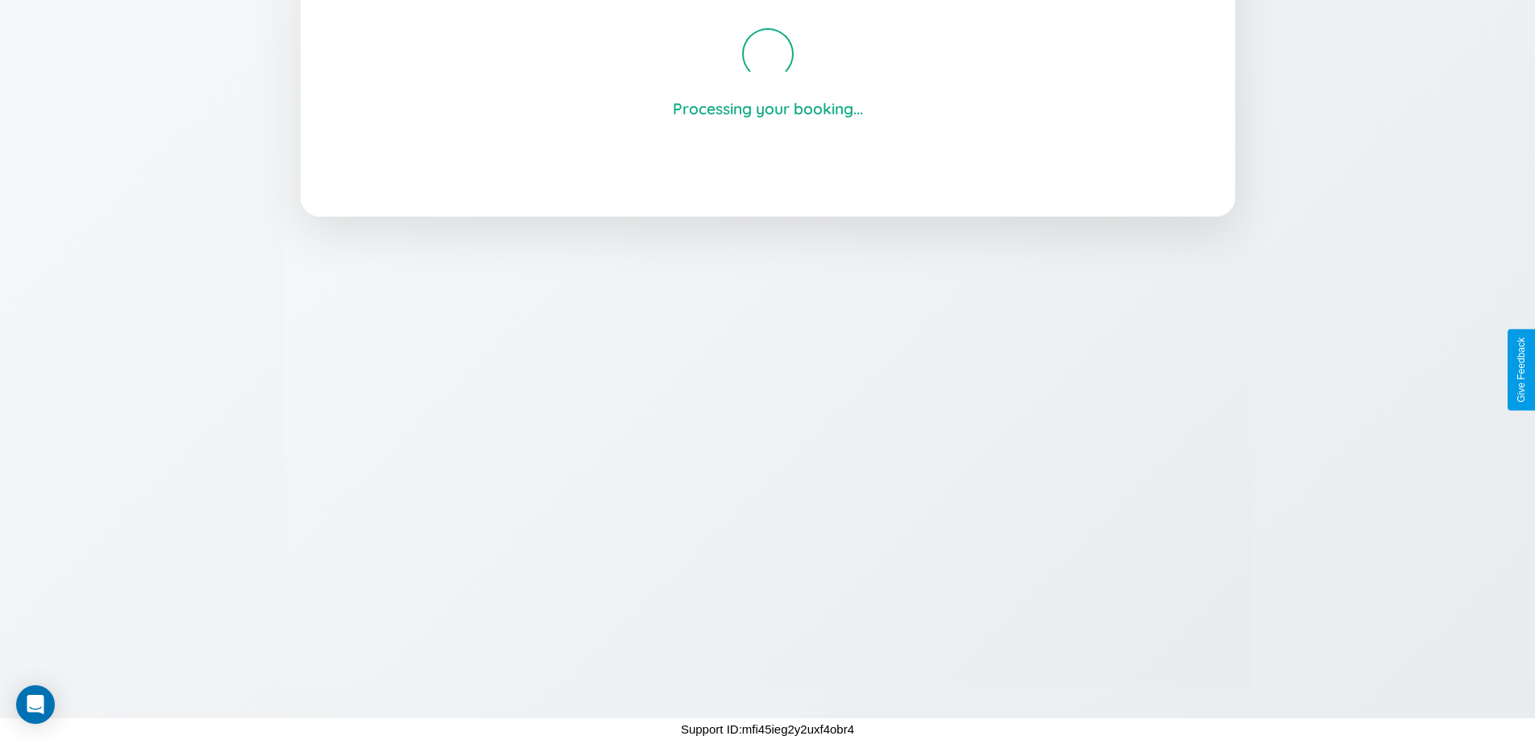
scroll to position [307, 0]
